Goal: Task Accomplishment & Management: Manage account settings

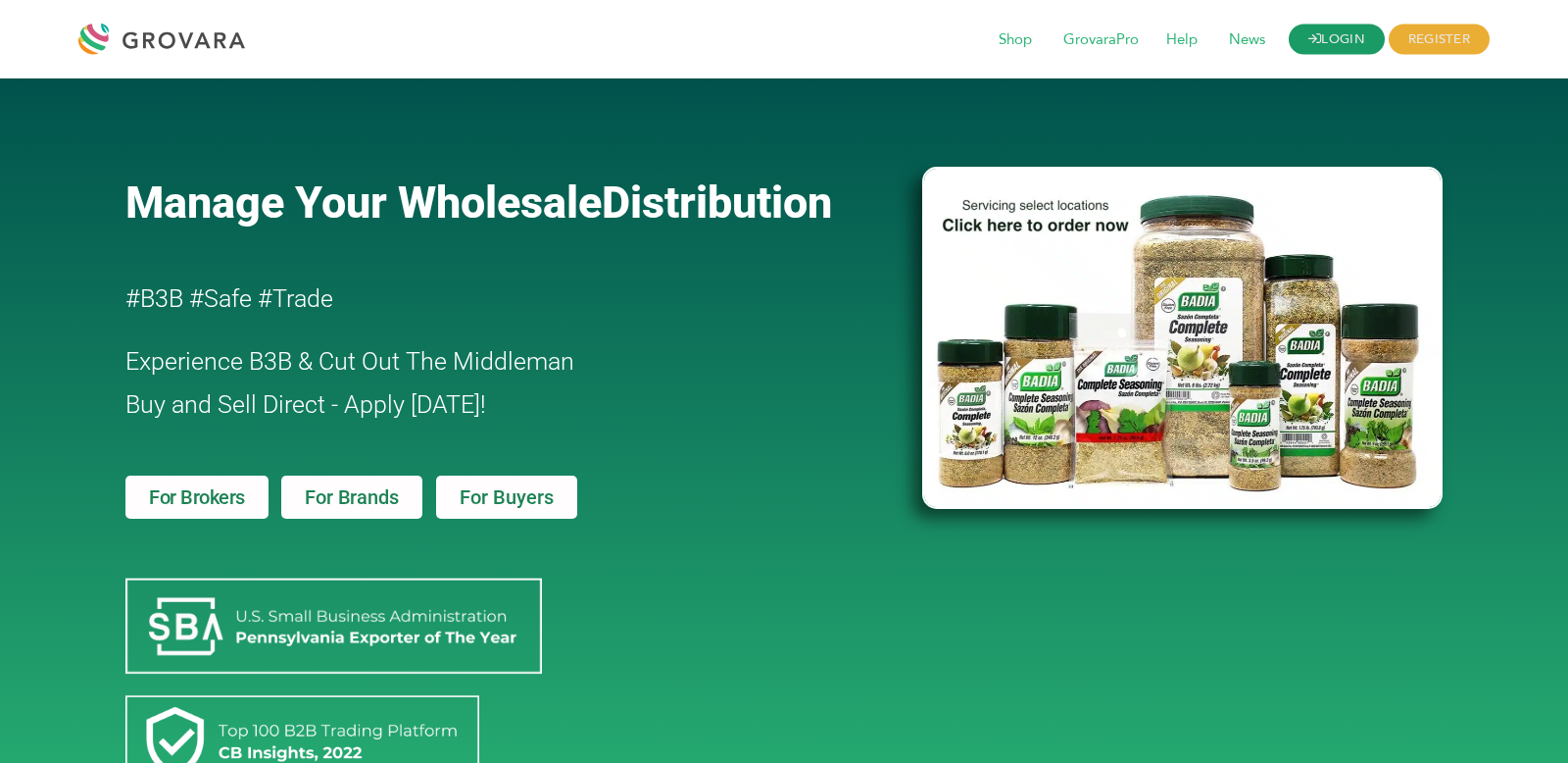
click at [1334, 43] on link "LOGIN" at bounding box center [1336, 40] width 96 height 30
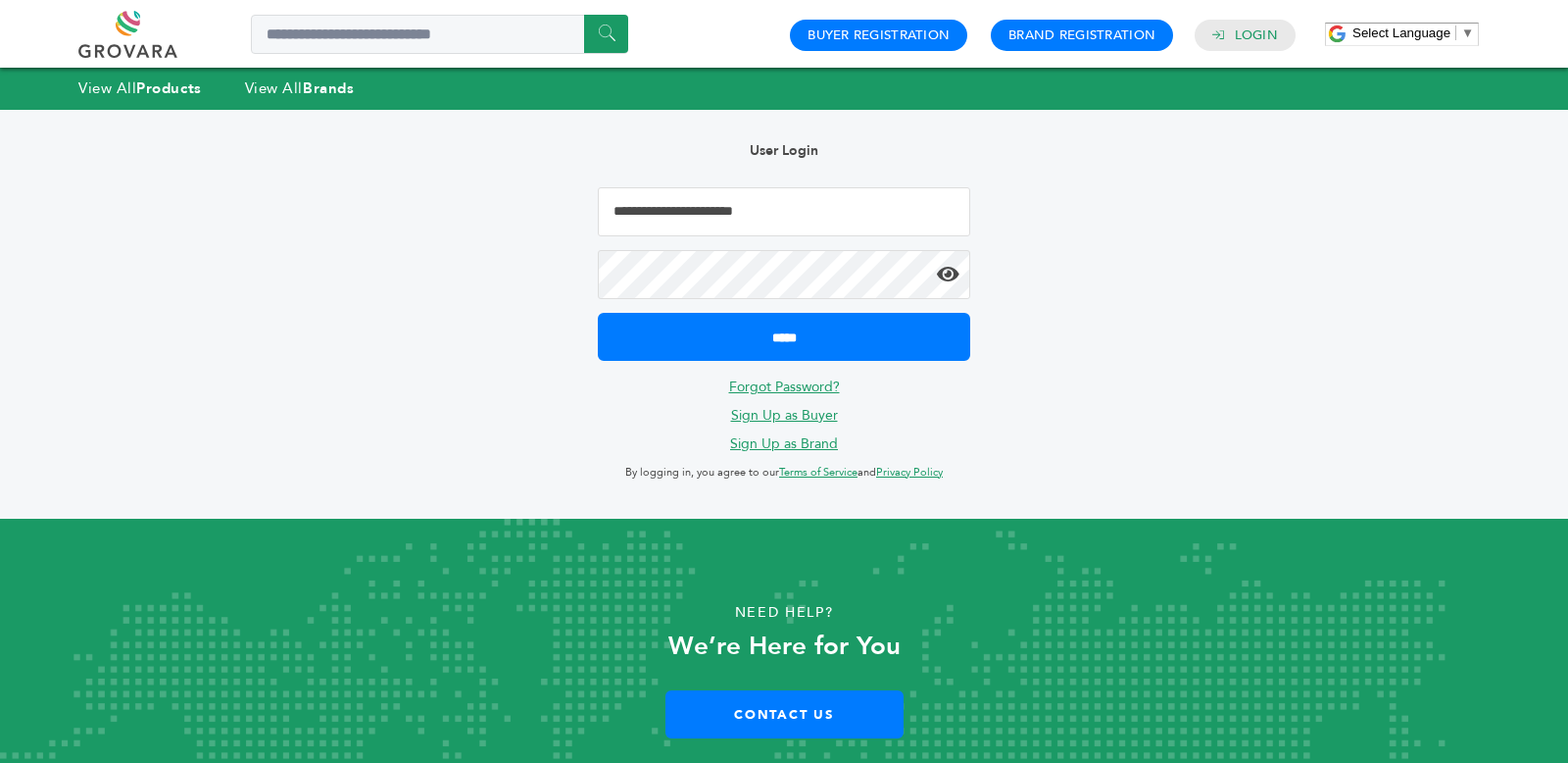
click at [684, 194] on input "**********" at bounding box center [784, 212] width 372 height 49
click at [680, 207] on input "**********" at bounding box center [784, 212] width 372 height 49
click at [670, 214] on input "**********" at bounding box center [784, 212] width 372 height 49
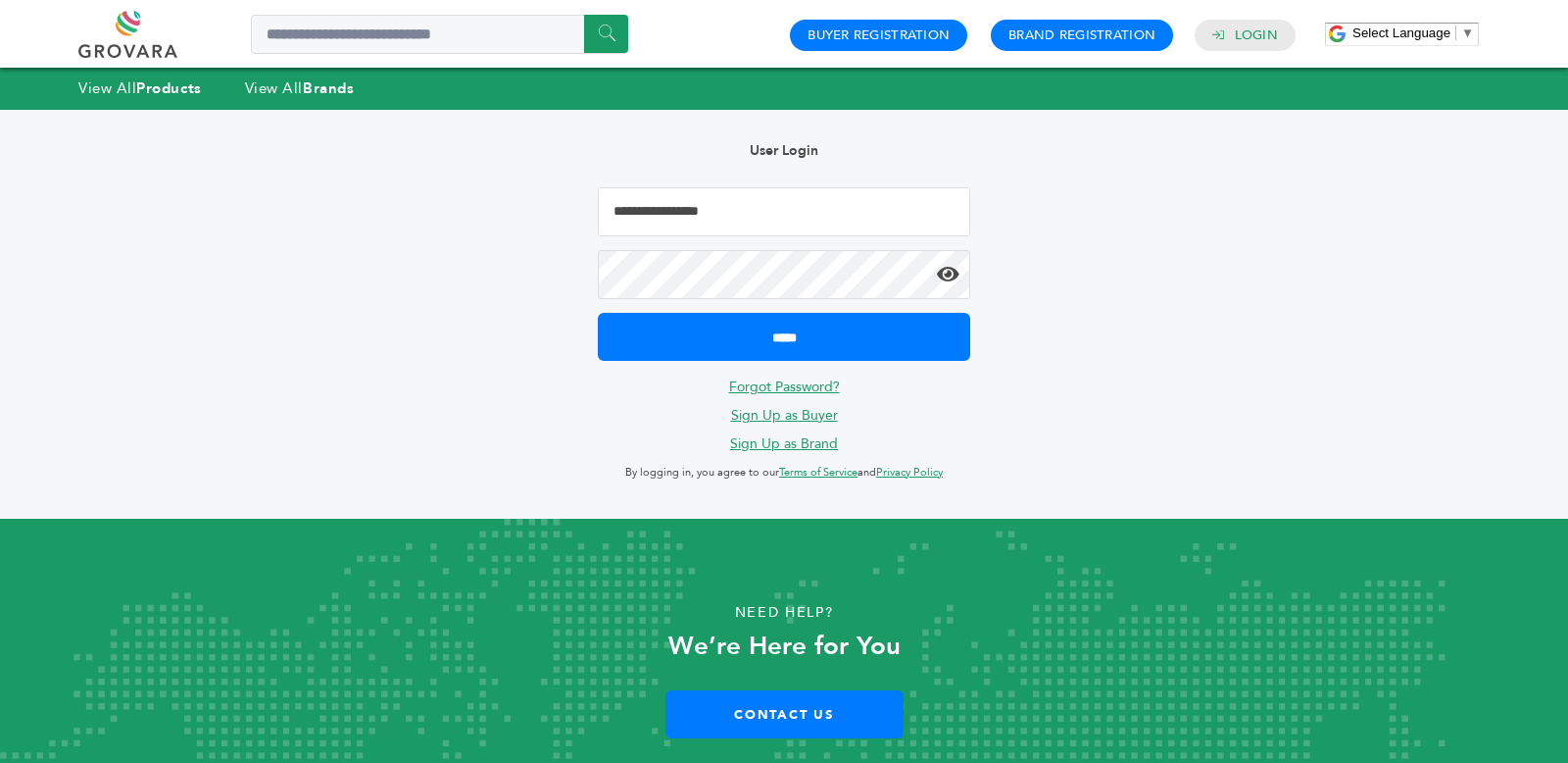
type input "**********"
click at [598, 313] on input "*****" at bounding box center [784, 337] width 372 height 48
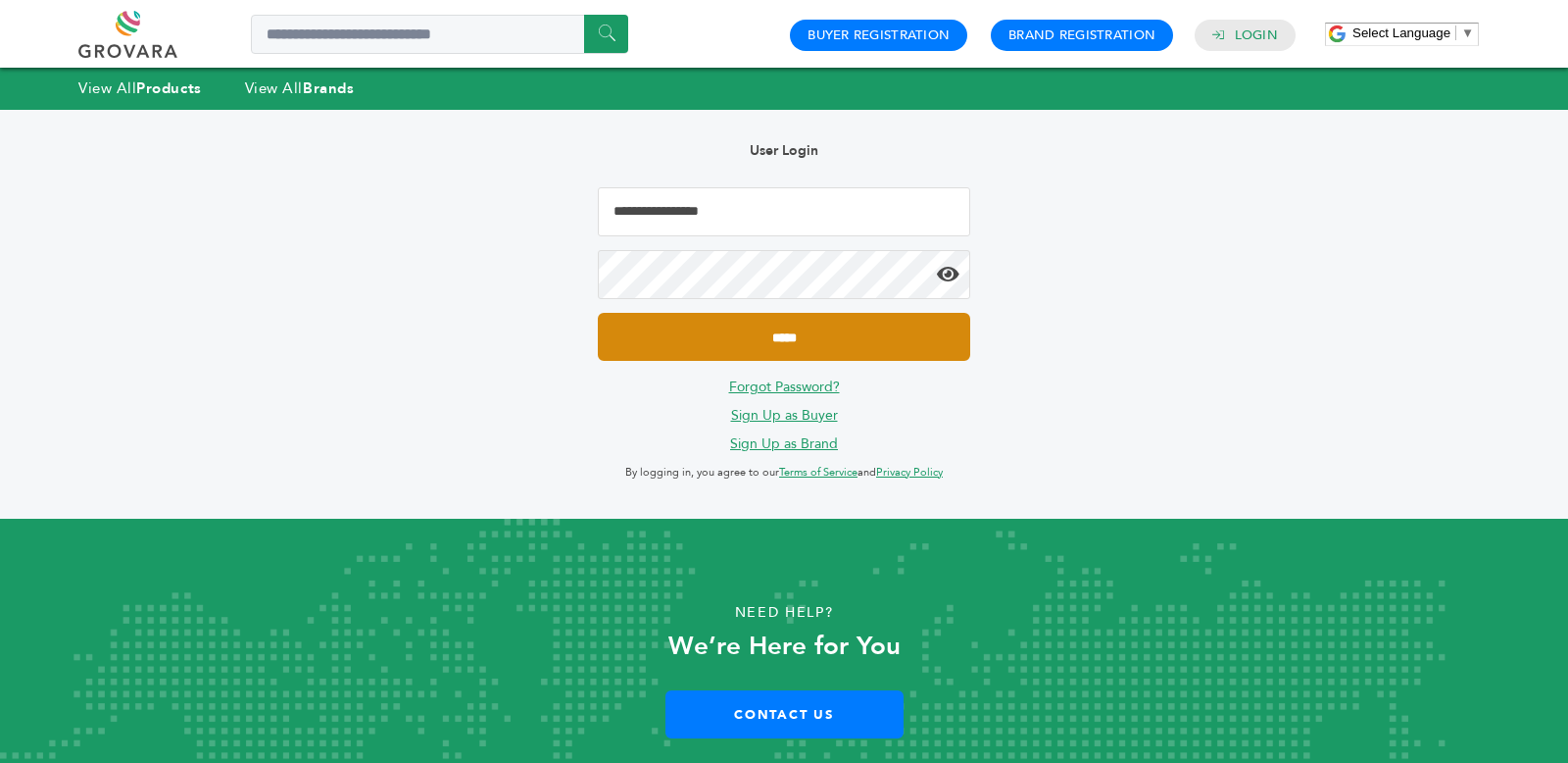
click at [656, 323] on input "*****" at bounding box center [784, 337] width 372 height 48
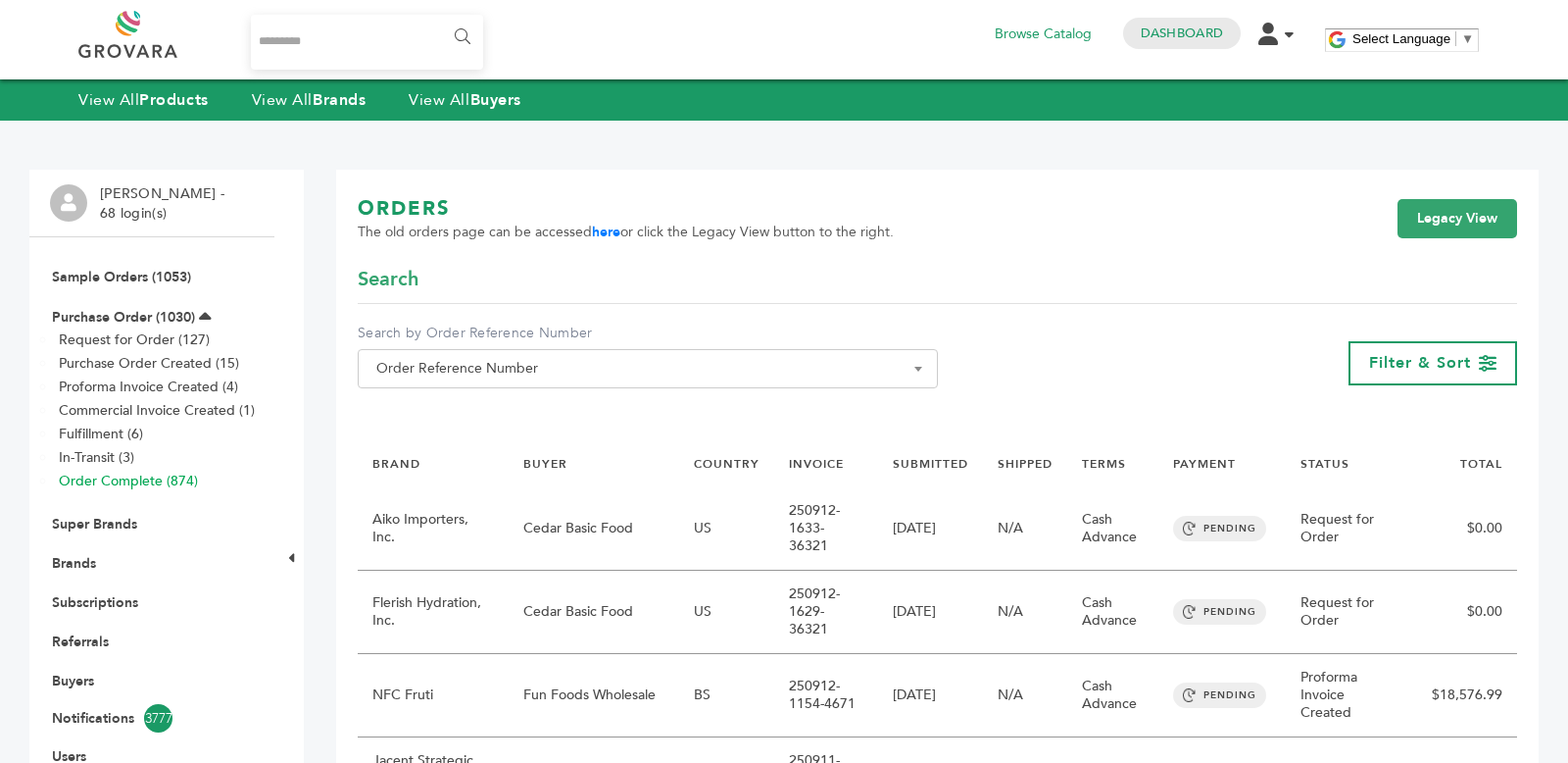
click at [115, 471] on link "Order Complete (874)" at bounding box center [128, 480] width 139 height 19
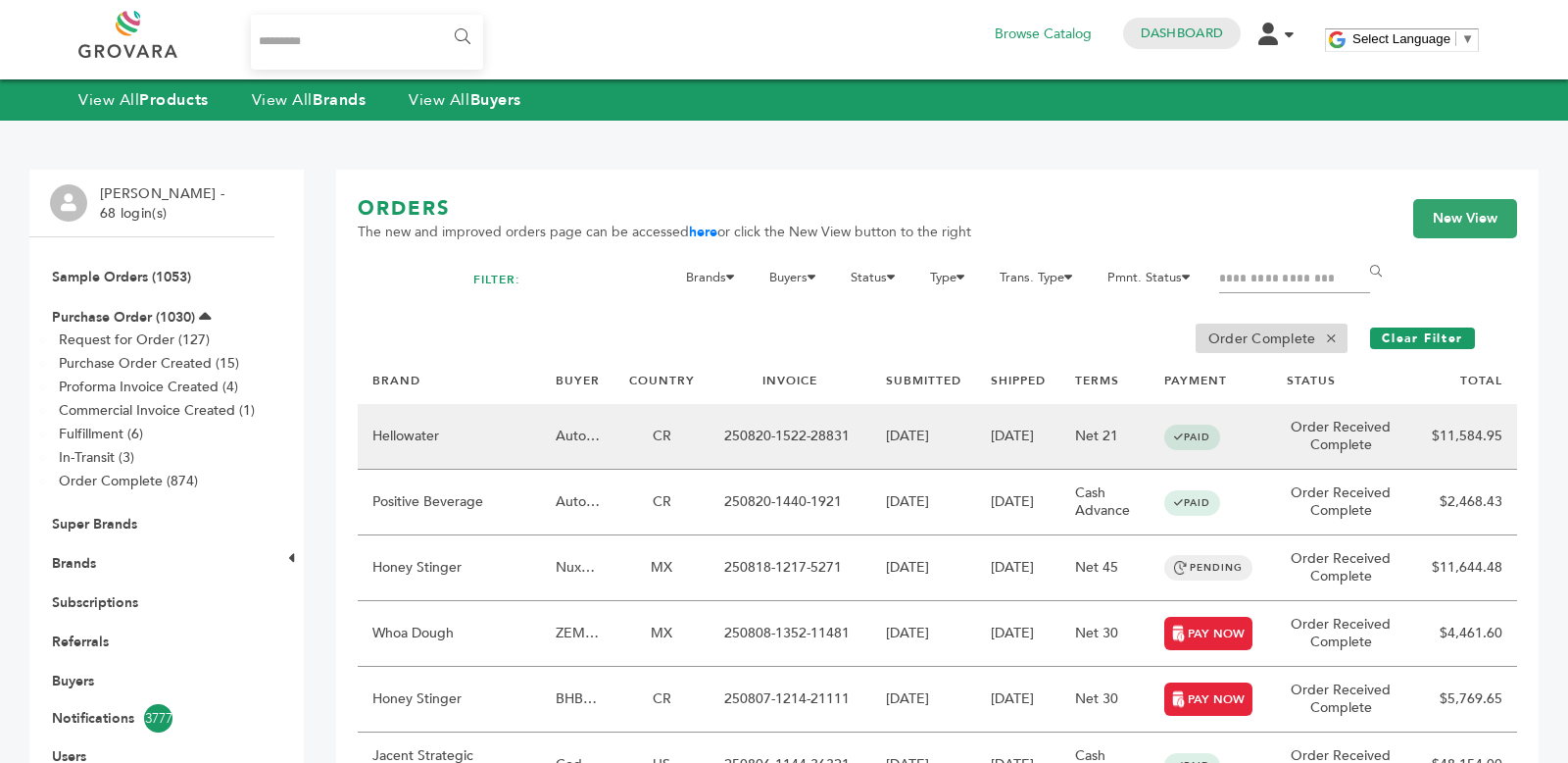
click at [704, 426] on td "CR" at bounding box center [662, 437] width 95 height 66
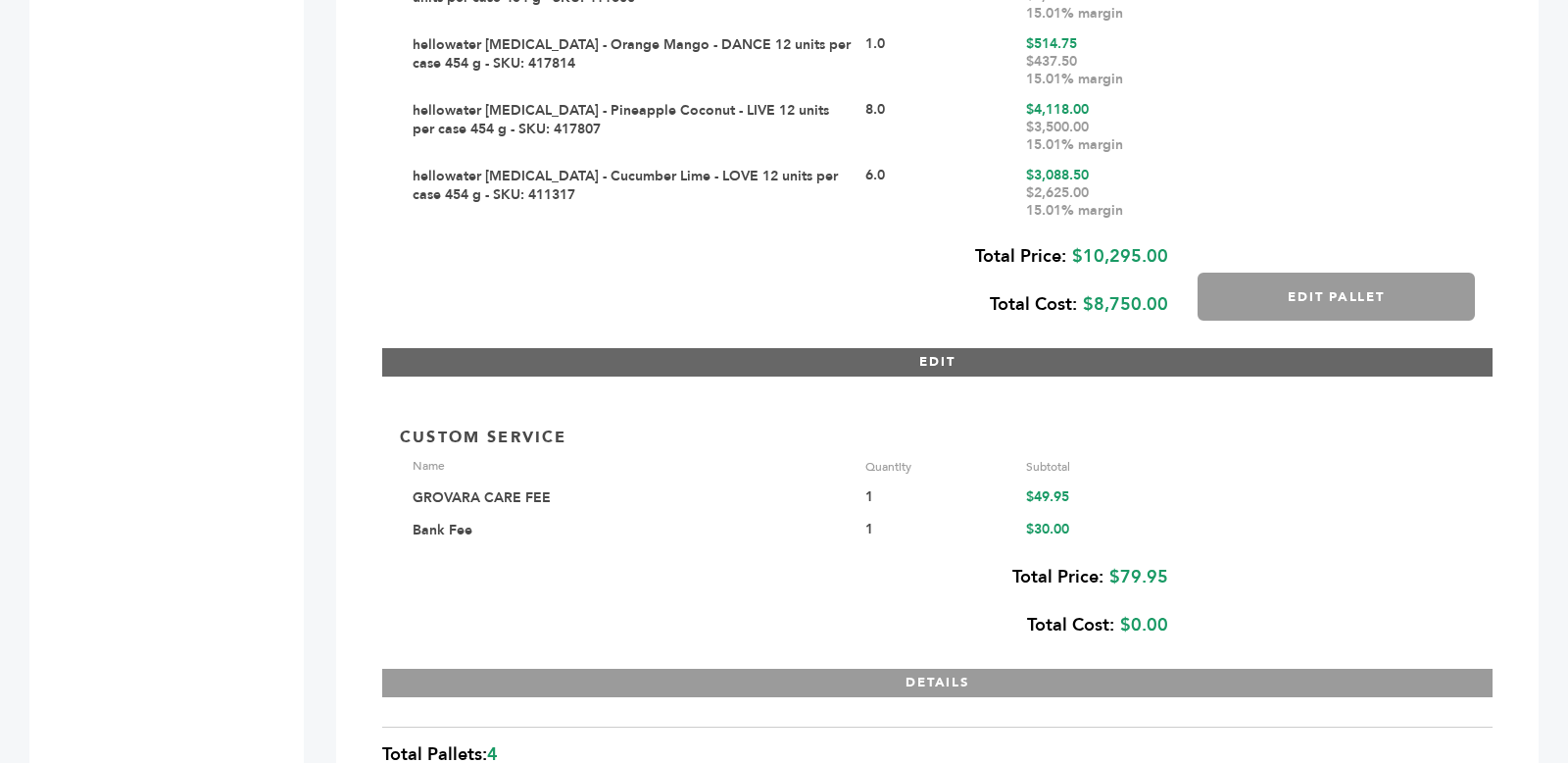
scroll to position [3125, 0]
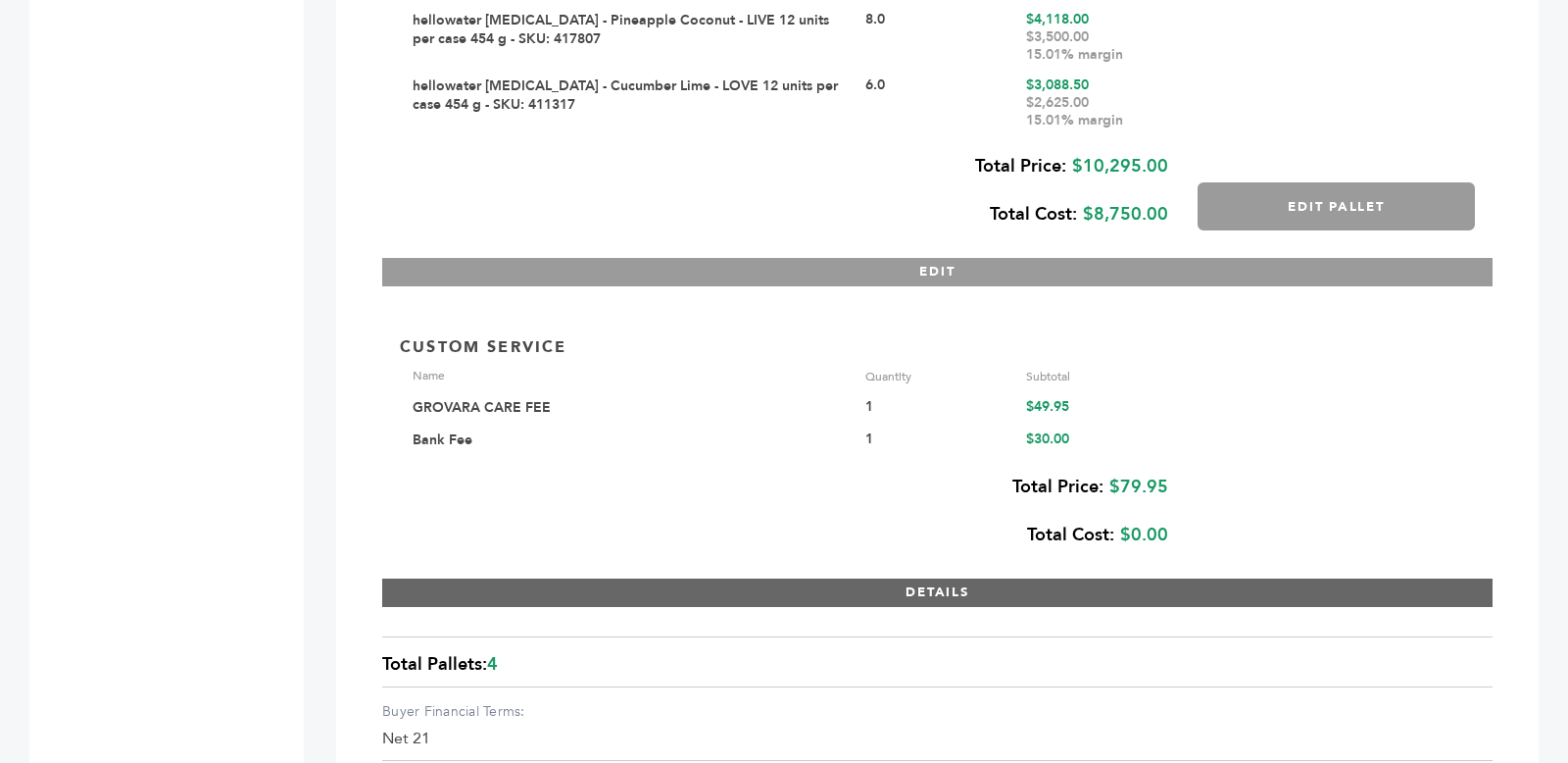
click at [701, 601] on button "DETAILS" at bounding box center [937, 592] width 1110 height 28
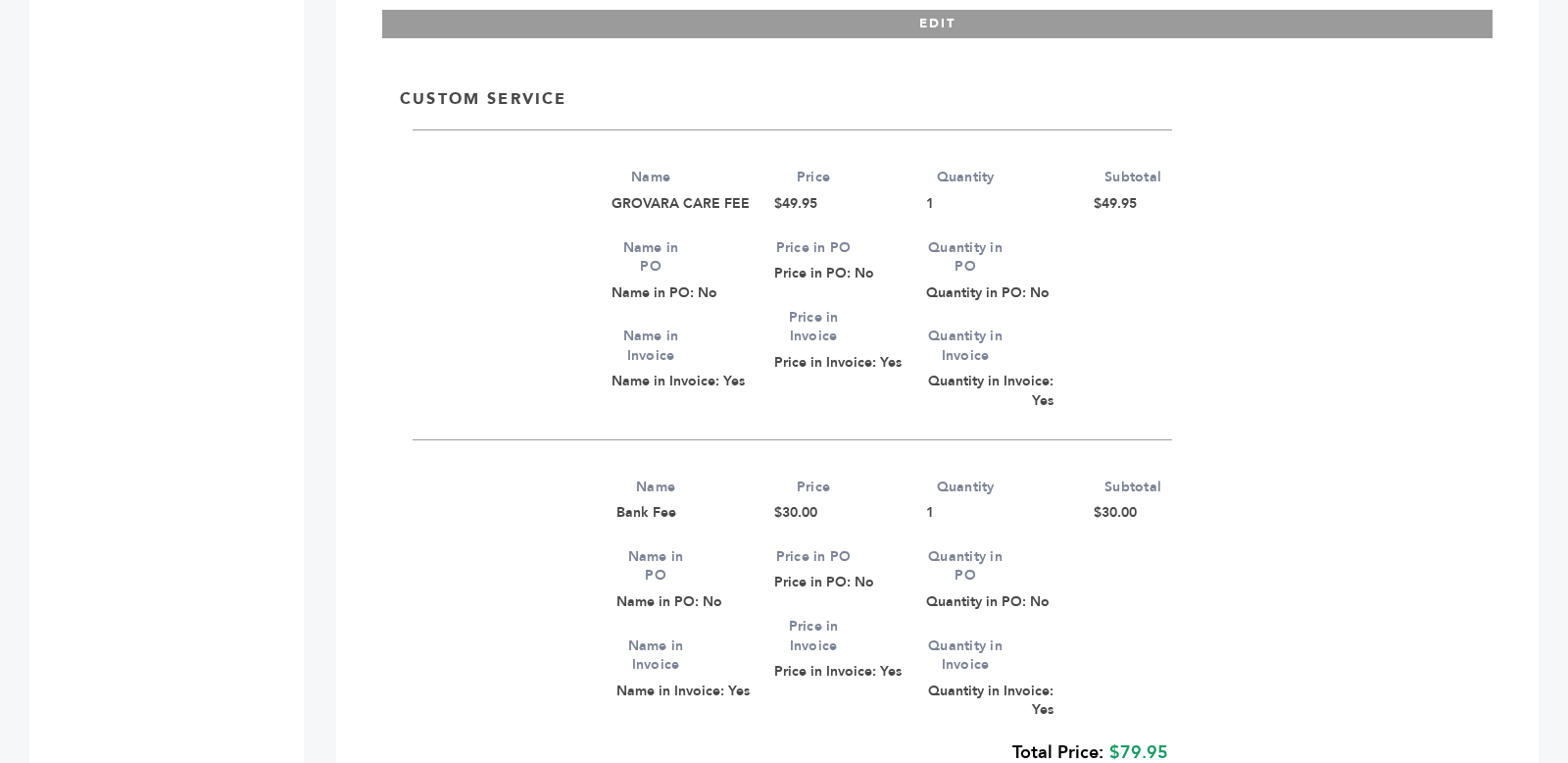
scroll to position [3380, 0]
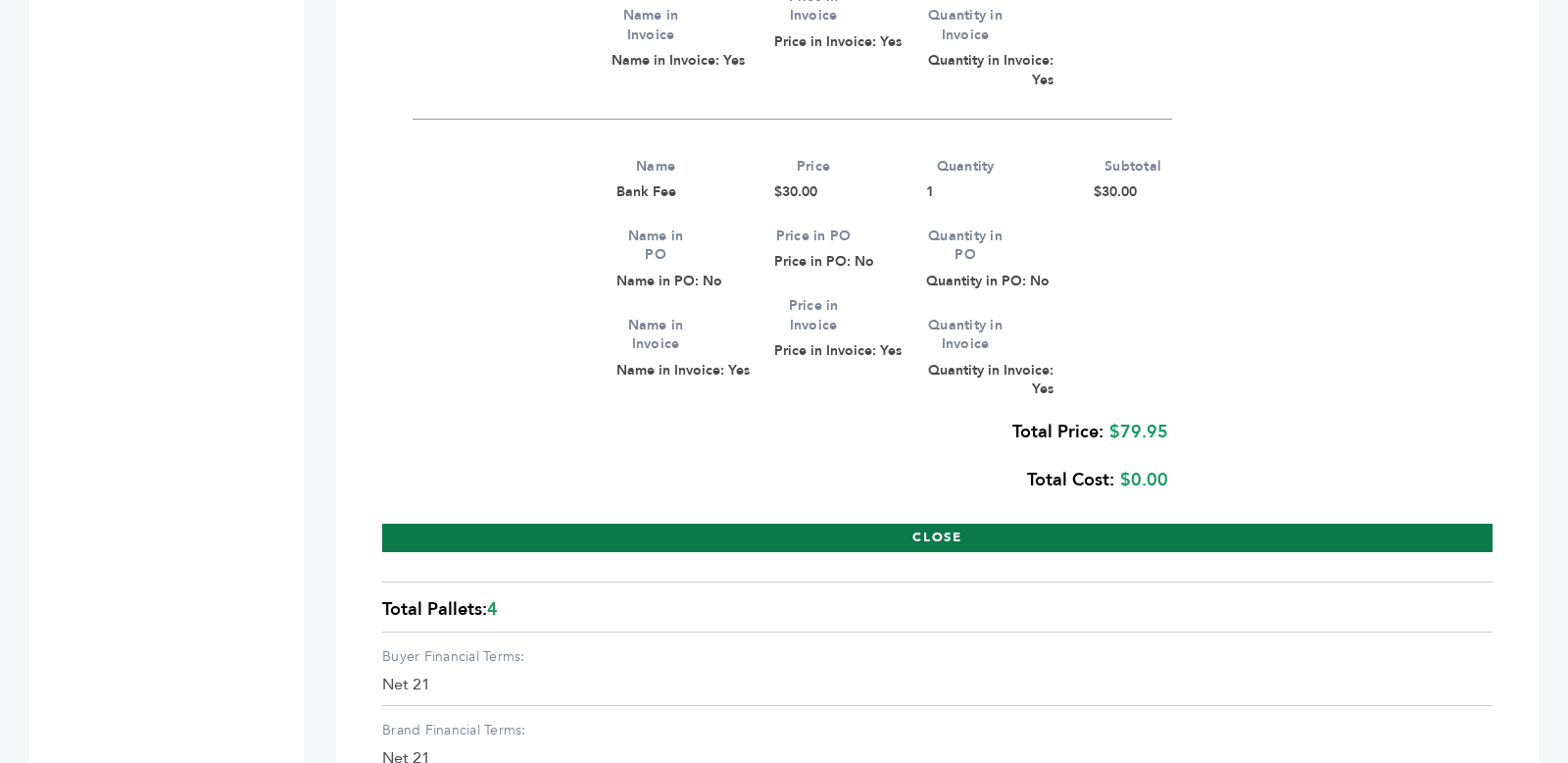
click at [685, 540] on button "CLOSE" at bounding box center [937, 537] width 1110 height 28
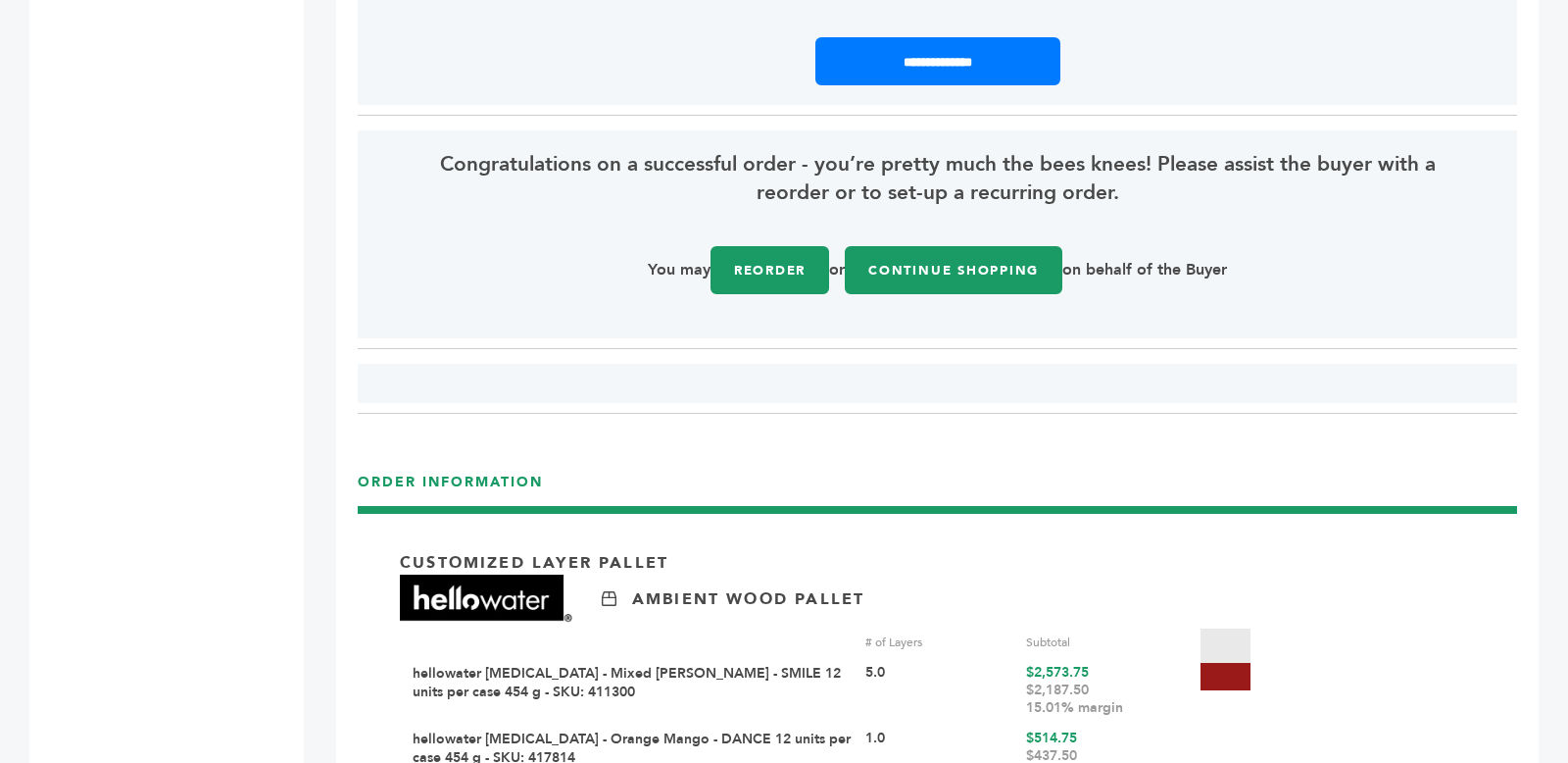
scroll to position [1725, 0]
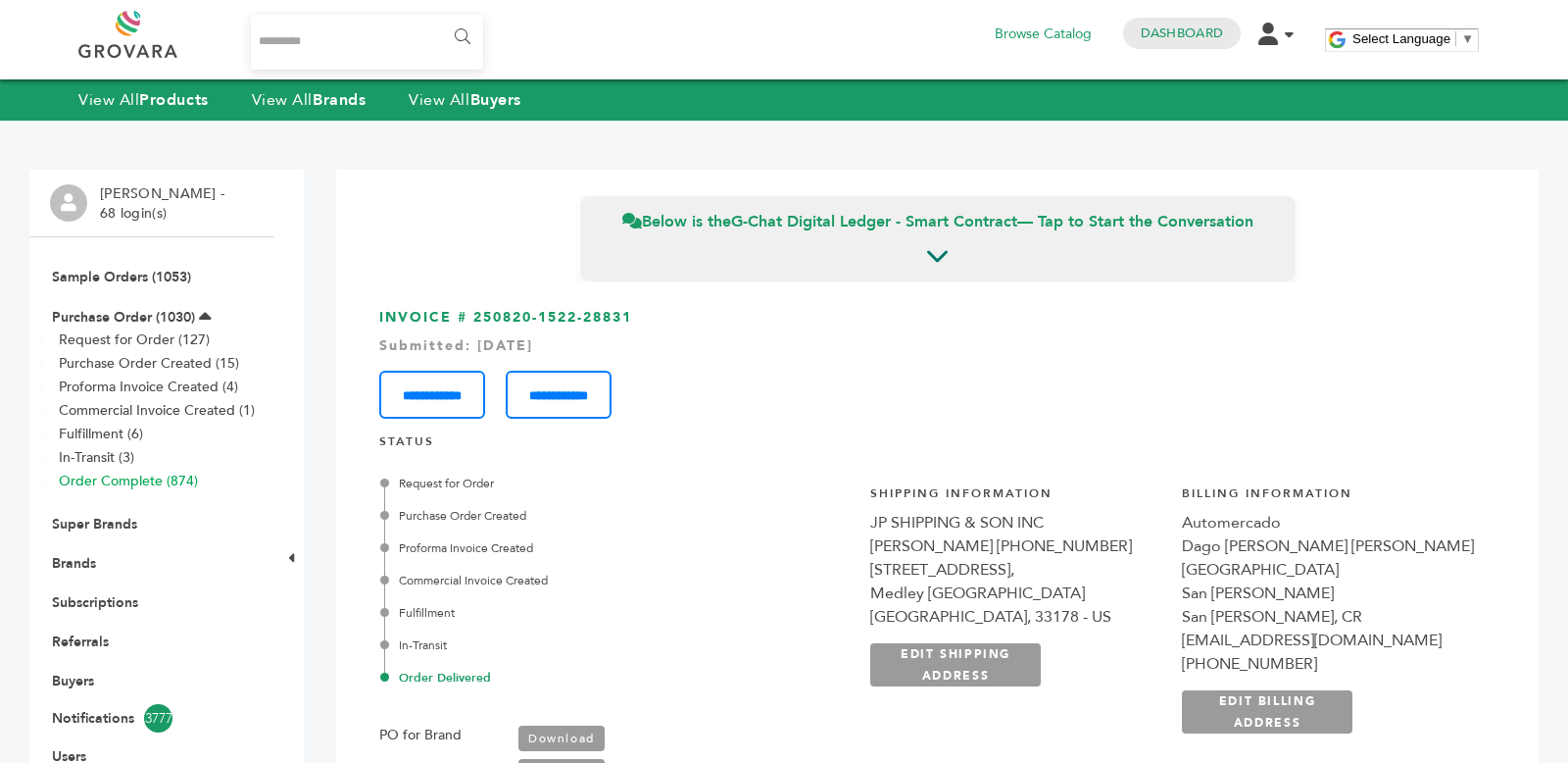
click at [148, 474] on link "Order Complete (874)" at bounding box center [128, 480] width 139 height 19
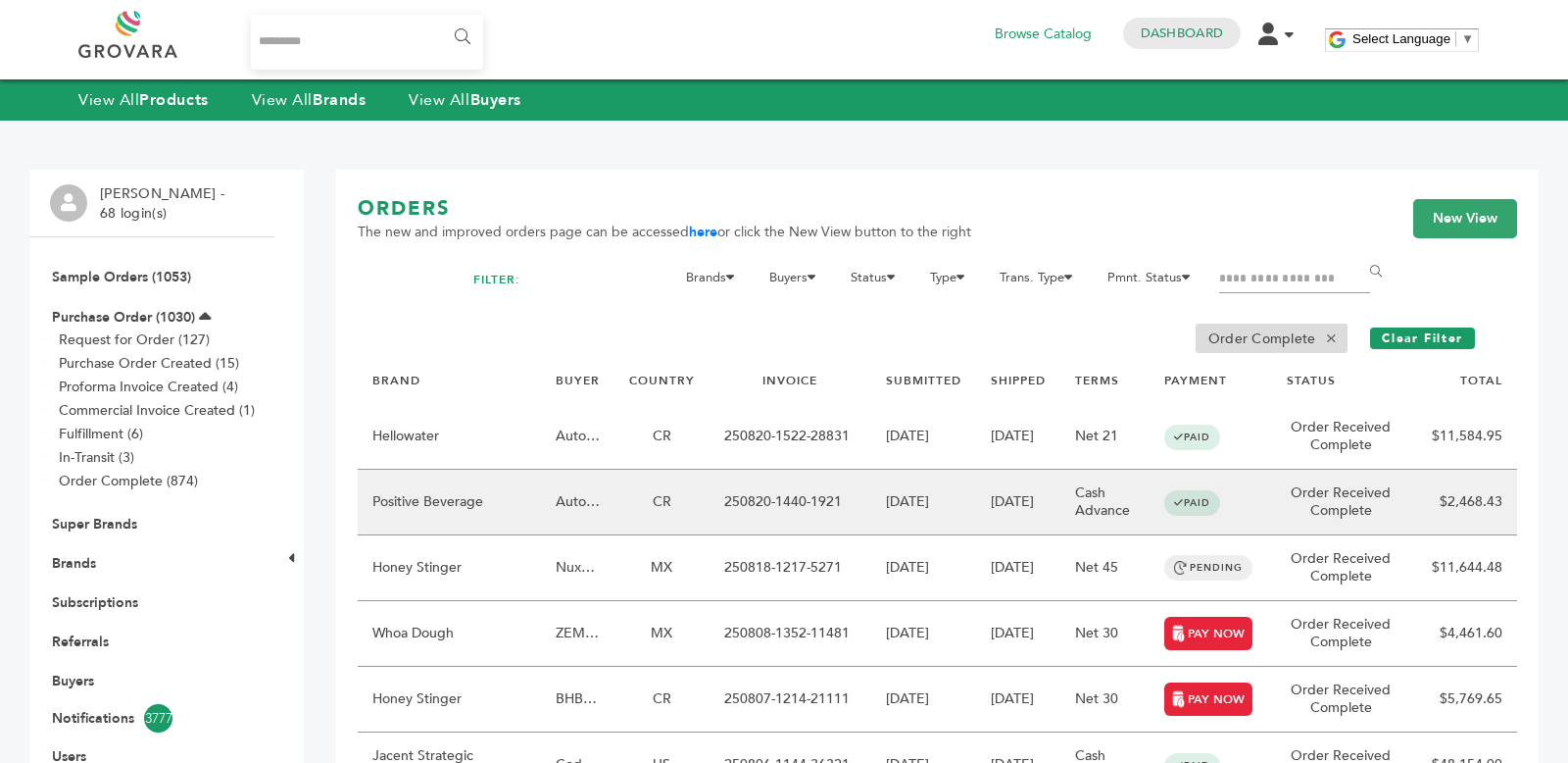
click at [464, 489] on td "Positive Beverage" at bounding box center [449, 502] width 184 height 66
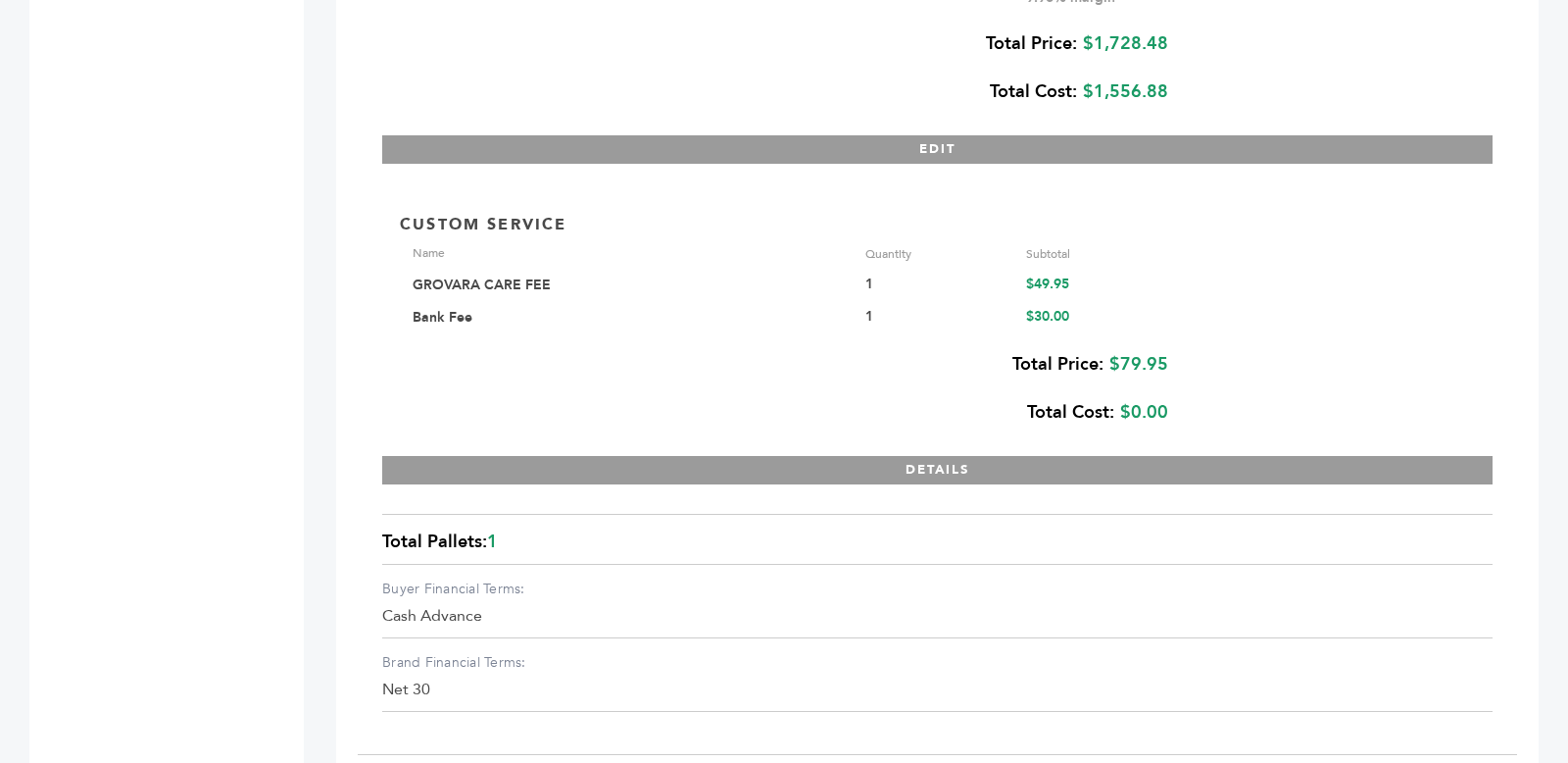
scroll to position [3246, 0]
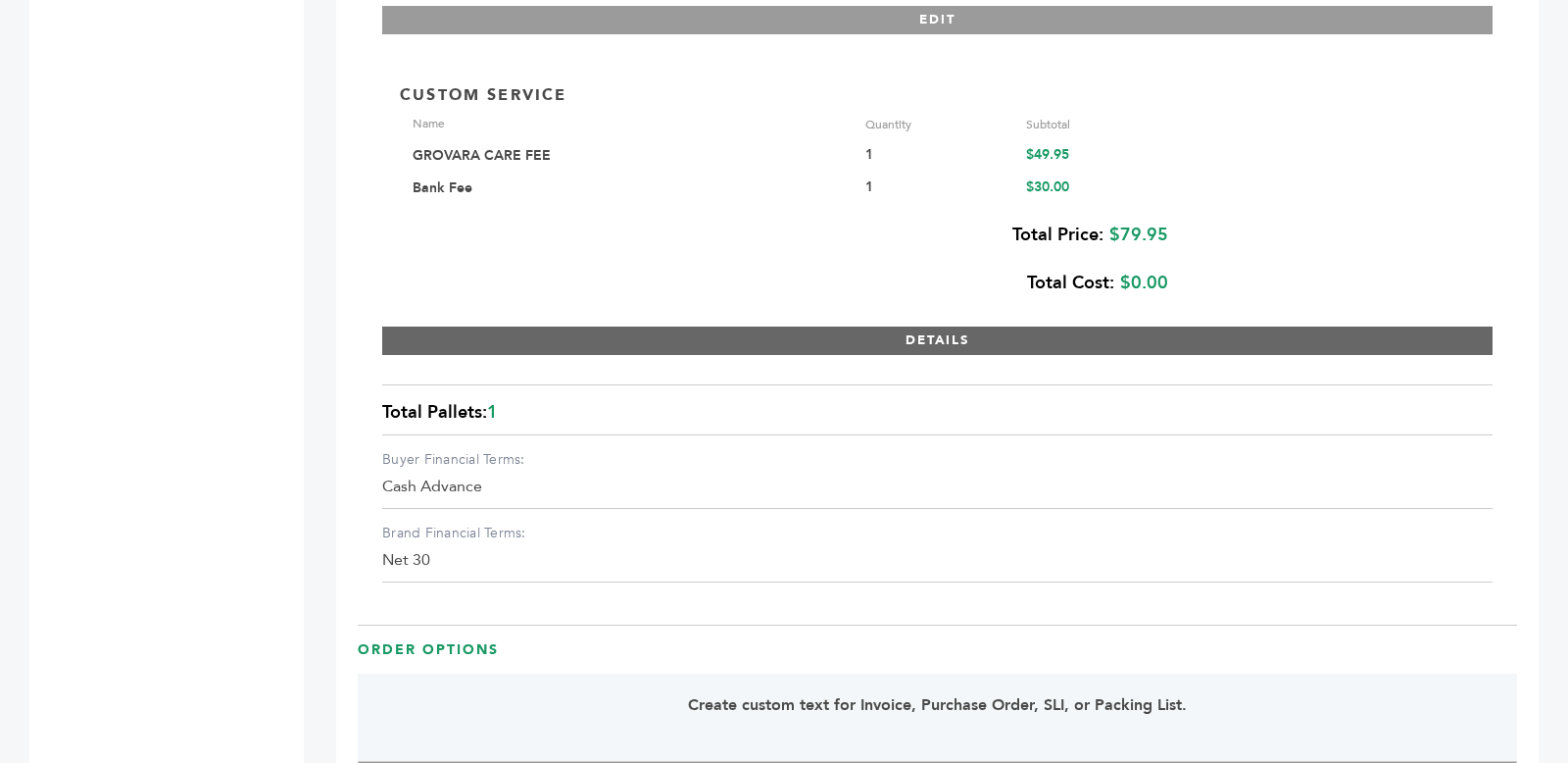
click at [490, 352] on button "DETAILS" at bounding box center [937, 341] width 1110 height 28
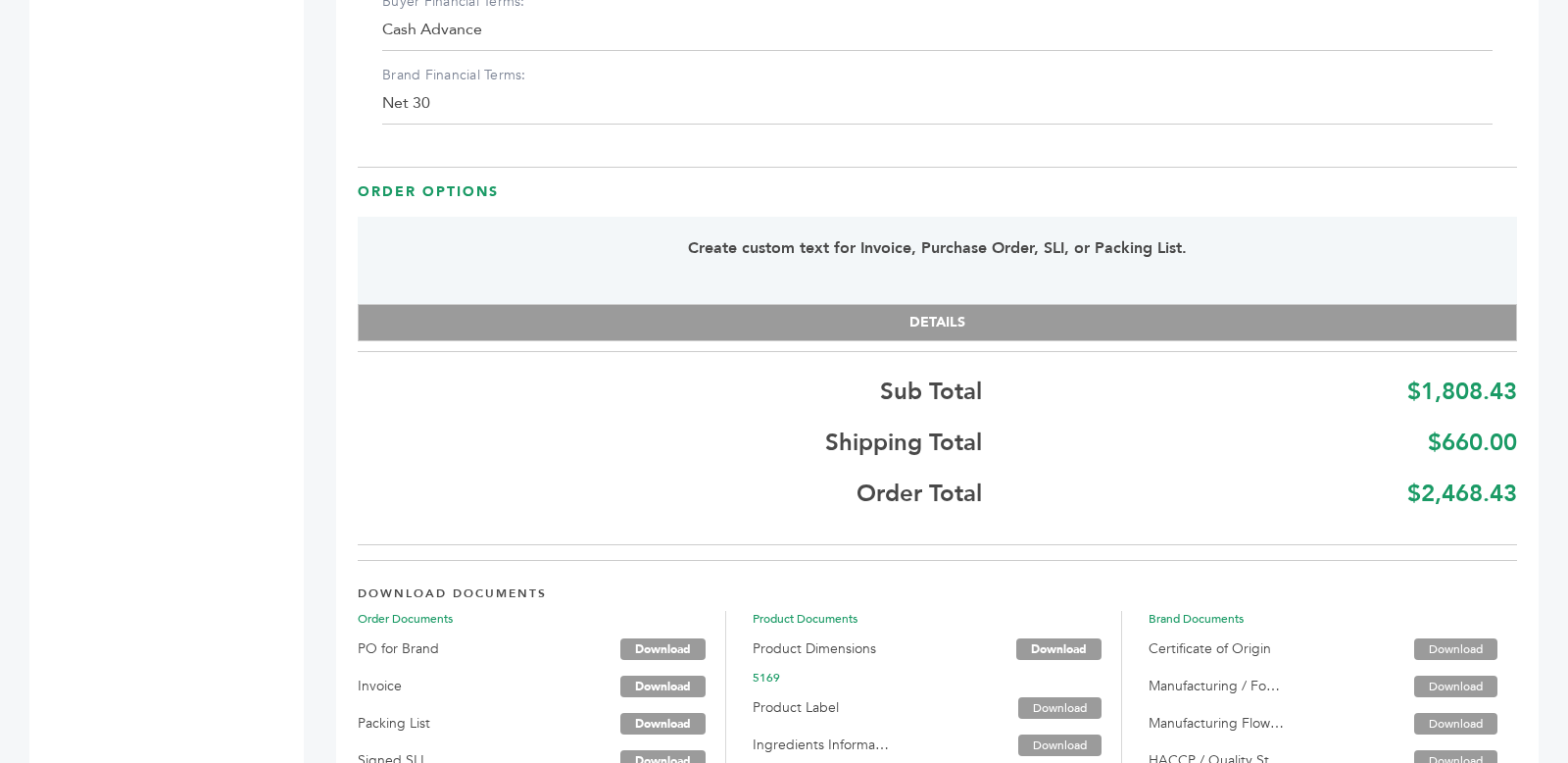
scroll to position [4220, 0]
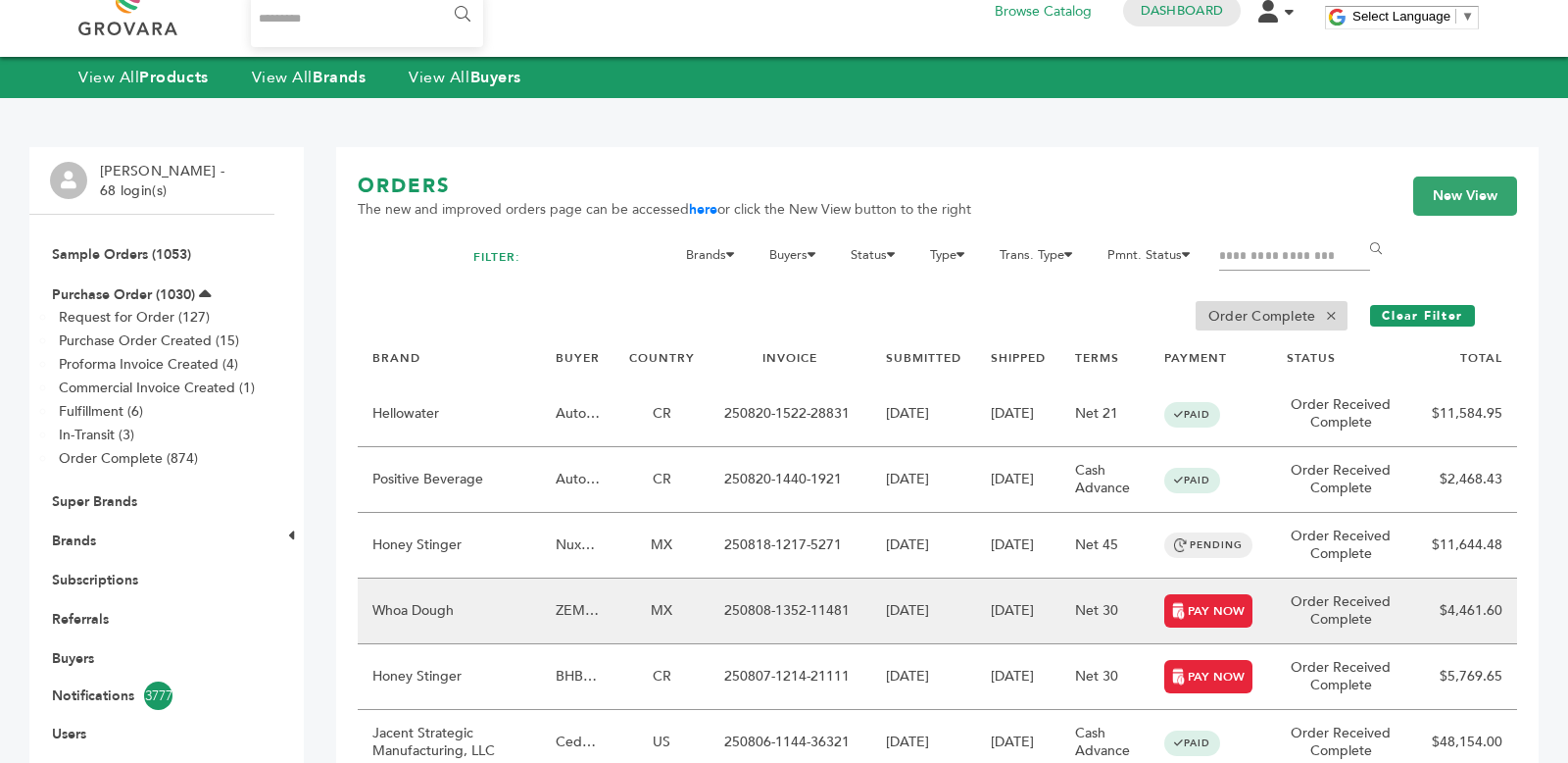
scroll to position [22, 0]
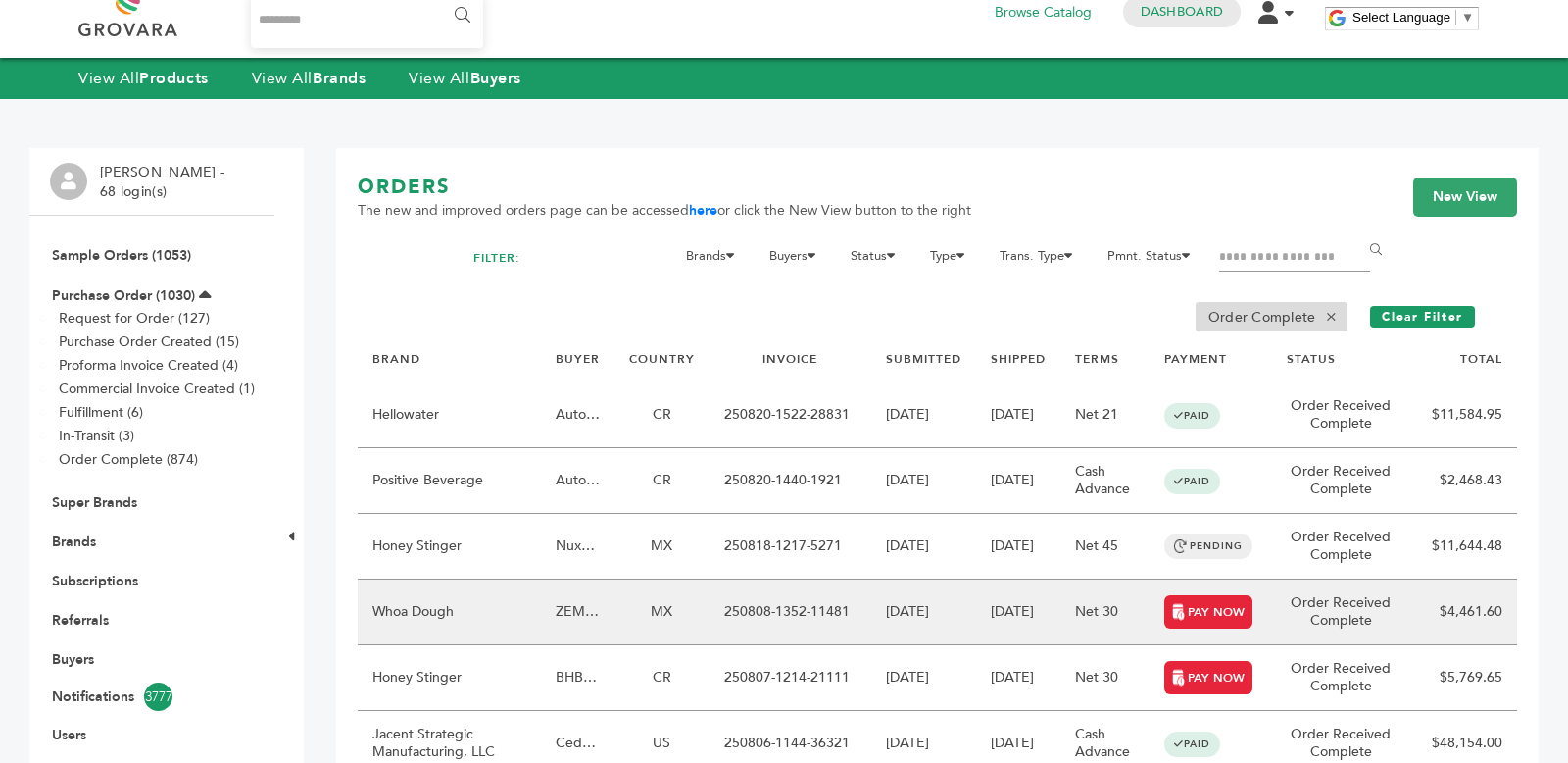
click at [525, 606] on td "Whoa Dough" at bounding box center [449, 612] width 184 height 66
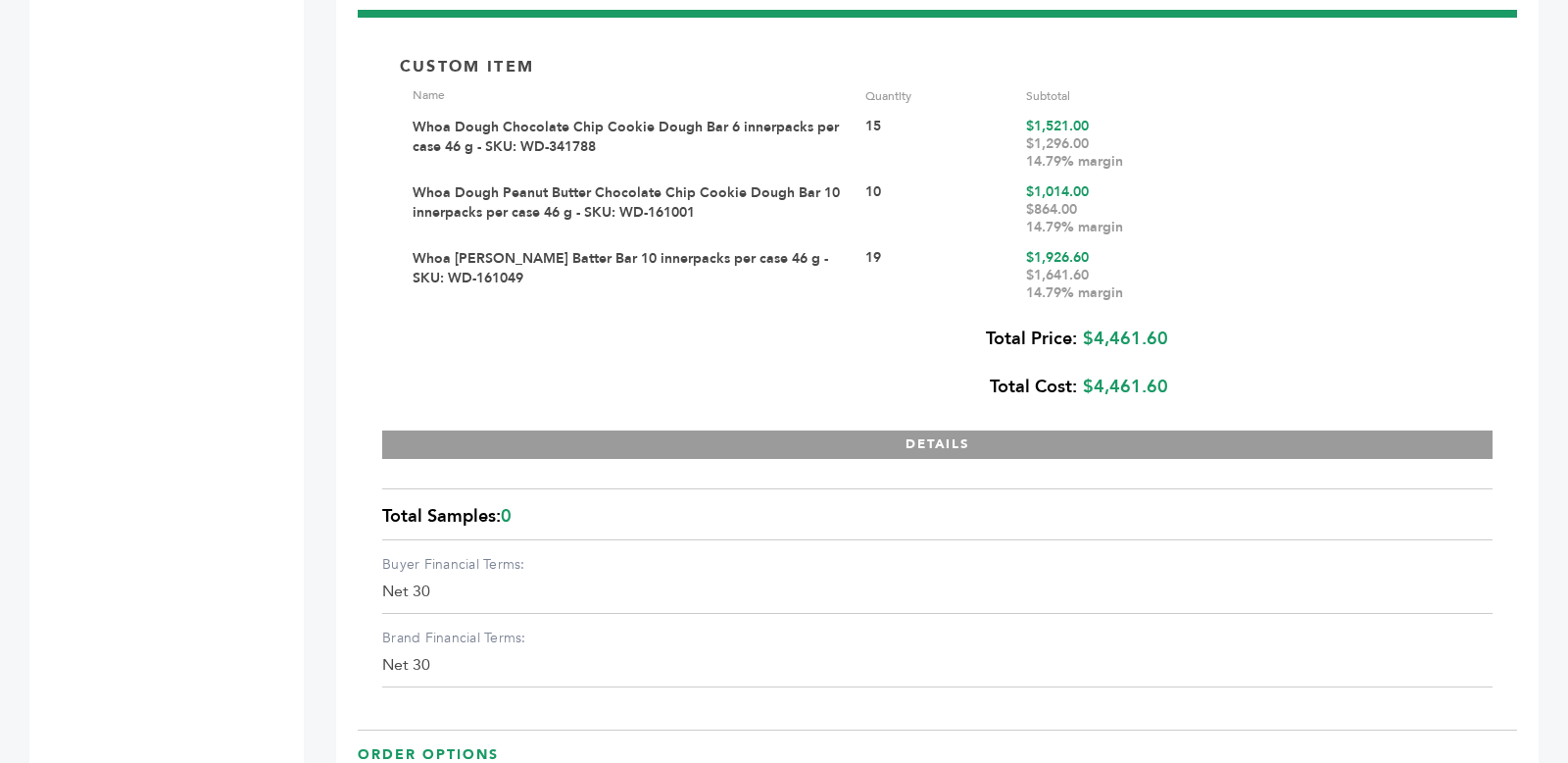
scroll to position [2742, 0]
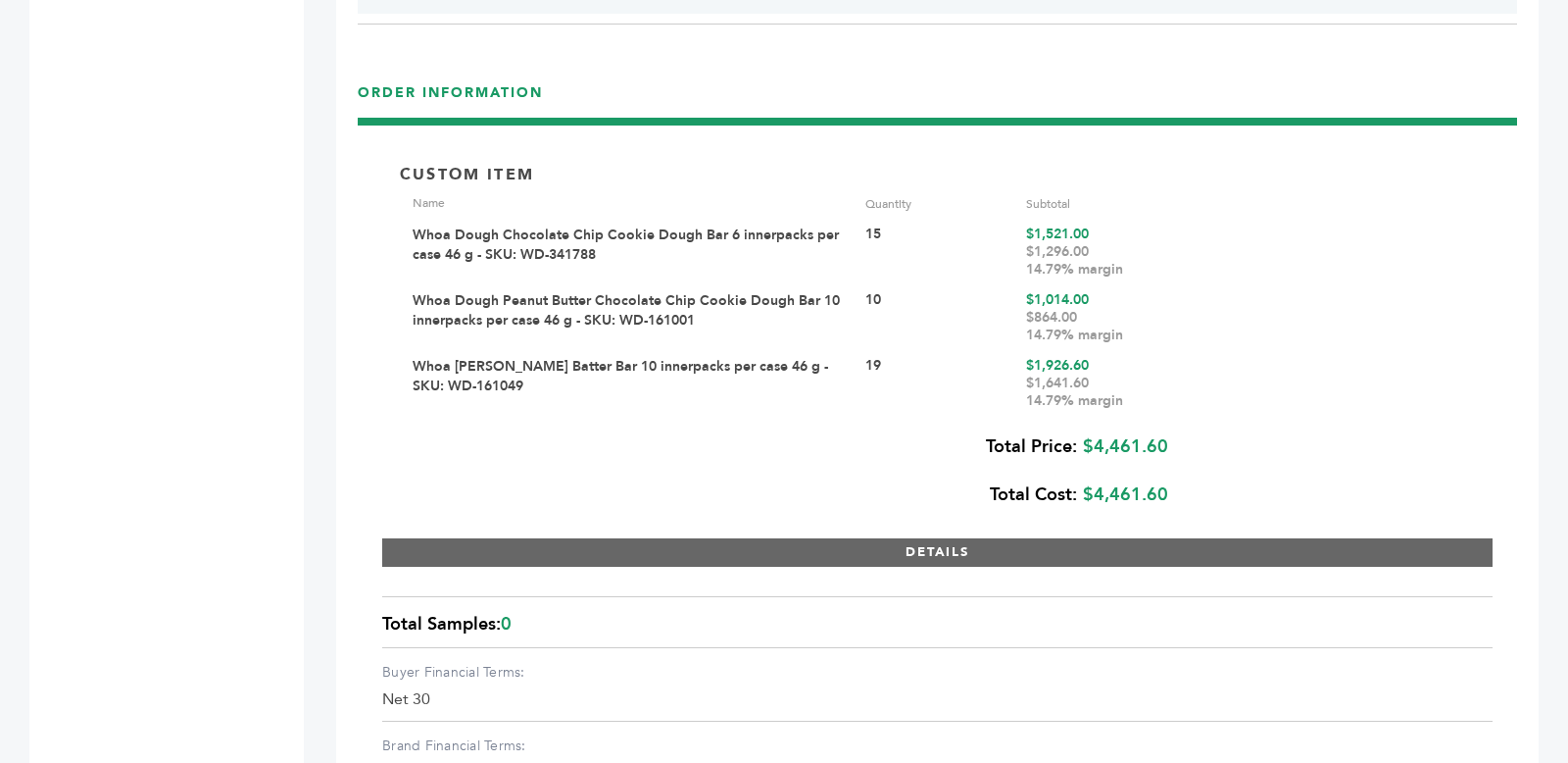
click at [589, 538] on button "DETAILS" at bounding box center [937, 552] width 1110 height 28
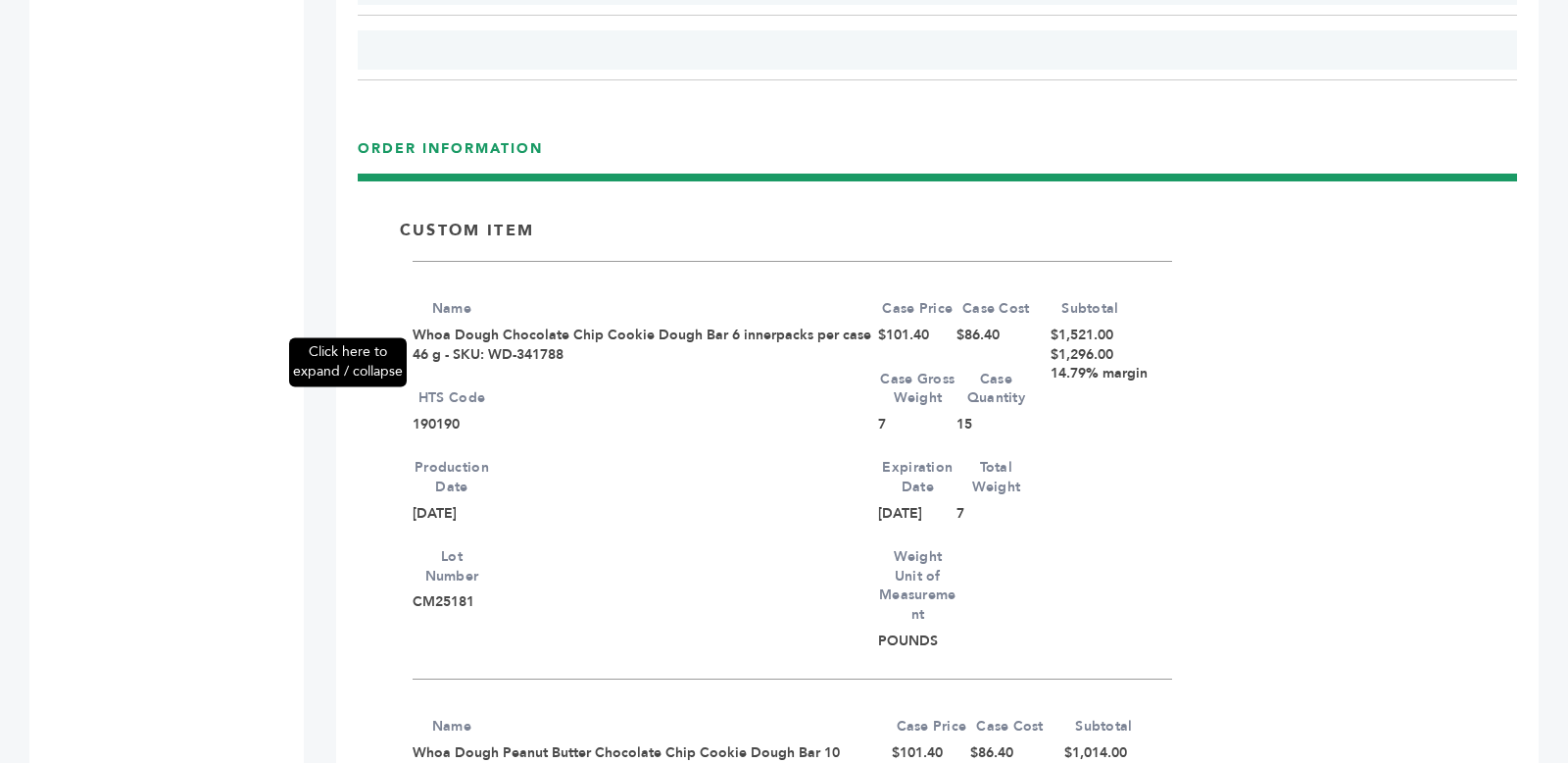
scroll to position [2623, 0]
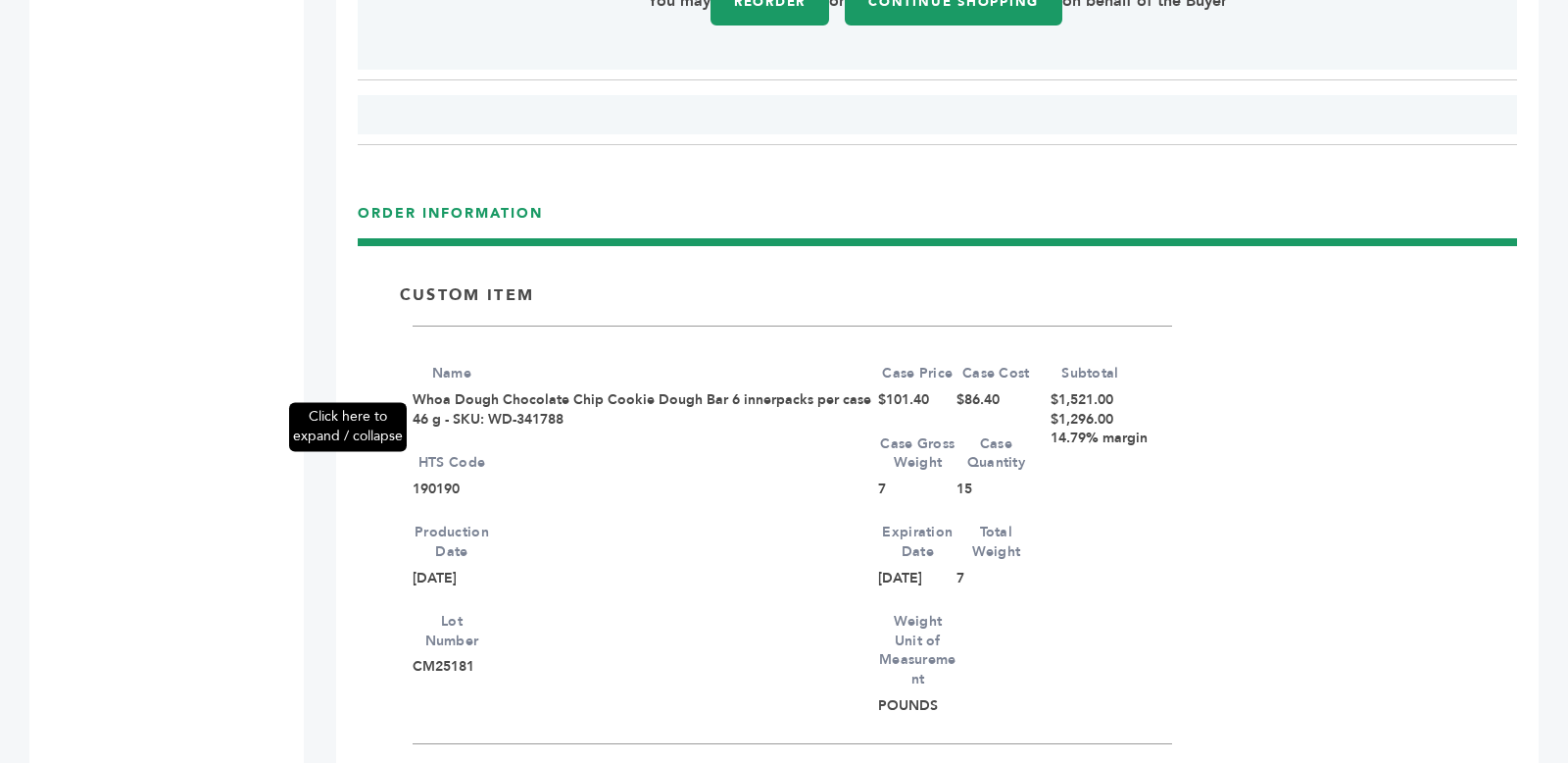
click at [301, 435] on span "Click here to expand / collapse" at bounding box center [348, 426] width 110 height 38
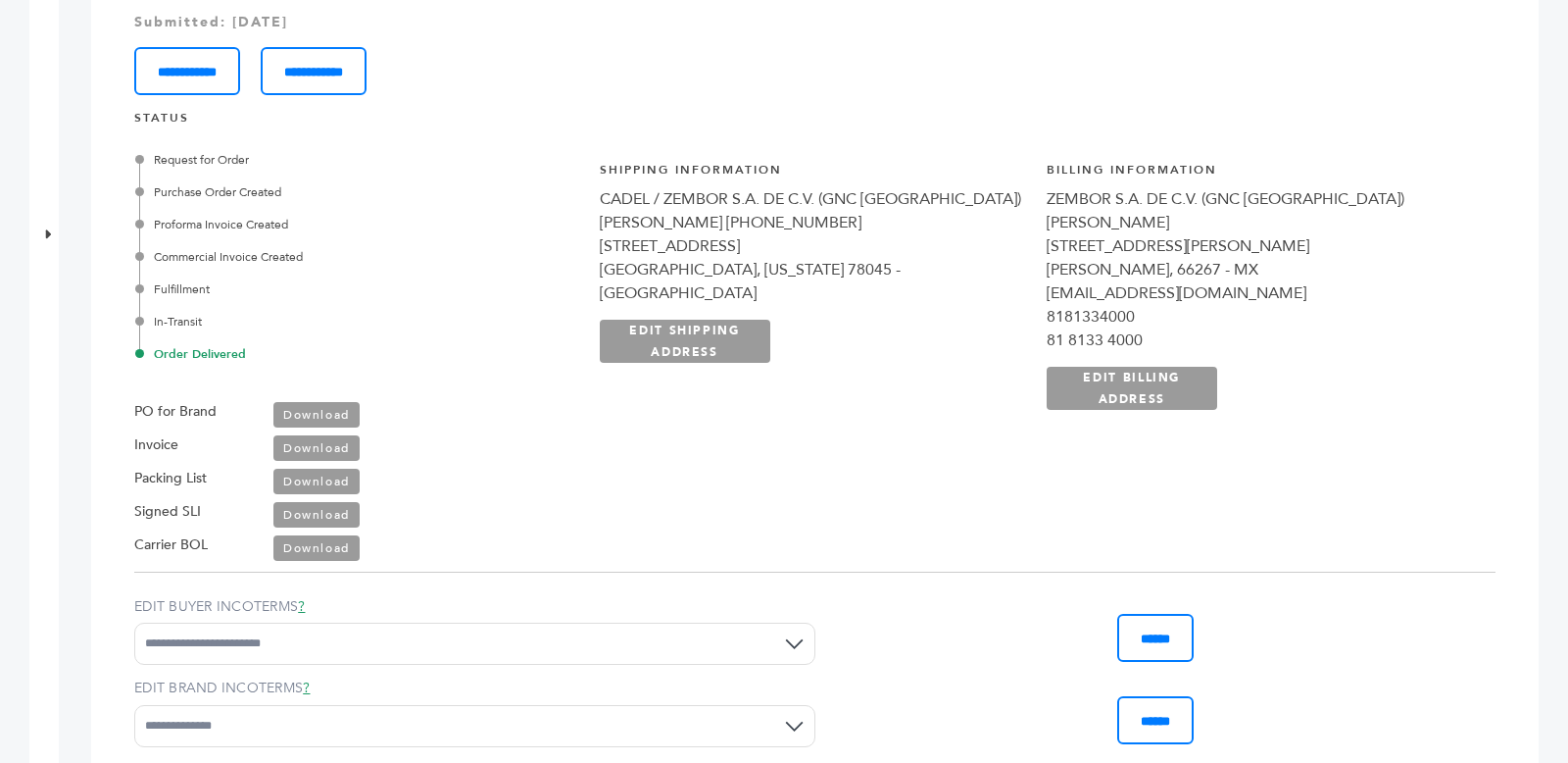
scroll to position [0, 0]
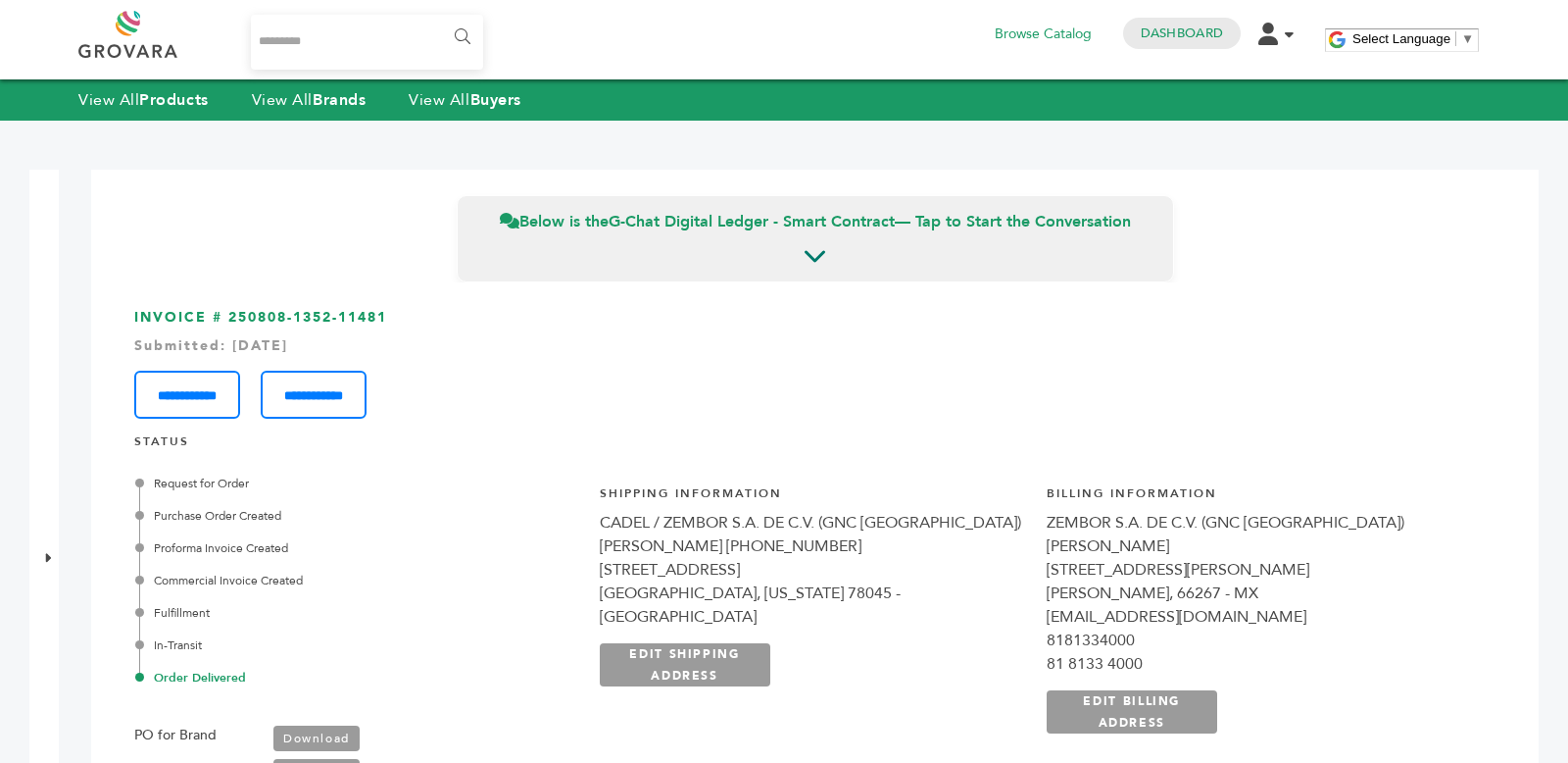
click at [49, 557] on icon at bounding box center [47, 558] width 7 height 14
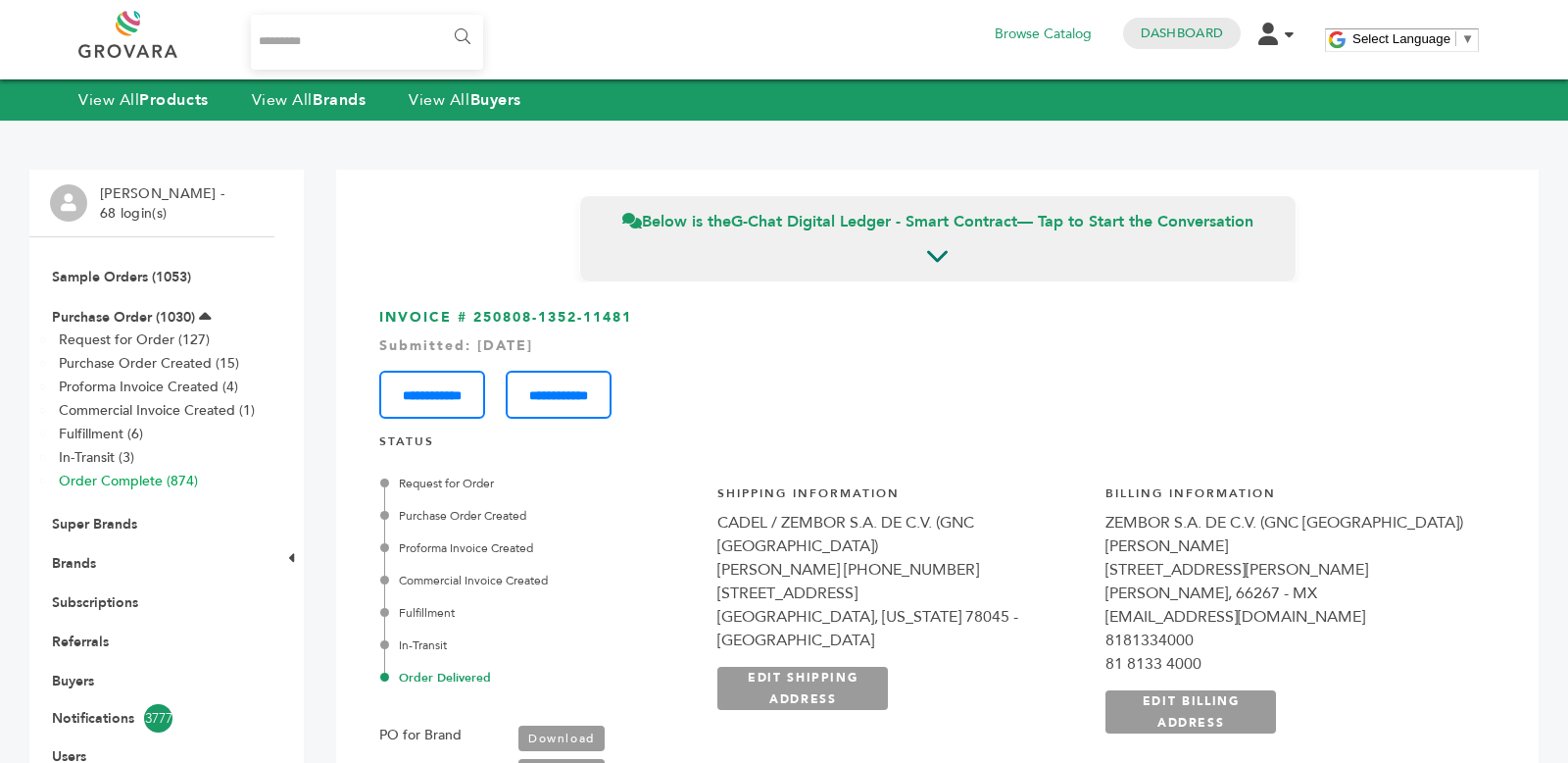
click at [152, 471] on link "Order Complete (874)" at bounding box center [128, 480] width 139 height 19
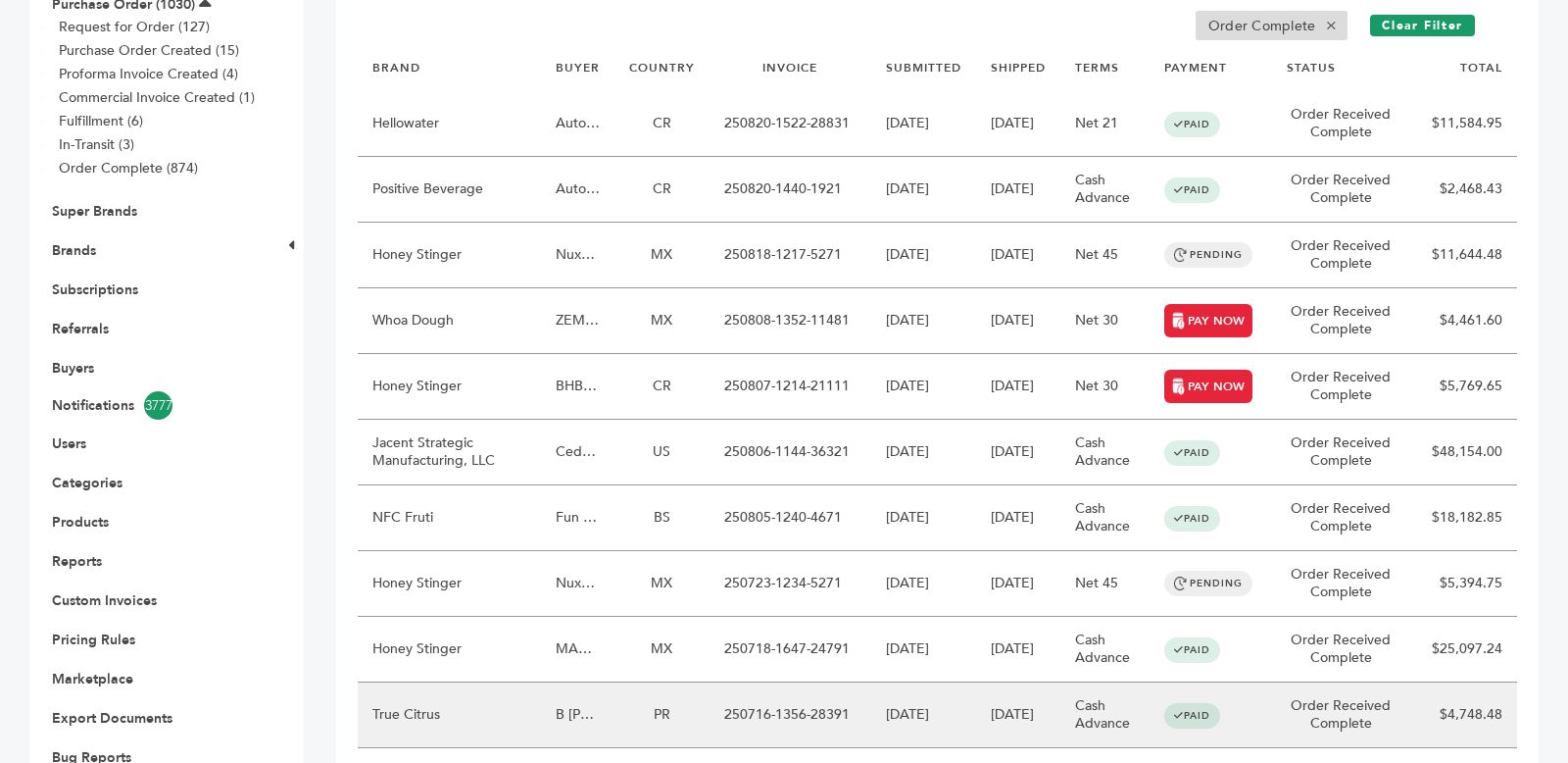
scroll to position [315, 0]
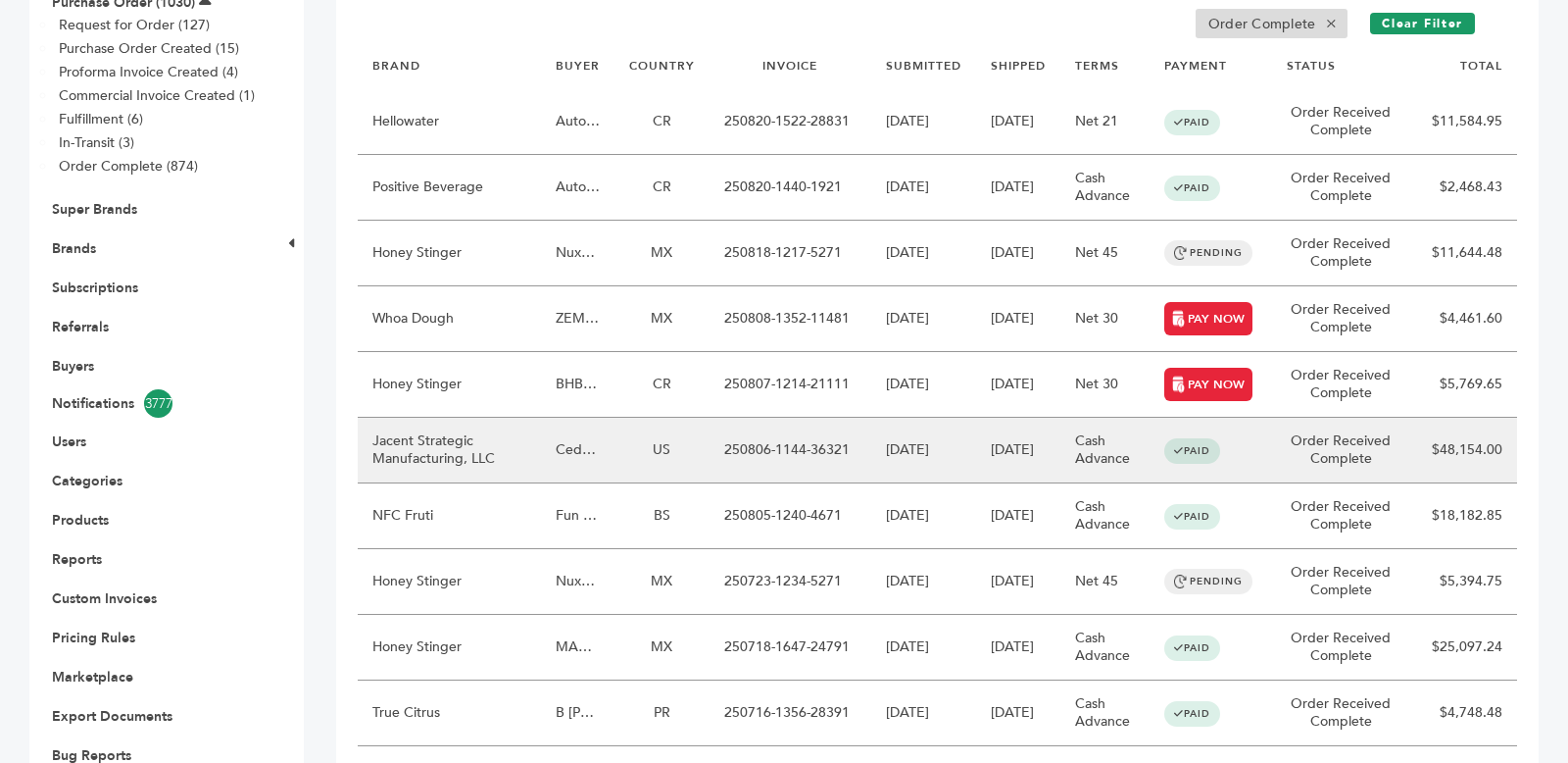
click at [633, 444] on td "US" at bounding box center [662, 450] width 95 height 66
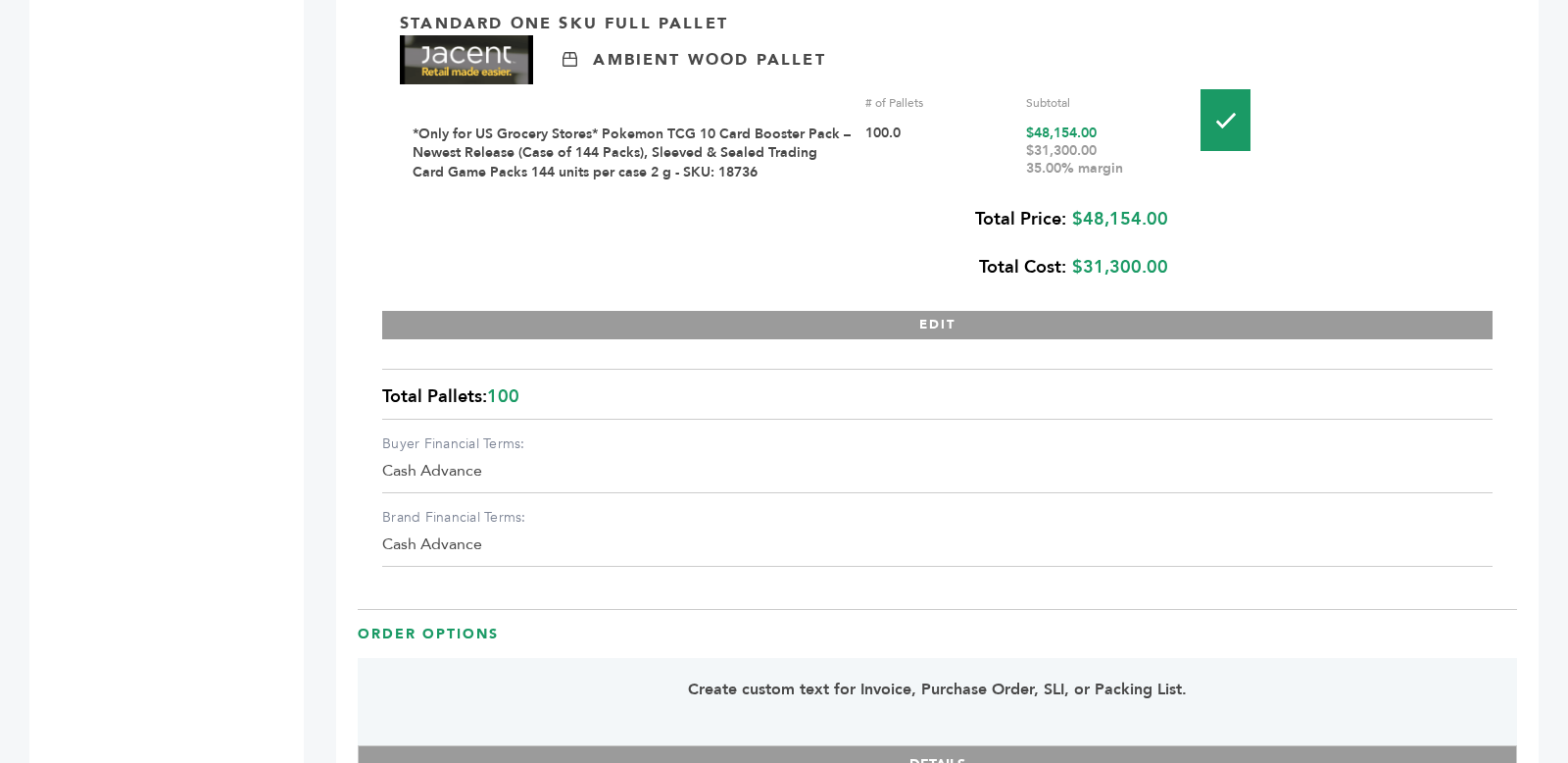
scroll to position [2874, 0]
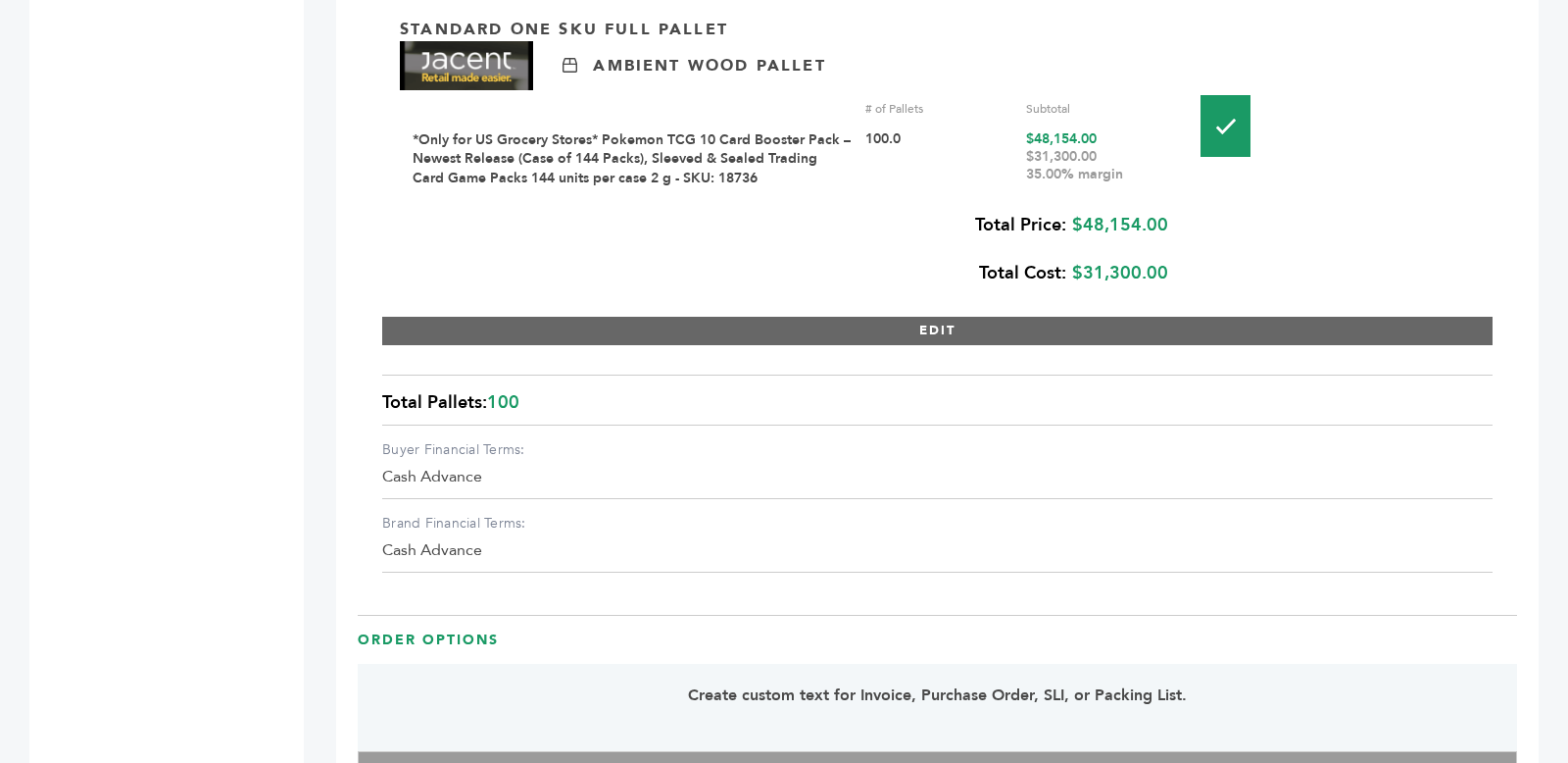
click at [550, 318] on button "EDIT" at bounding box center [937, 331] width 1110 height 28
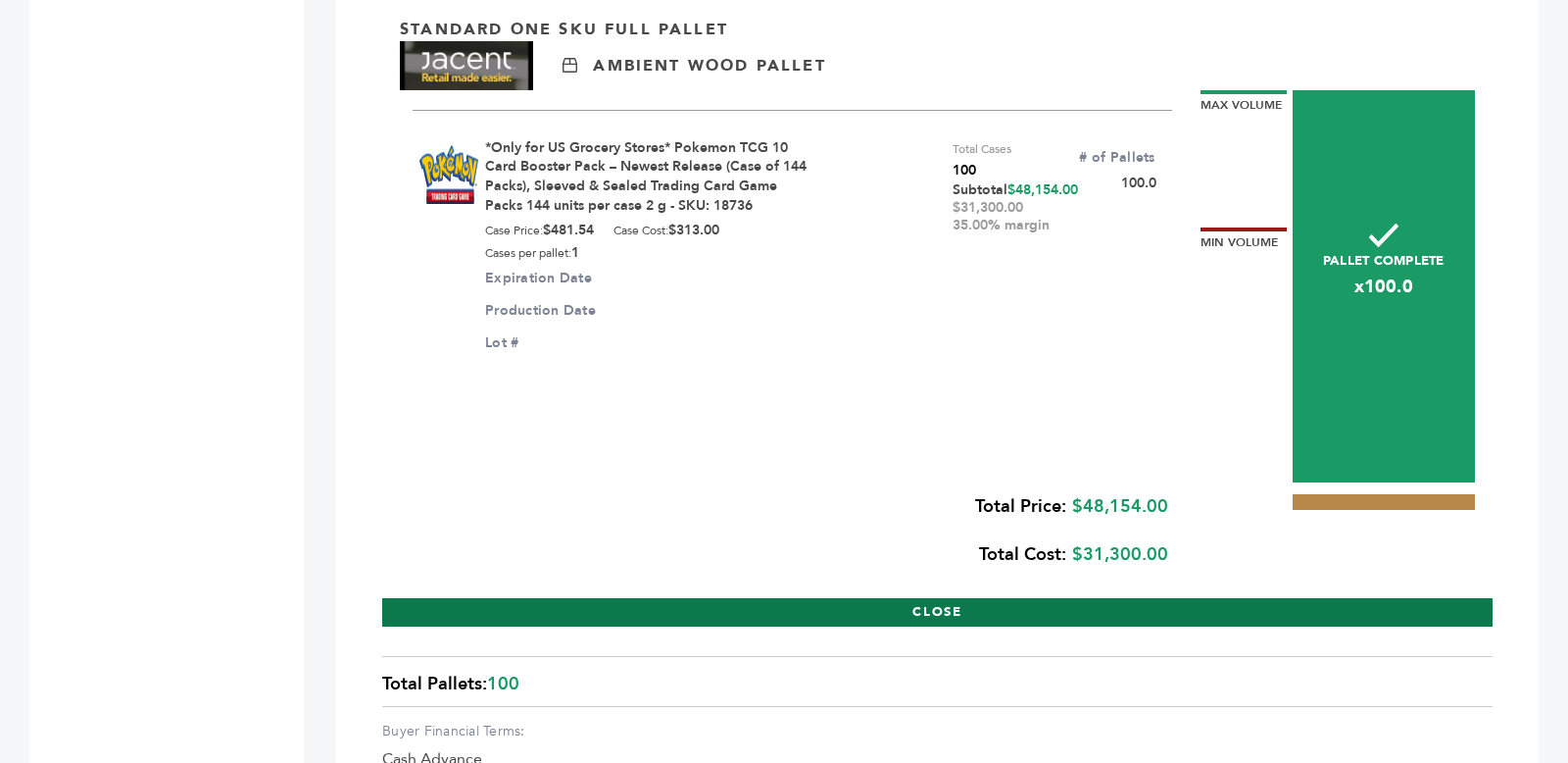
click at [983, 613] on button "CLOSE" at bounding box center [937, 612] width 1110 height 28
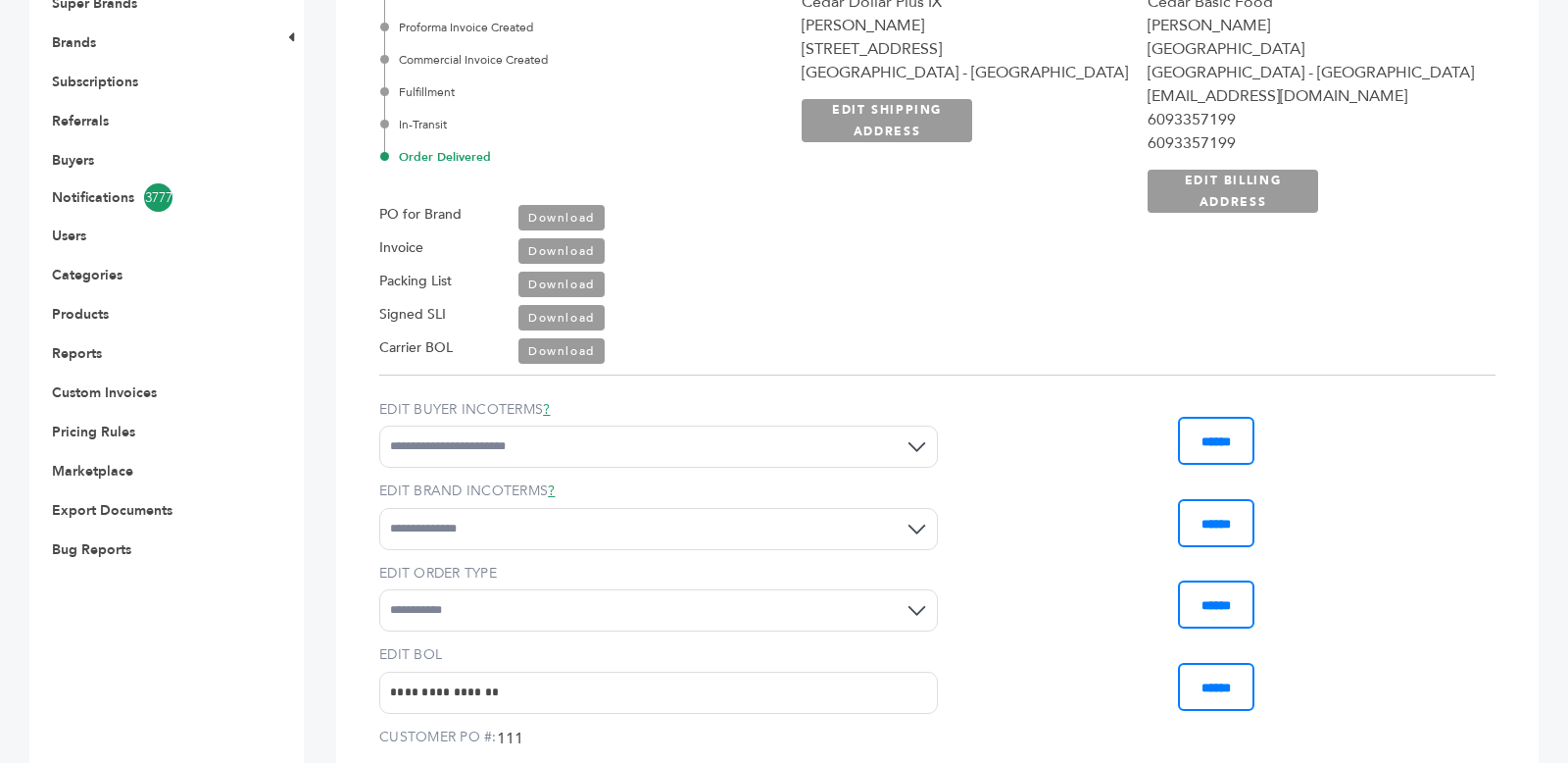
scroll to position [0, 0]
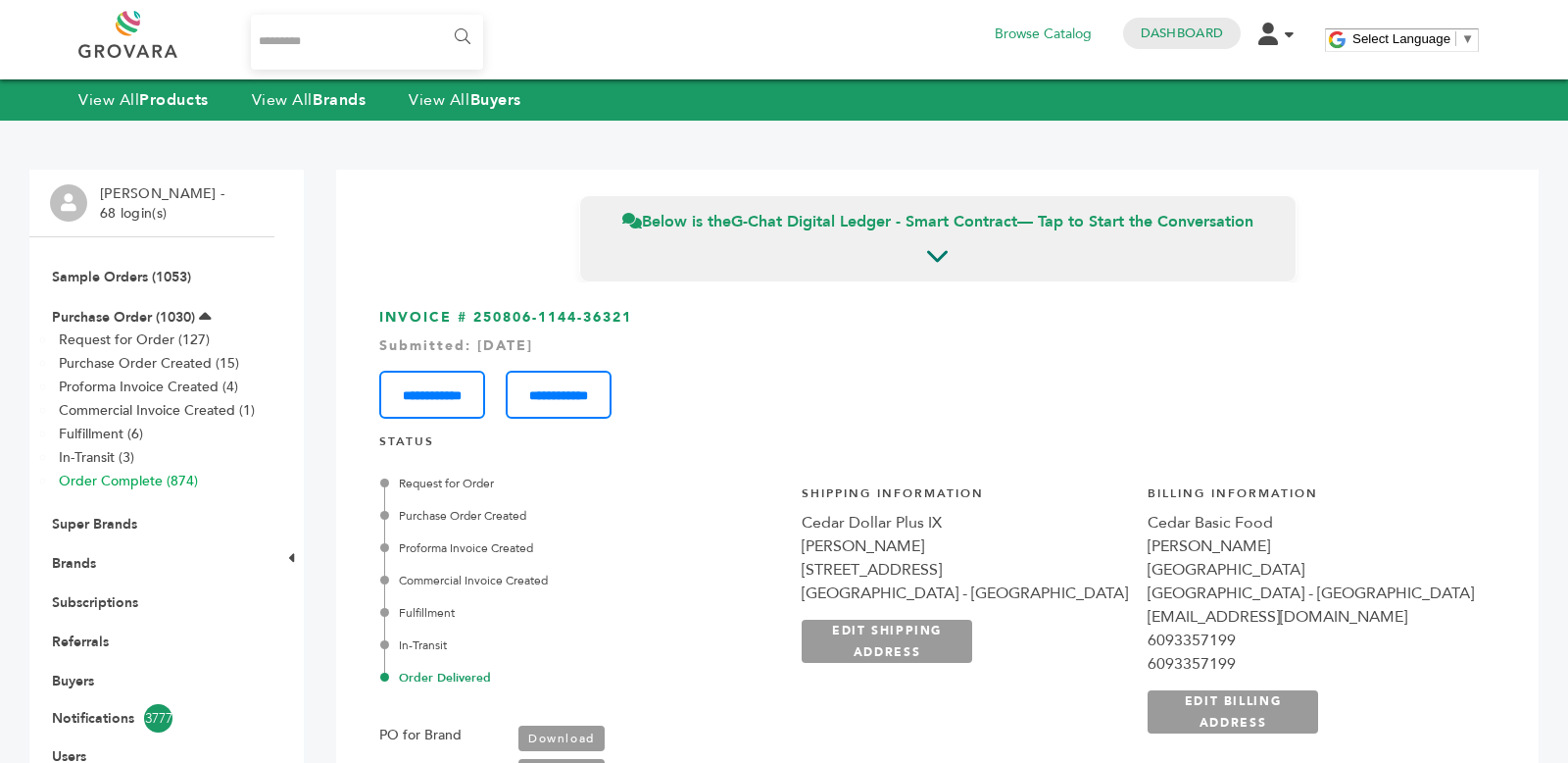
click at [104, 484] on link "Order Complete (874)" at bounding box center [128, 480] width 139 height 19
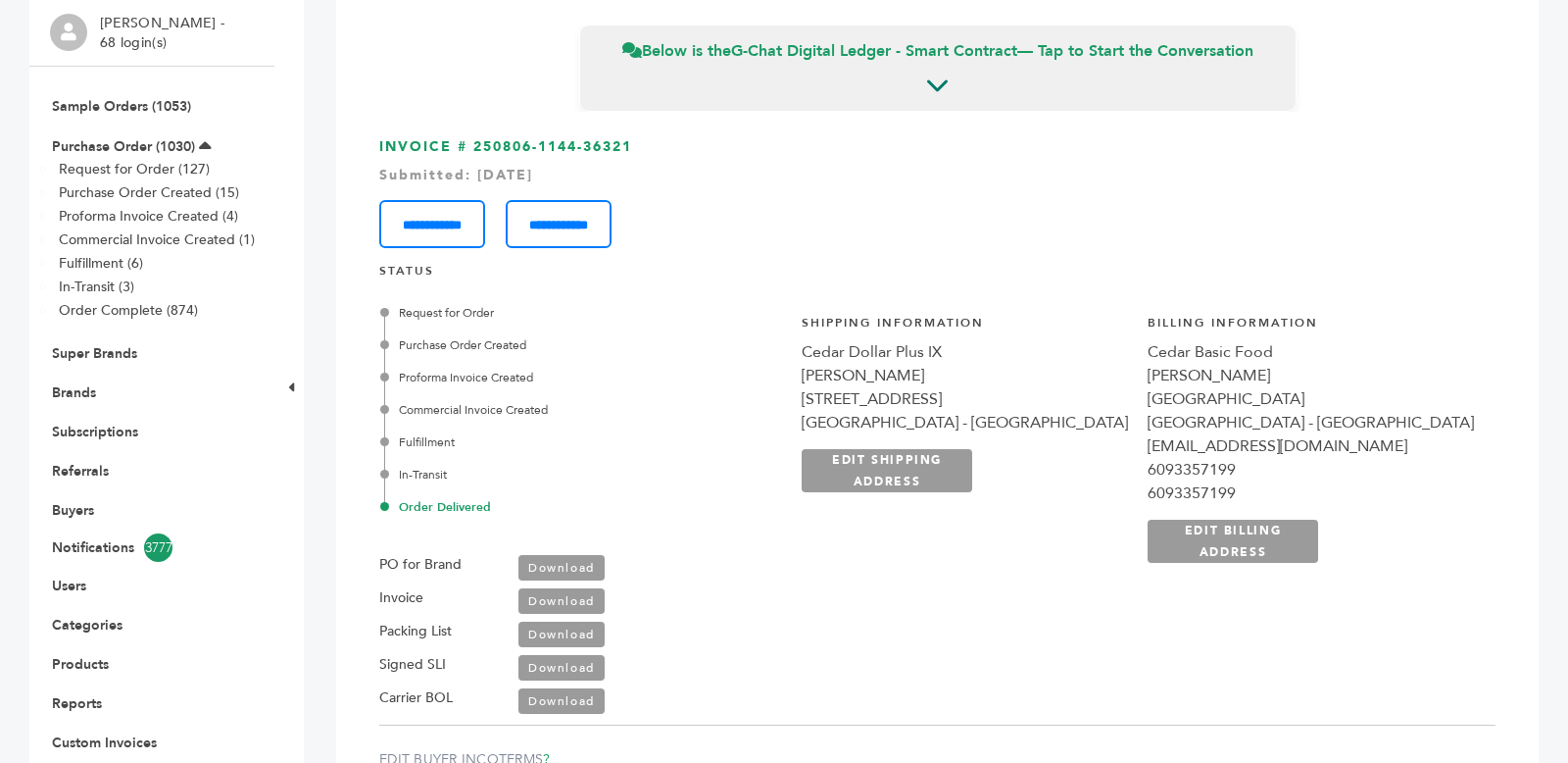
scroll to position [458, 0]
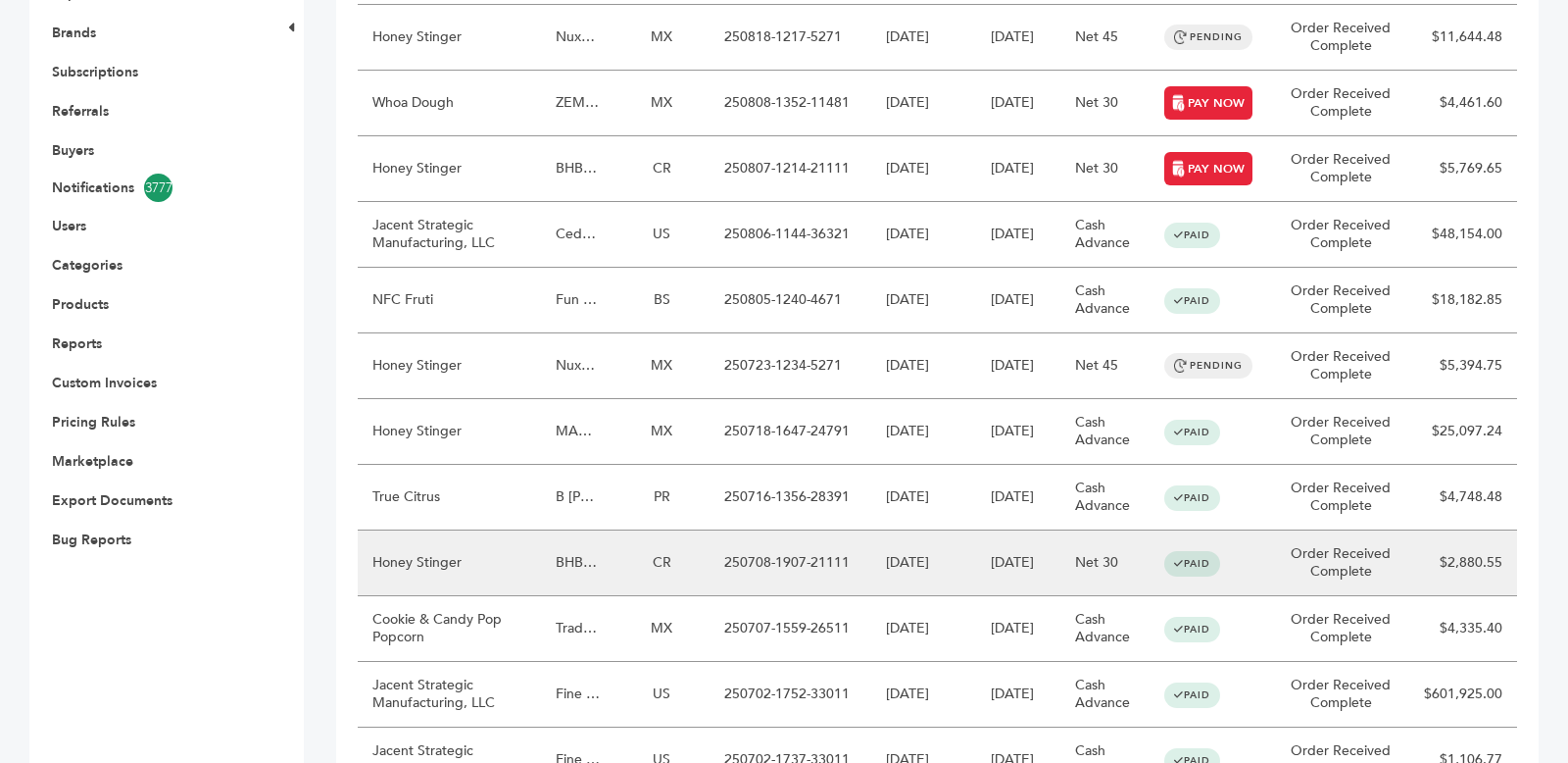
scroll to position [541, 0]
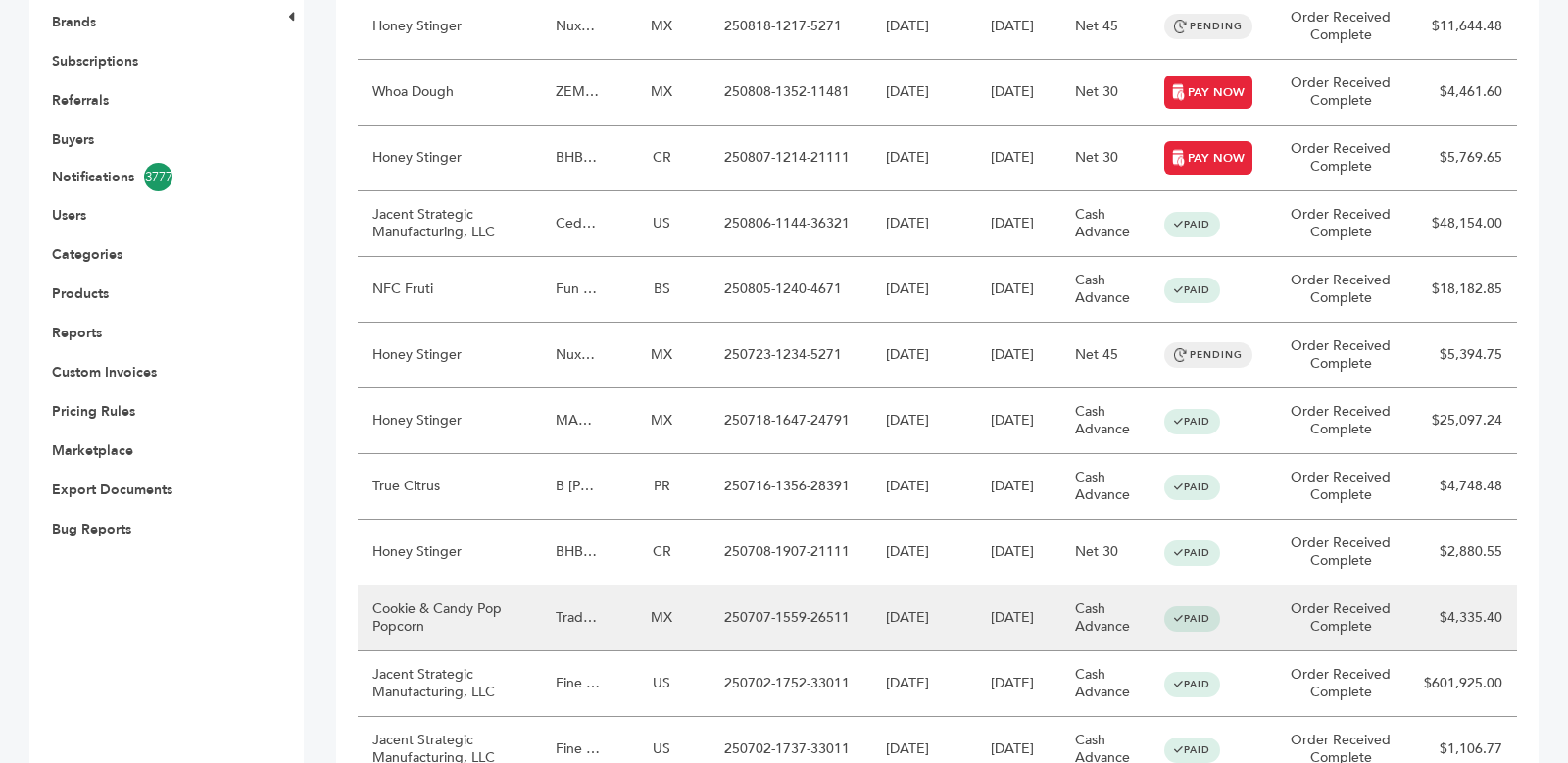
click at [688, 601] on td "MX" at bounding box center [662, 618] width 95 height 66
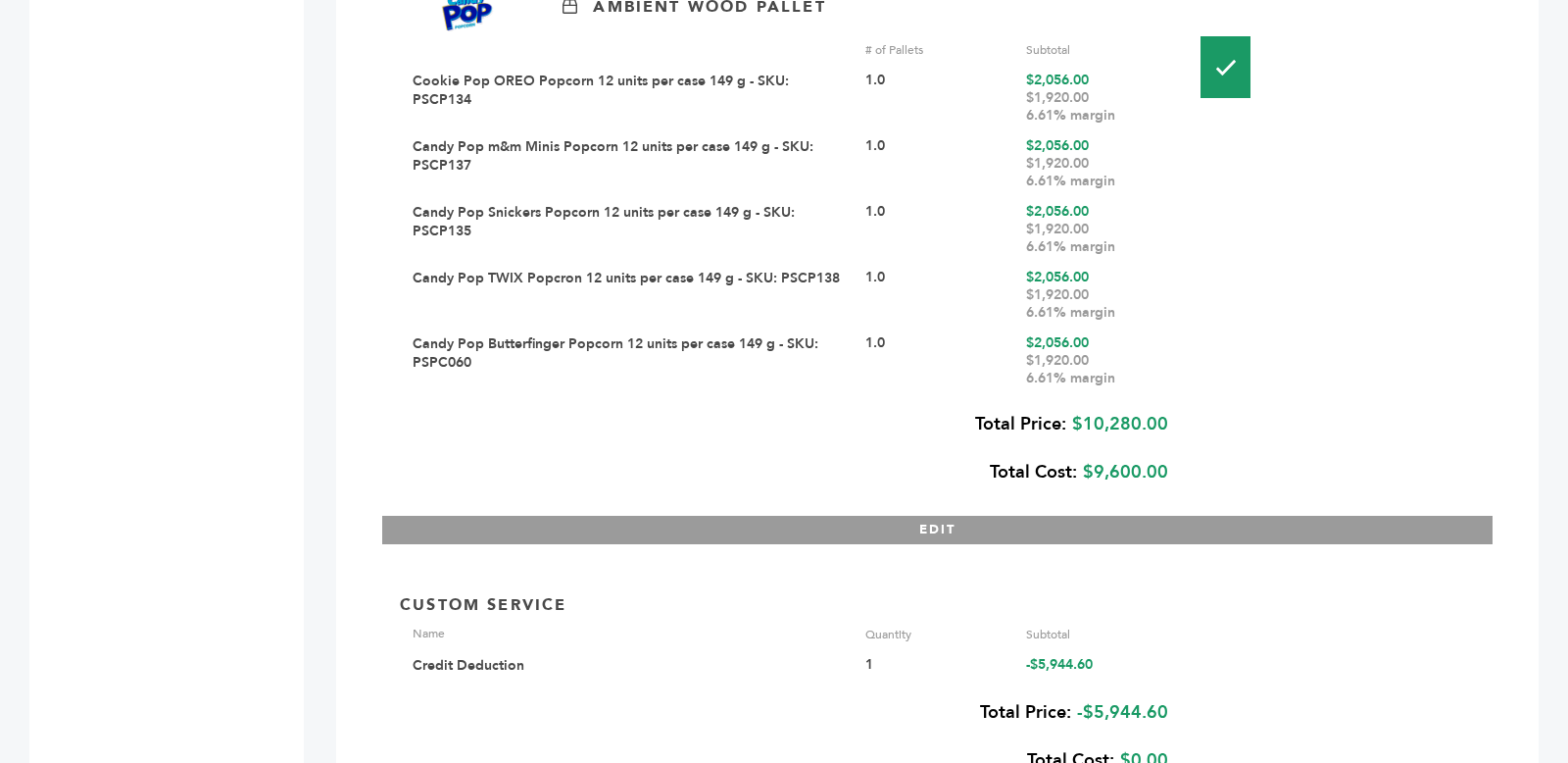
scroll to position [3240, 0]
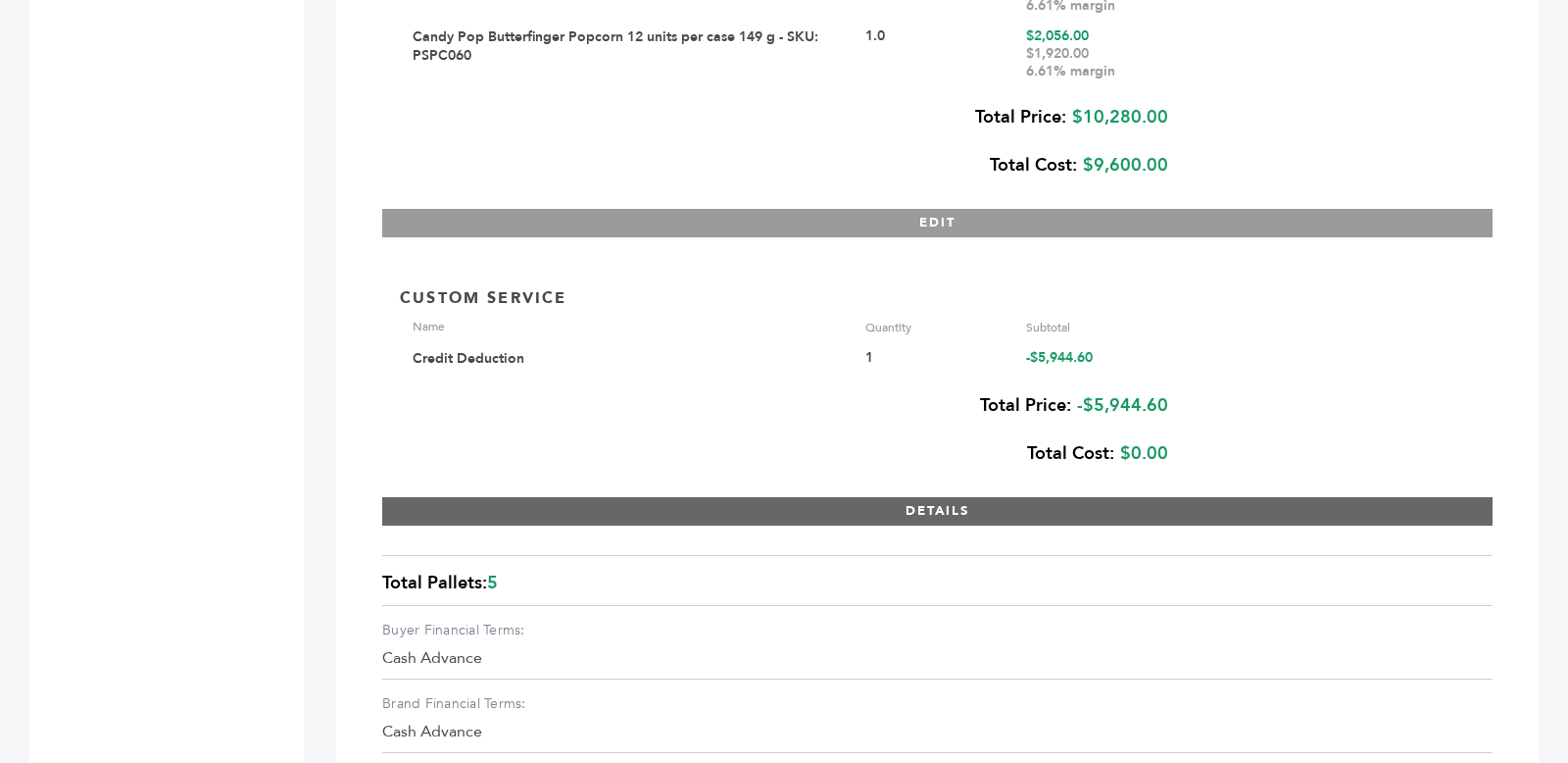
click at [614, 512] on button "DETAILS" at bounding box center [937, 511] width 1110 height 28
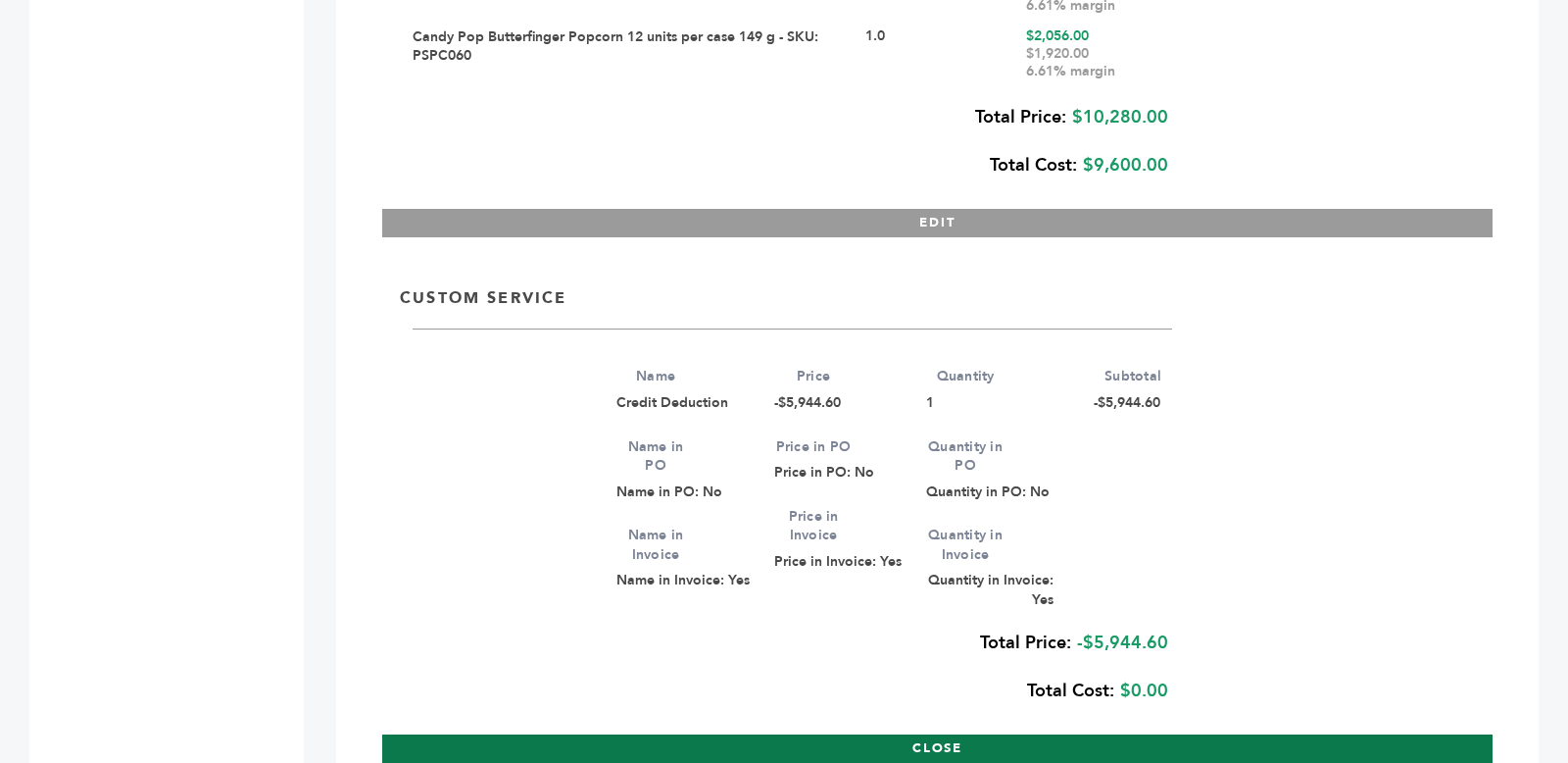
click at [692, 738] on button "CLOSE" at bounding box center [937, 748] width 1110 height 28
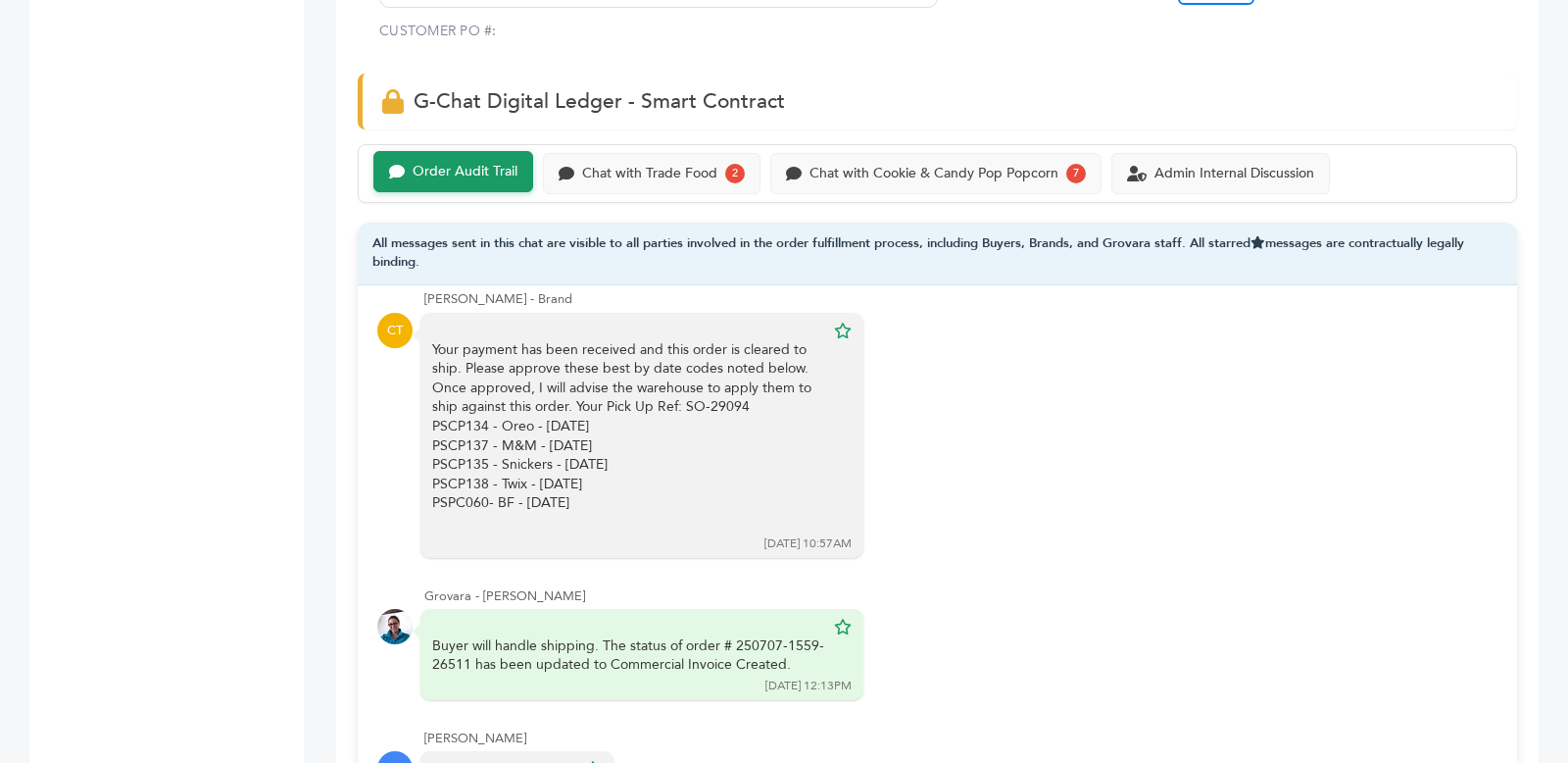
scroll to position [0, 0]
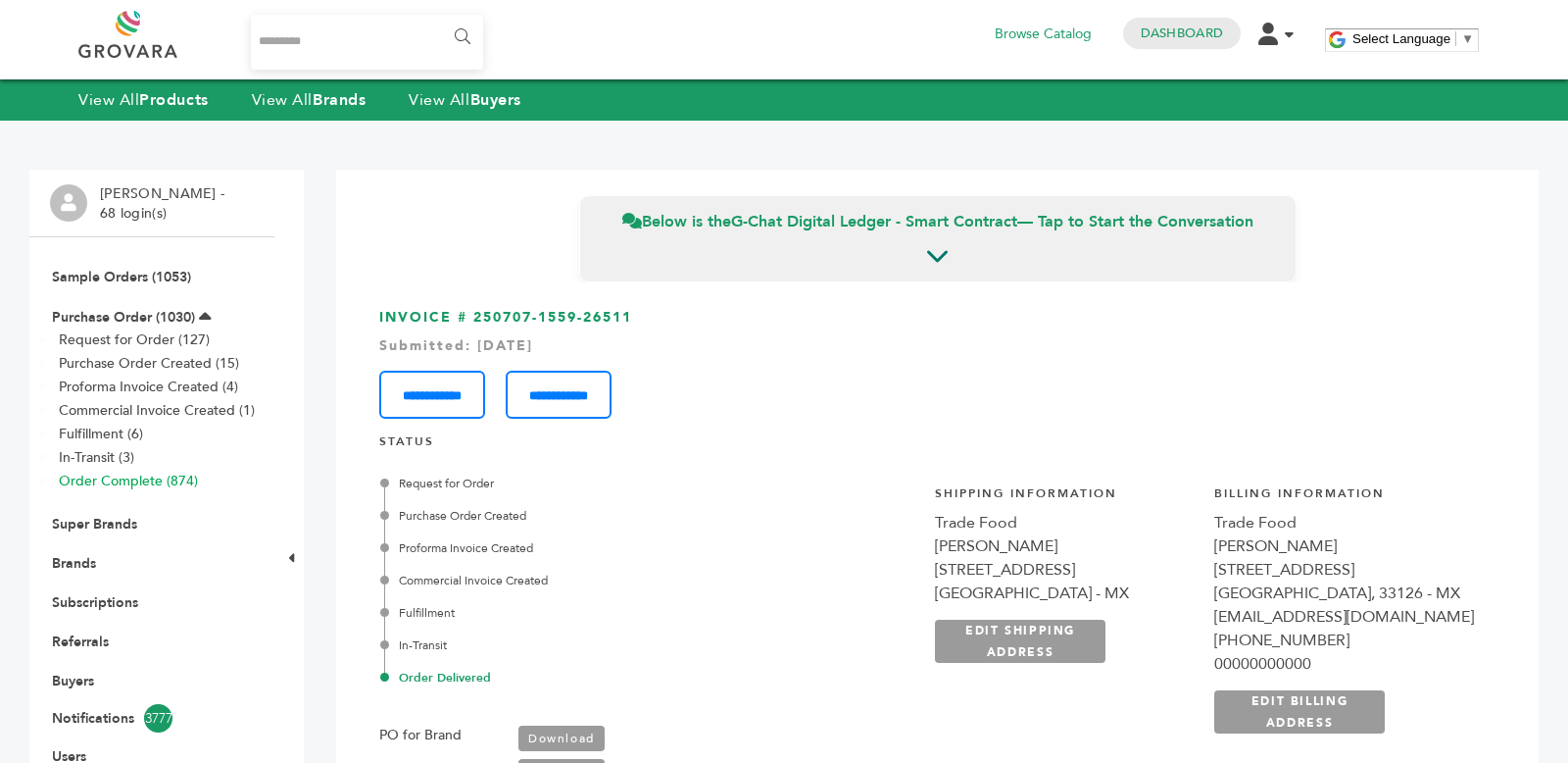
click at [145, 479] on link "Order Complete (874)" at bounding box center [128, 480] width 139 height 19
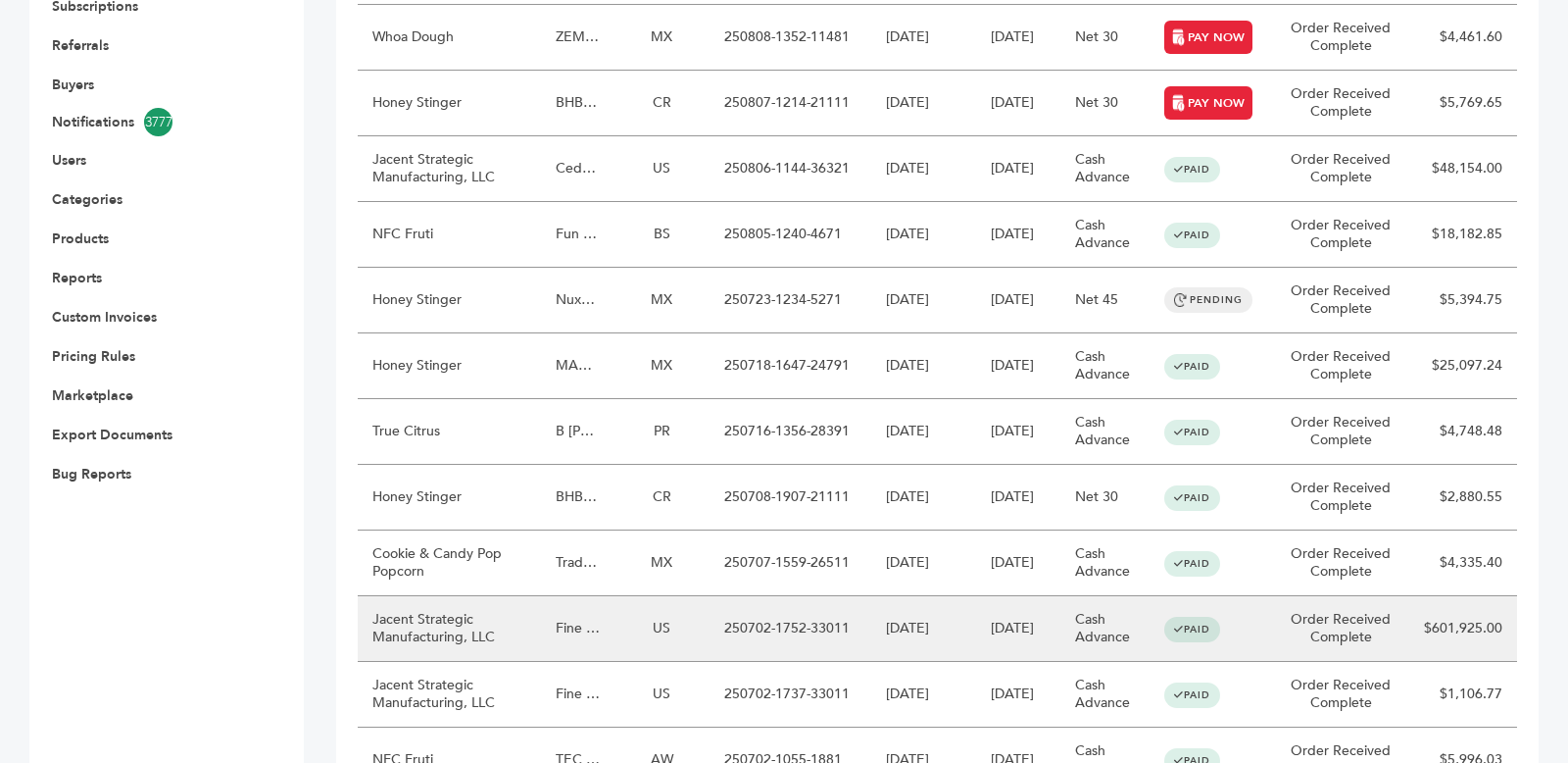
scroll to position [739, 0]
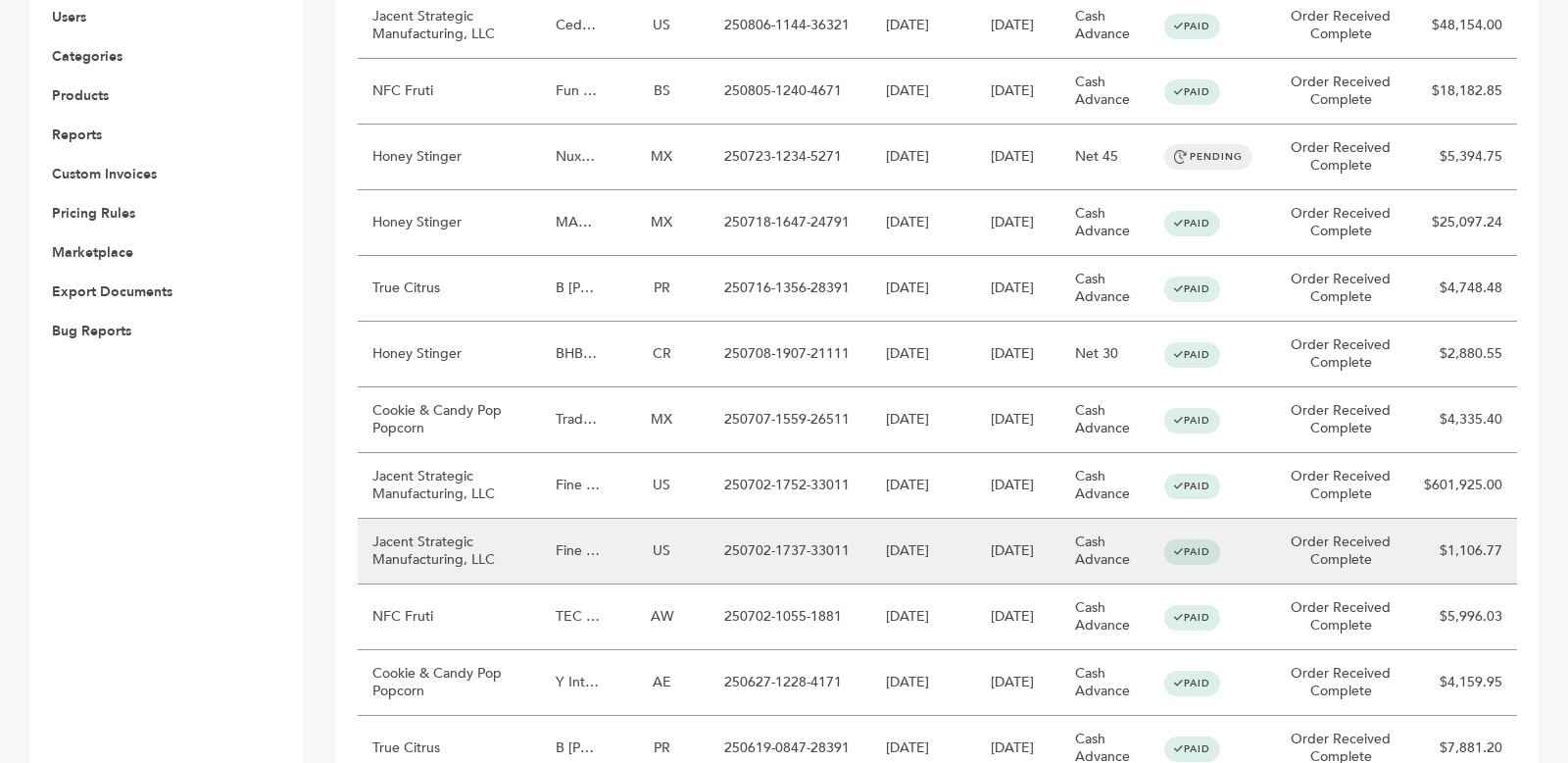
click at [472, 561] on td "Jacent Strategic Manufacturing, LLC" at bounding box center [449, 551] width 184 height 66
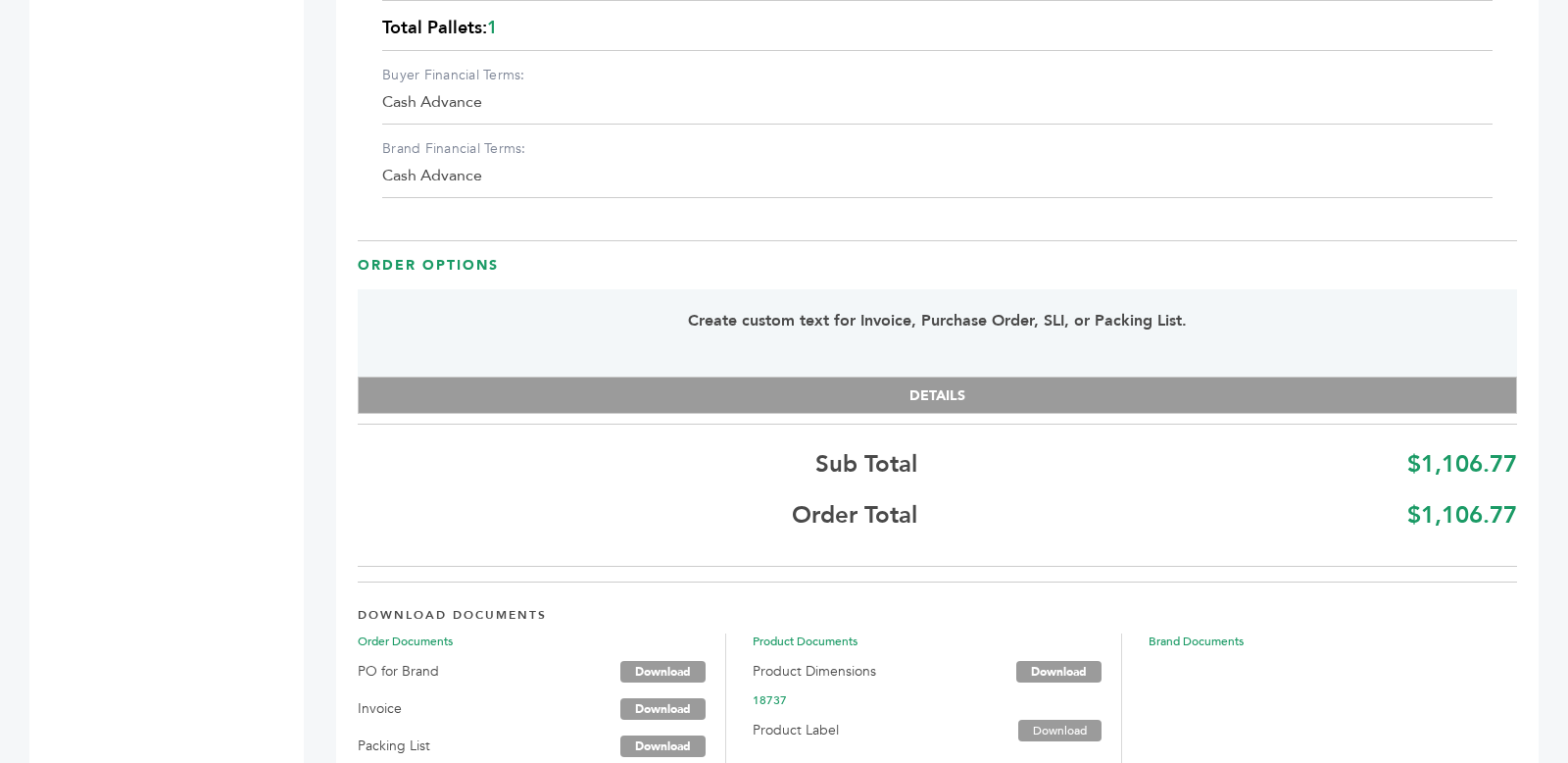
scroll to position [3307, 0]
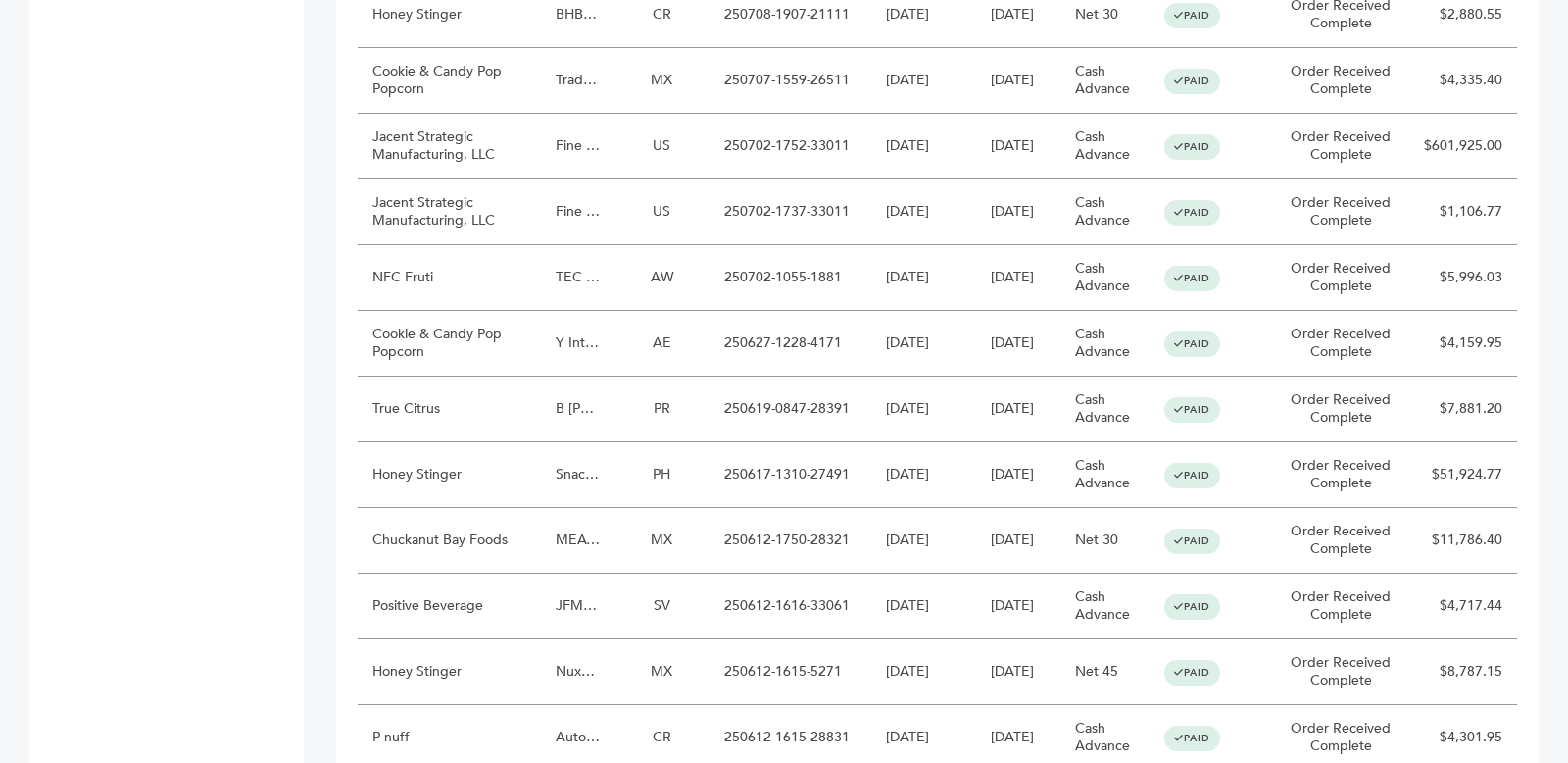
scroll to position [1404, 0]
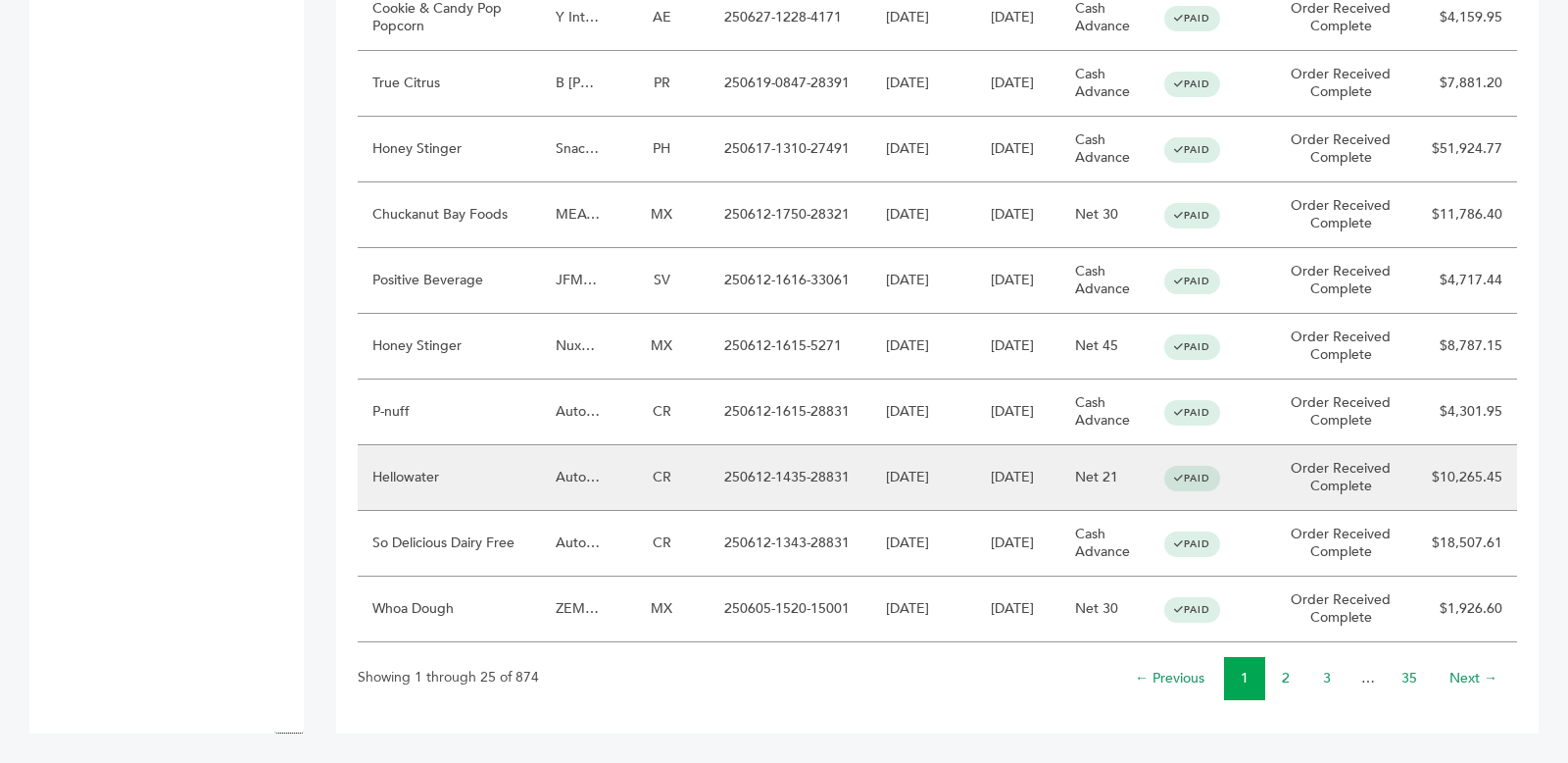
click at [395, 484] on td "Hellowater" at bounding box center [449, 478] width 184 height 66
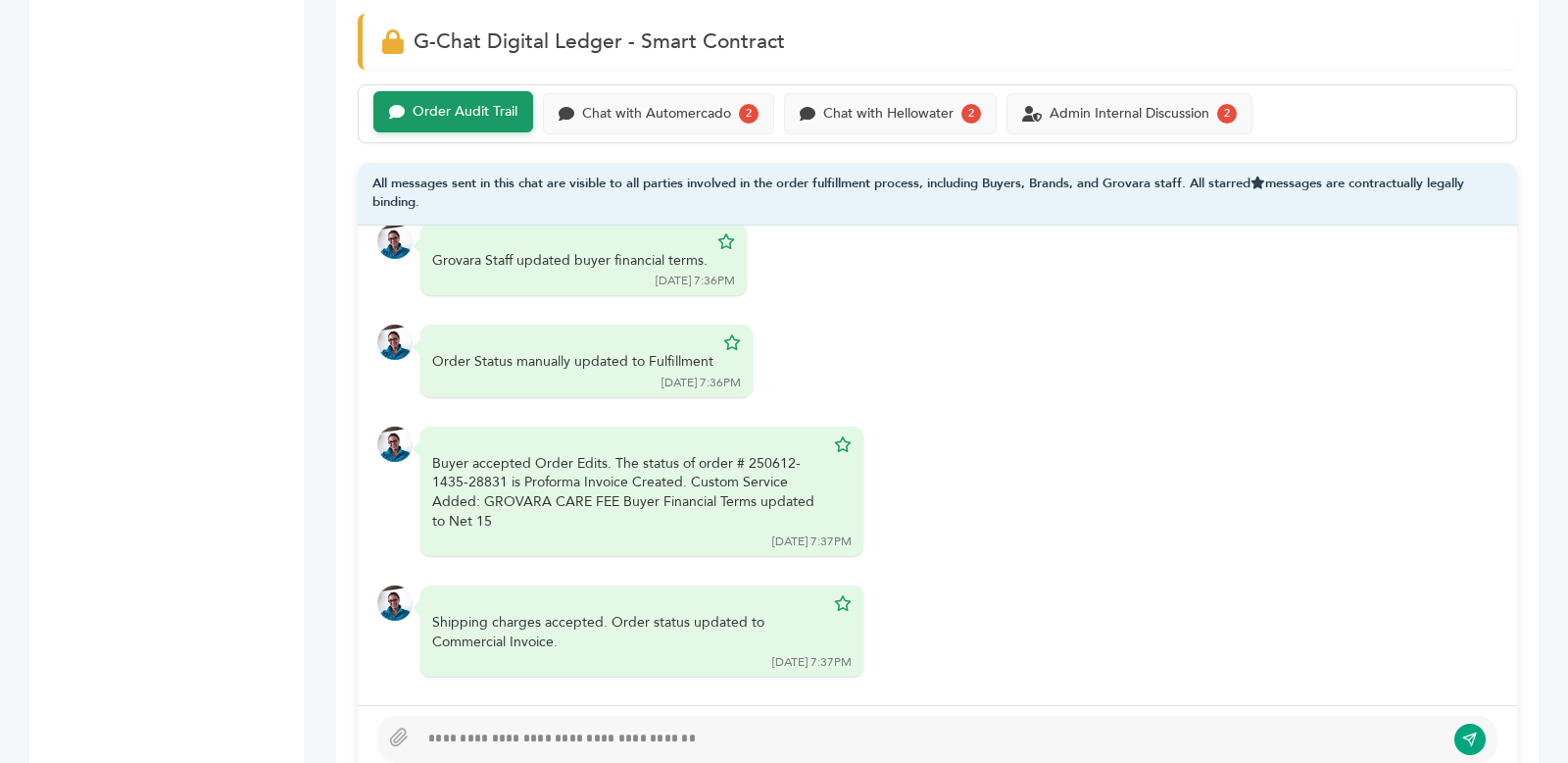
scroll to position [1841, 0]
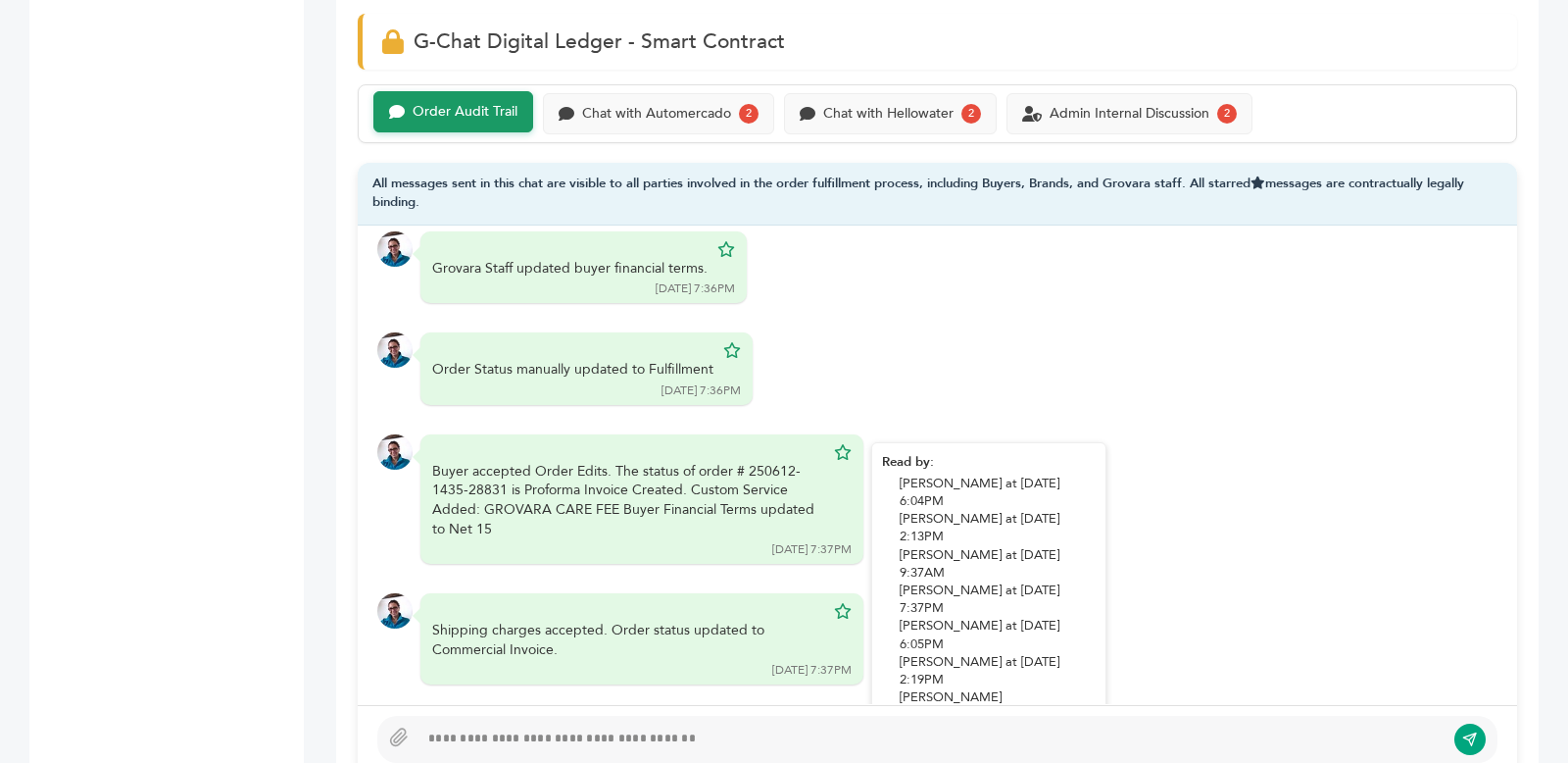
click at [432, 461] on div "Buyer accepted Order Edits. The status of order # 250612-1435-28831 is Proforma…" at bounding box center [628, 499] width 392 height 77
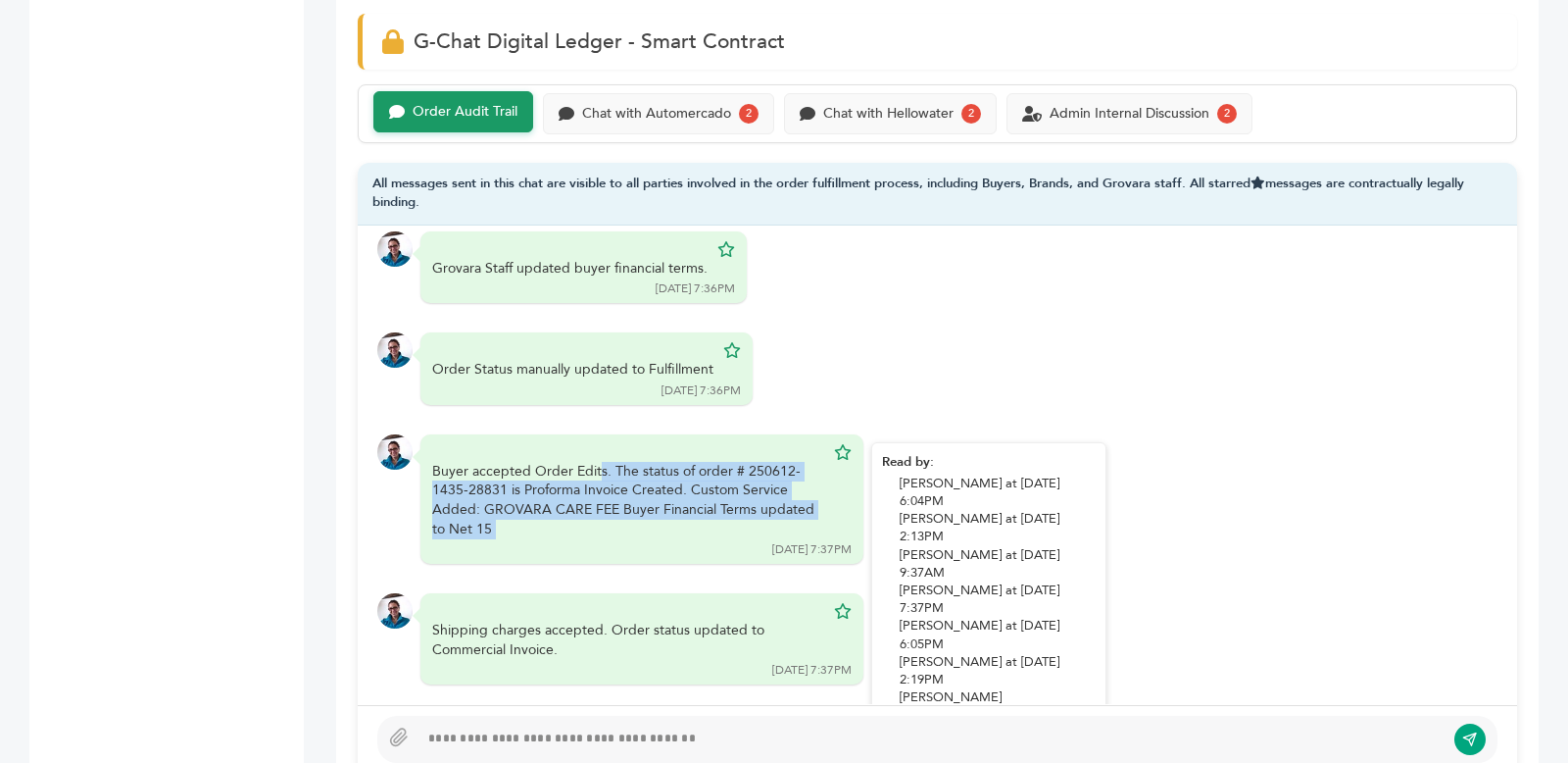
click at [432, 461] on div "Buyer accepted Order Edits. The status of order # 250612-1435-28831 is Proforma…" at bounding box center [628, 499] width 392 height 77
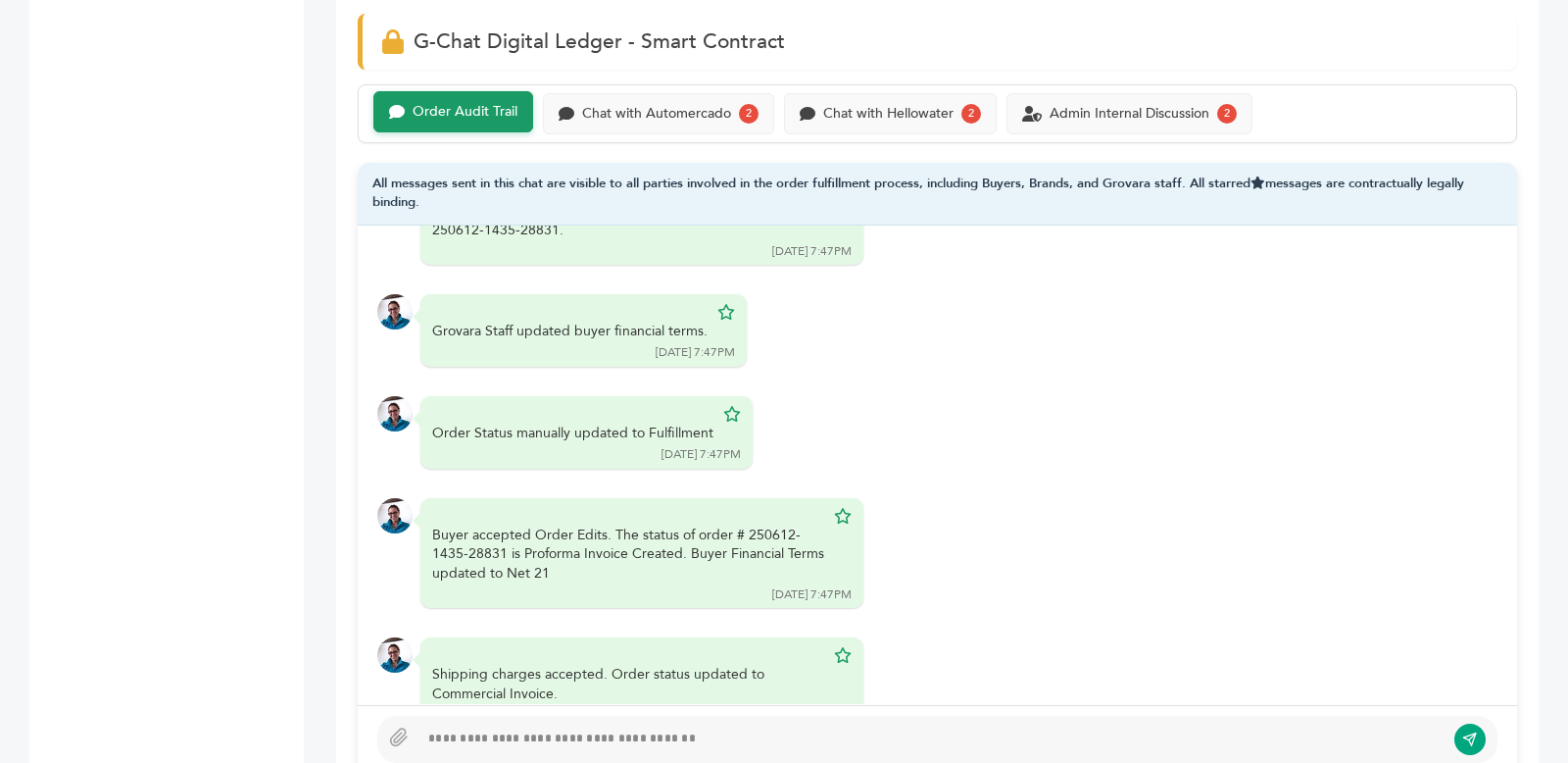
scroll to position [3419, 0]
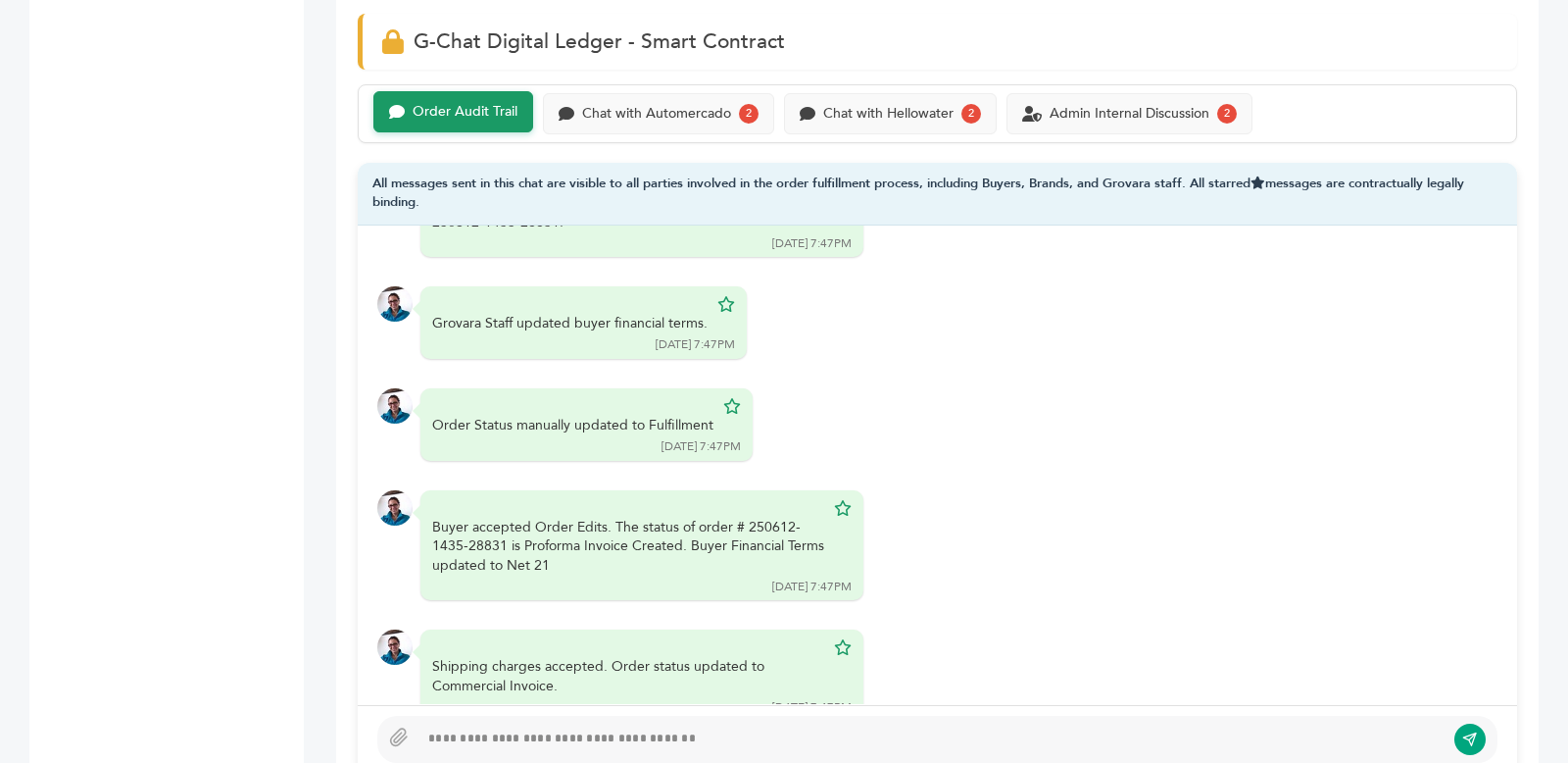
drag, startPoint x: 617, startPoint y: 492, endPoint x: 637, endPoint y: 569, distance: 79.6
click at [637, 569] on div "Grovara - [PERSON_NAME] Hello [PERSON_NAME]! We got a new order from Automercad…" at bounding box center [937, 464] width 1160 height 478
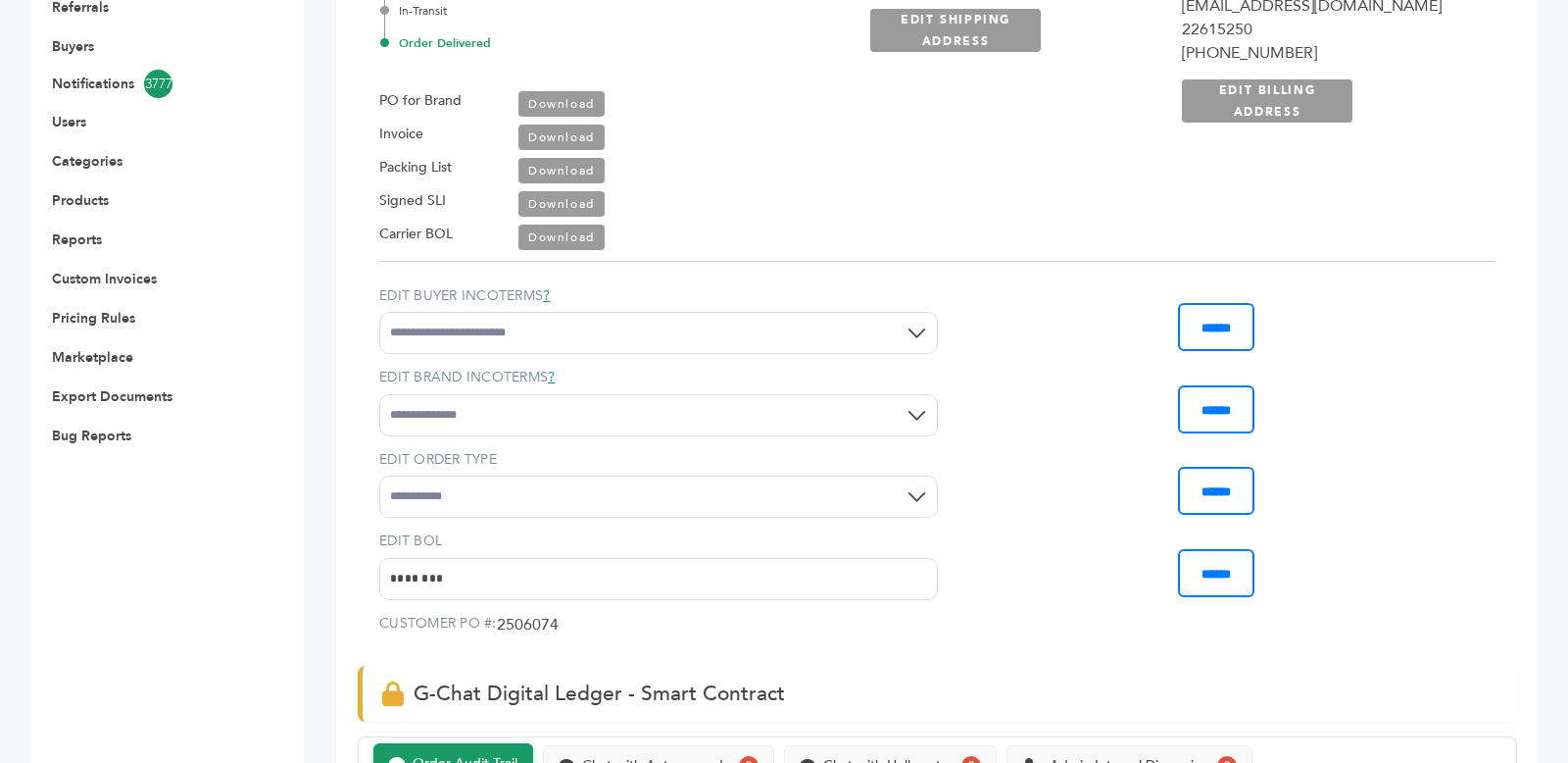
scroll to position [769, 0]
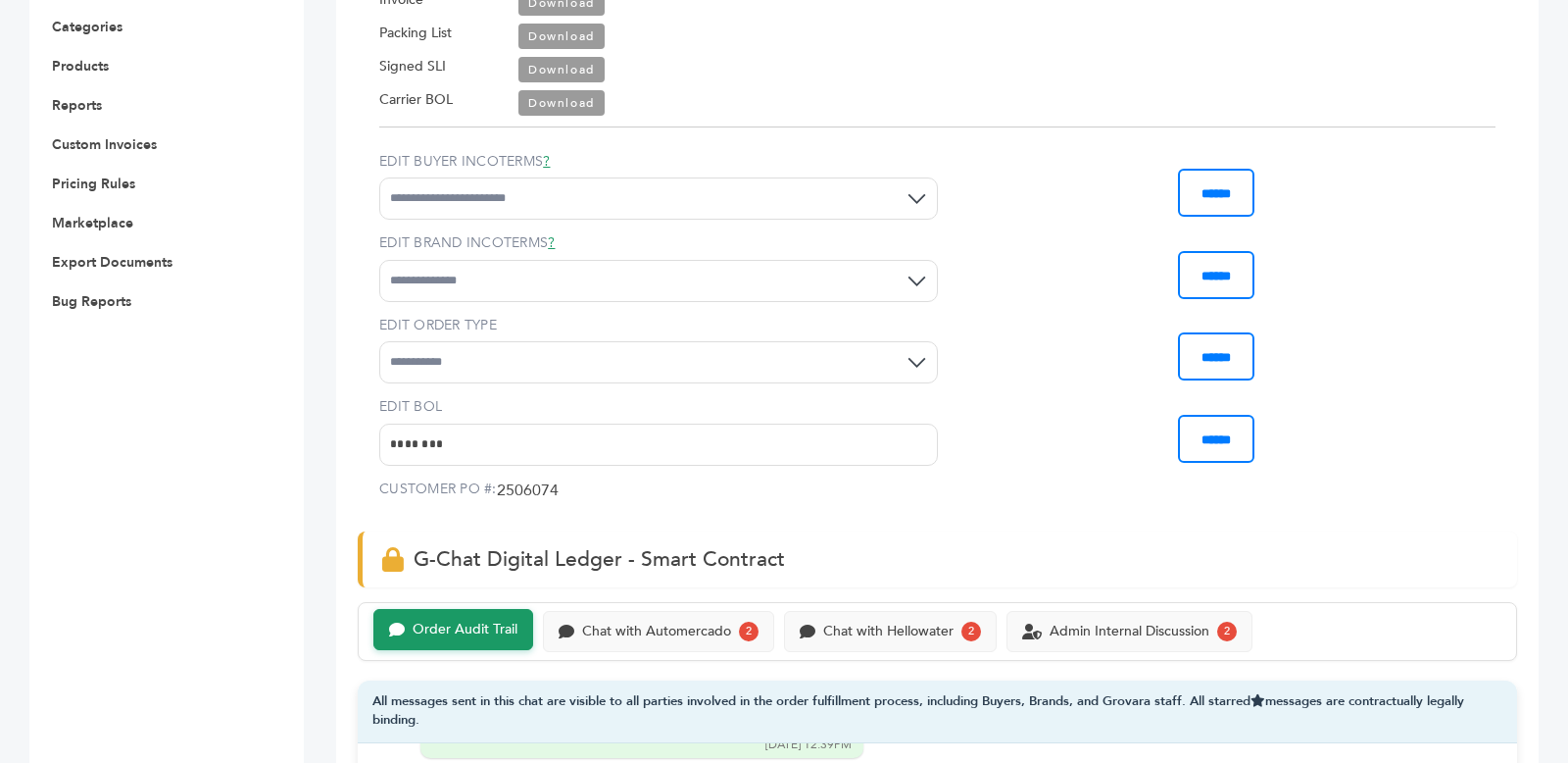
click at [560, 443] on input "********" at bounding box center [659, 444] width 559 height 42
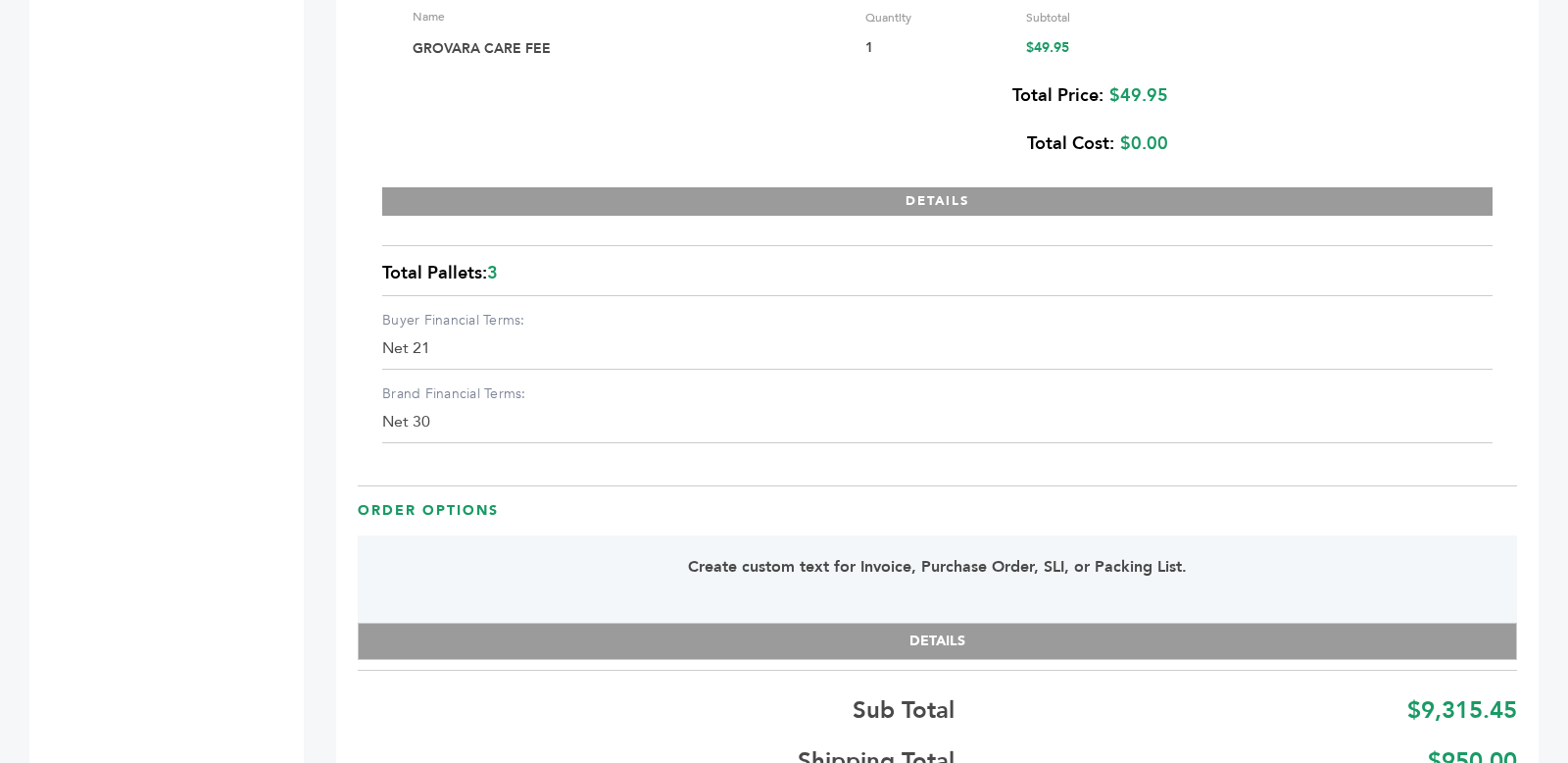
scroll to position [4149, 0]
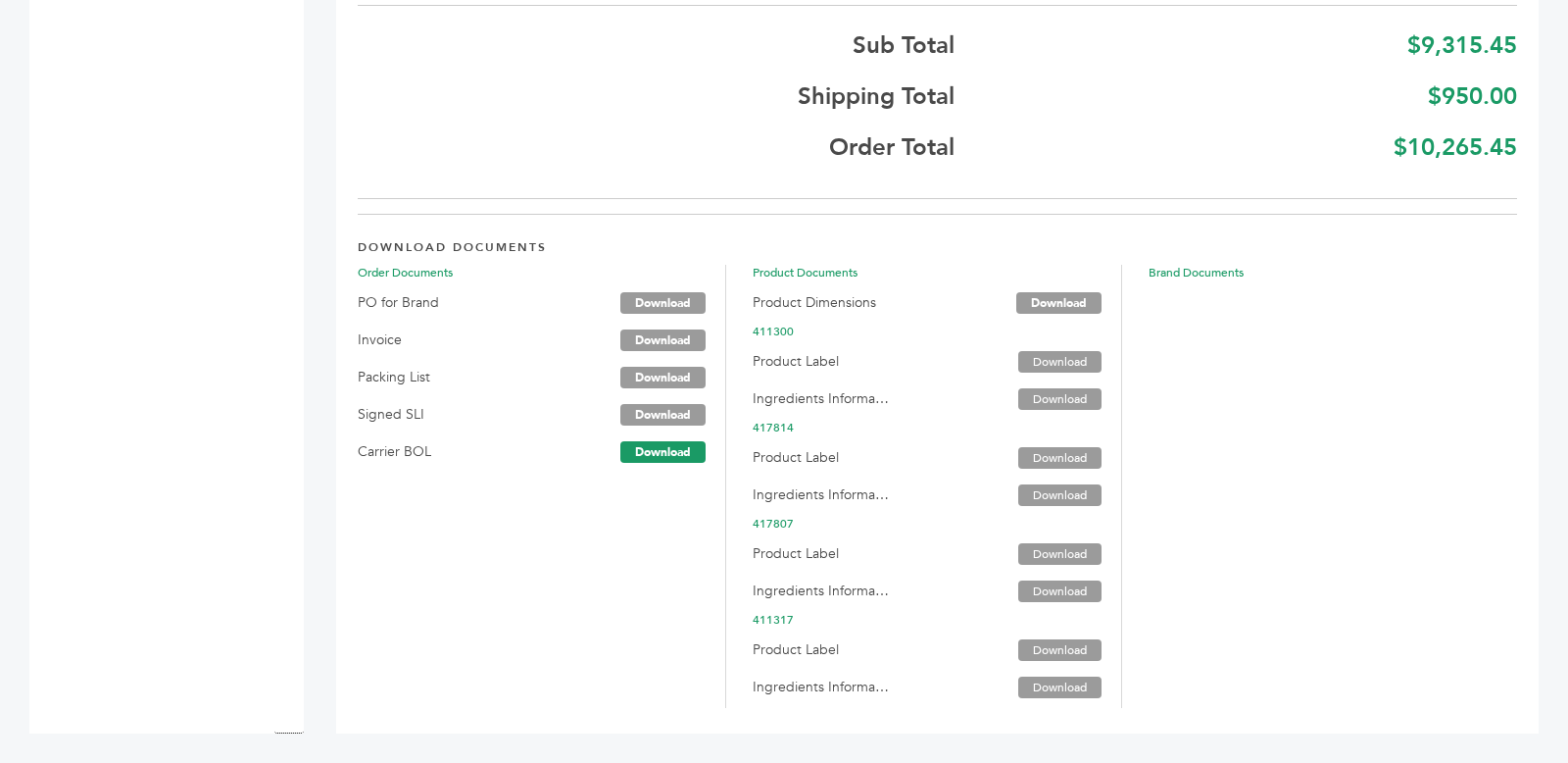
click at [643, 448] on link "Download" at bounding box center [663, 452] width 85 height 22
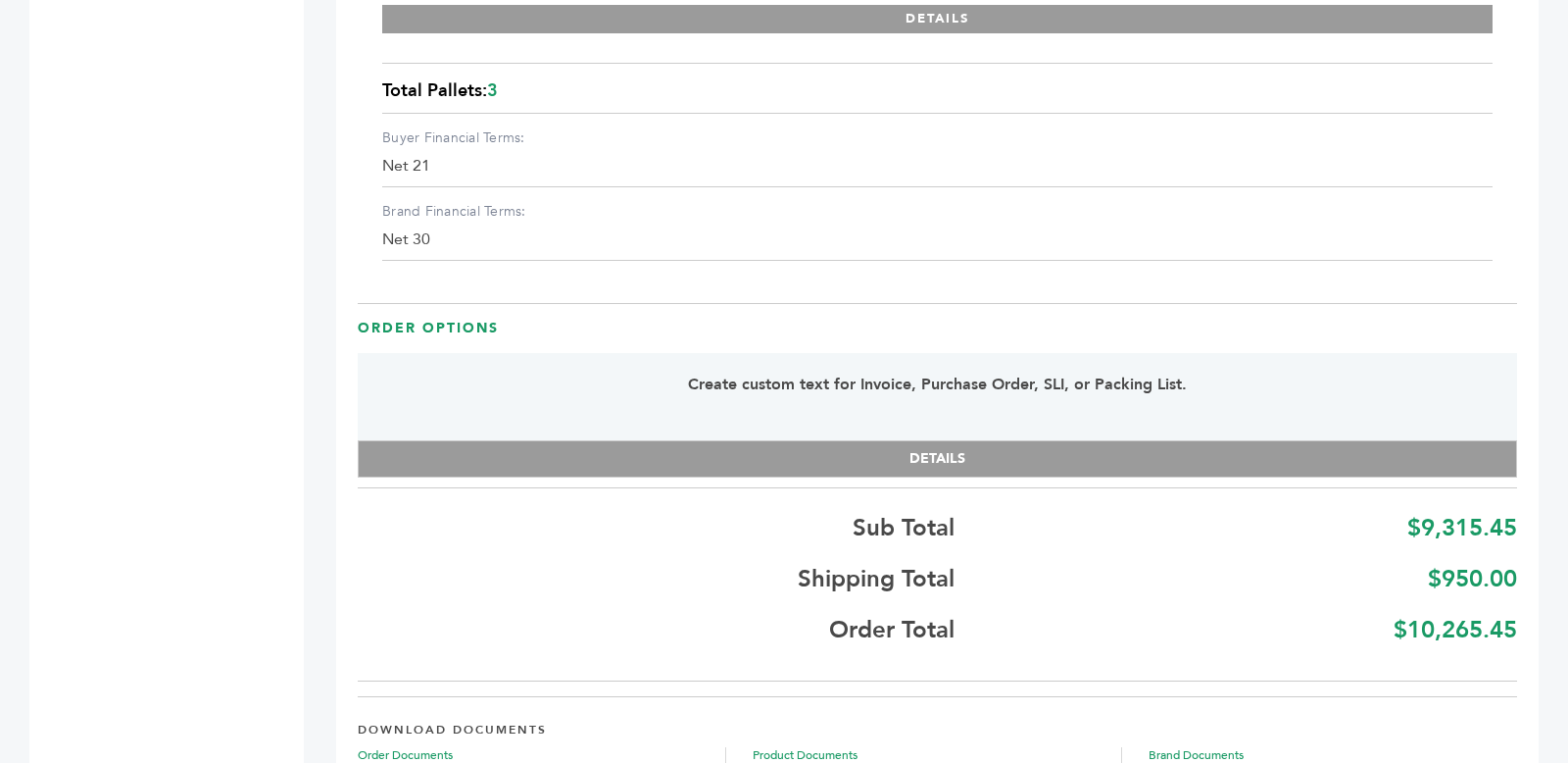
scroll to position [3722, 0]
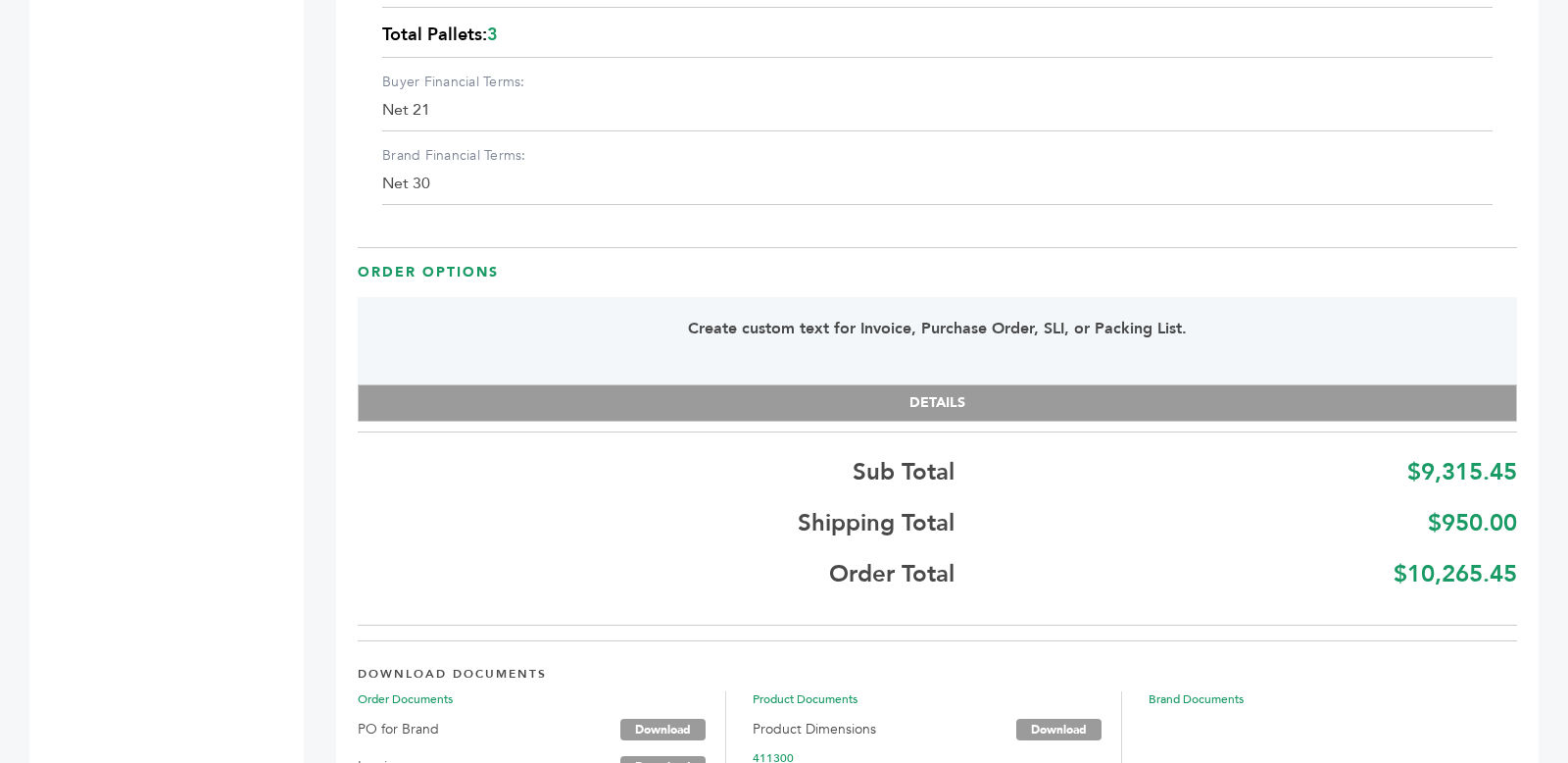
click at [470, 267] on h3 "Order Options" at bounding box center [937, 273] width 1160 height 20
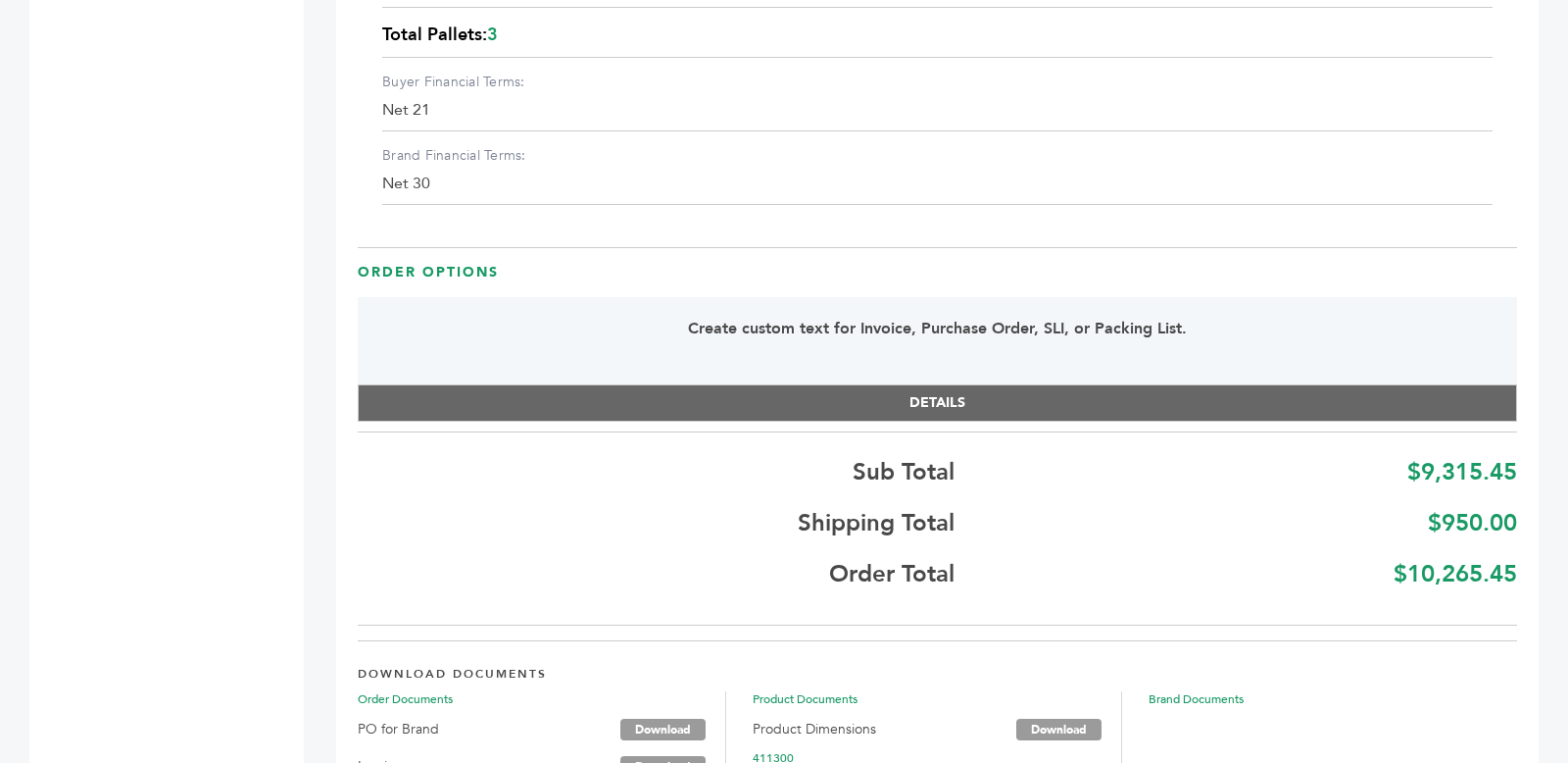
click at [576, 407] on button "DETAILS" at bounding box center [937, 402] width 1160 height 37
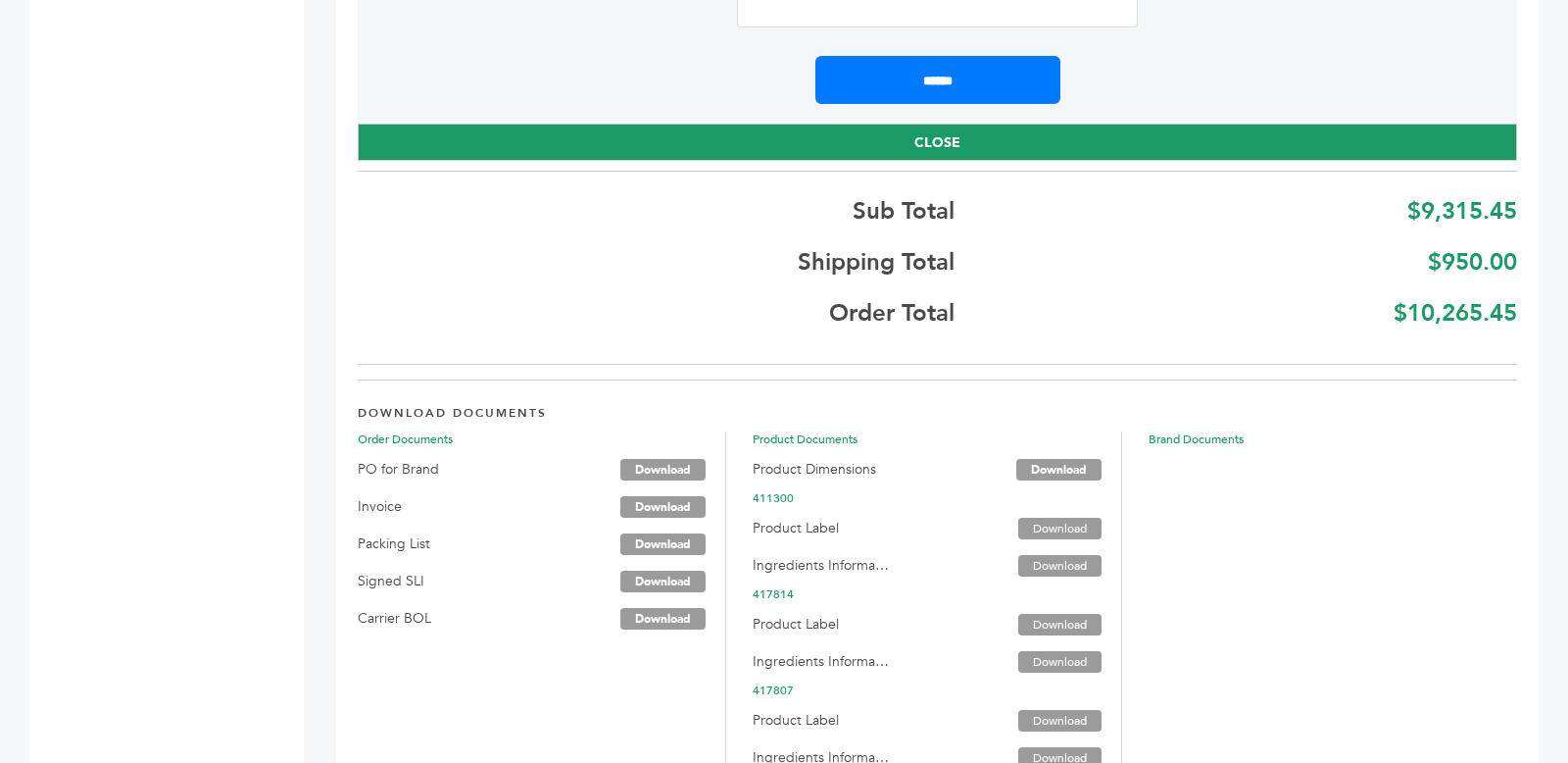
scroll to position [4629, 0]
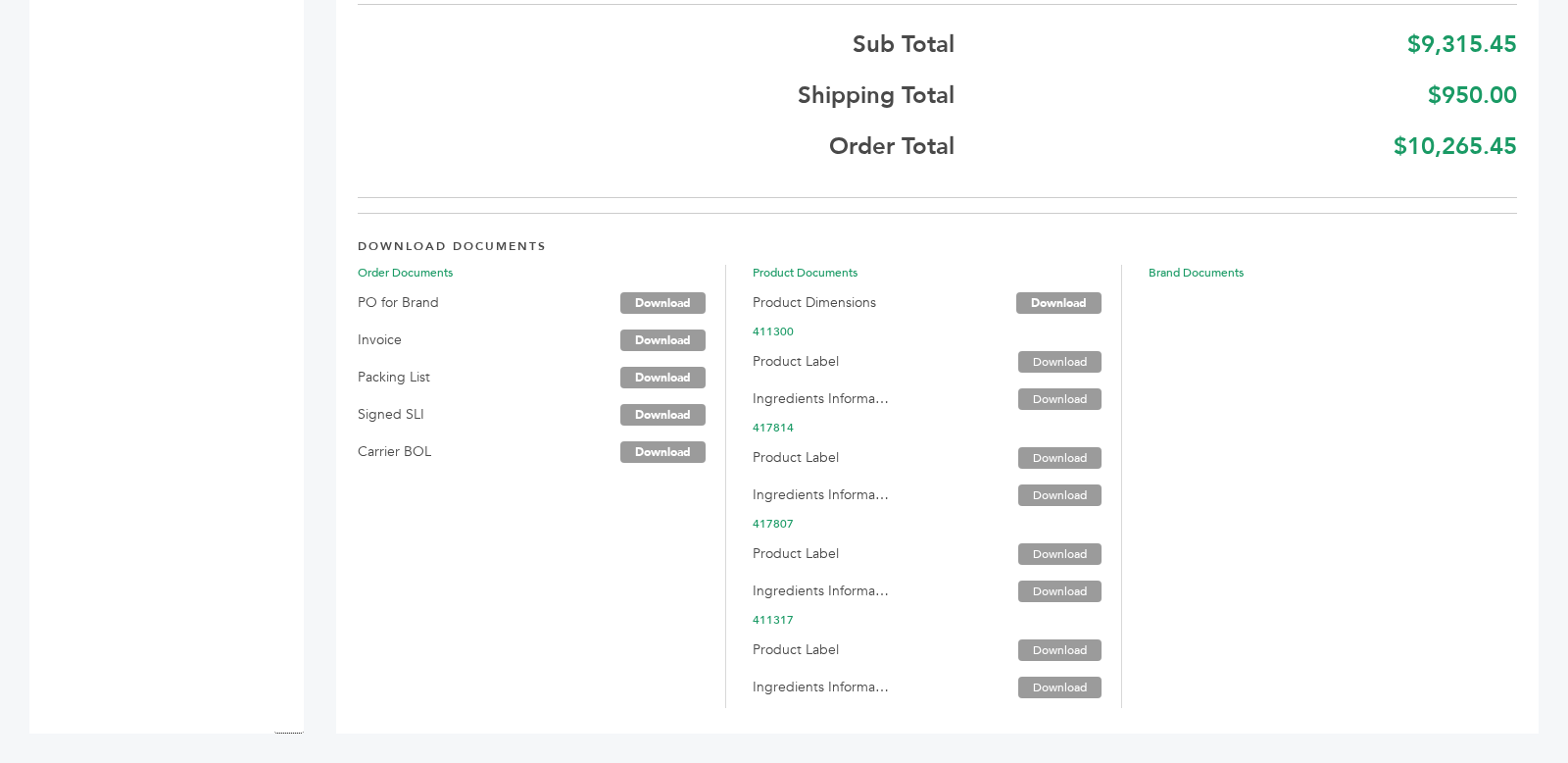
click at [796, 317] on span "Product Dimensions Download" at bounding box center [936, 305] width 367 height 37
click at [1038, 297] on link "Download" at bounding box center [1058, 304] width 85 height 22
click at [1054, 368] on link "Download" at bounding box center [1059, 363] width 83 height 22
click at [1054, 400] on link "Download" at bounding box center [1059, 399] width 83 height 22
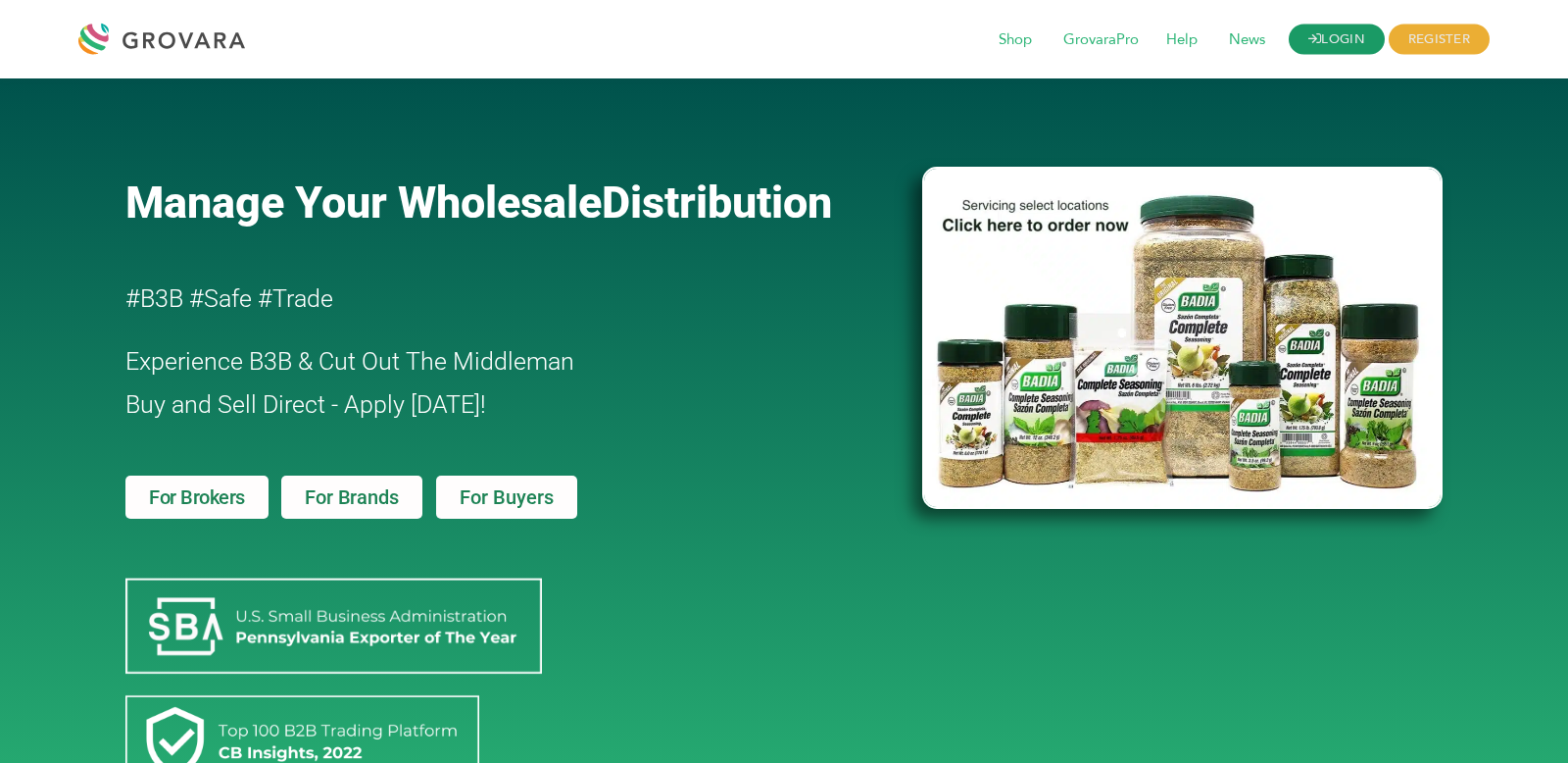
click at [1342, 37] on link "LOGIN" at bounding box center [1336, 40] width 96 height 30
